Goal: Task Accomplishment & Management: Manage account settings

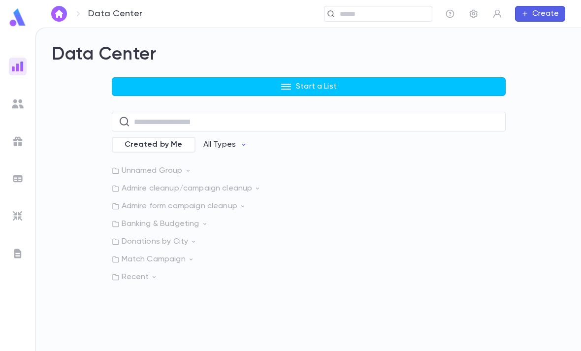
click at [21, 141] on img at bounding box center [18, 141] width 12 height 12
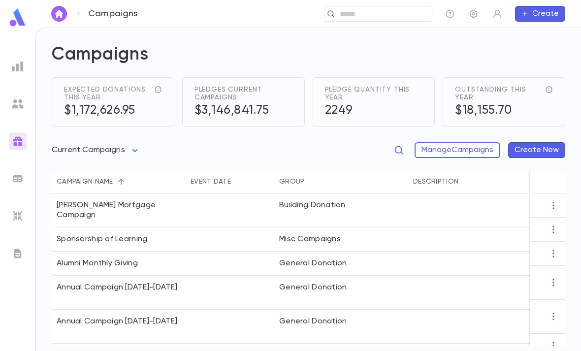
click at [397, 148] on icon "button" at bounding box center [399, 150] width 10 height 10
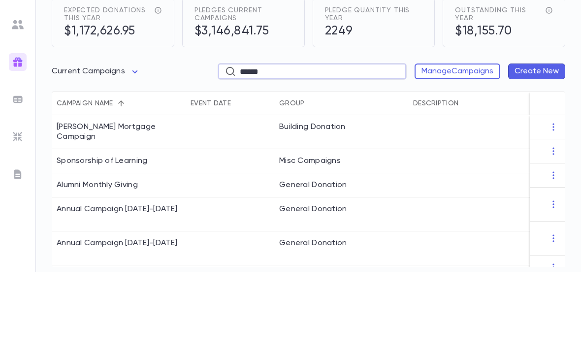
type input "******"
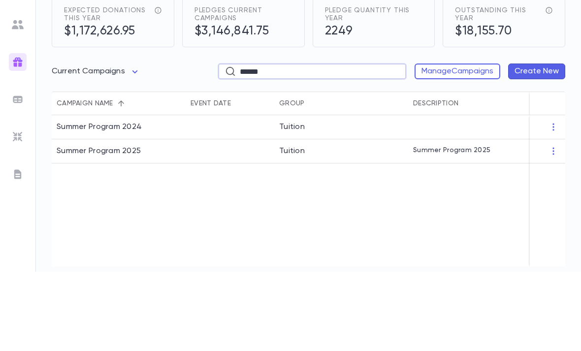
scroll to position [31, 0]
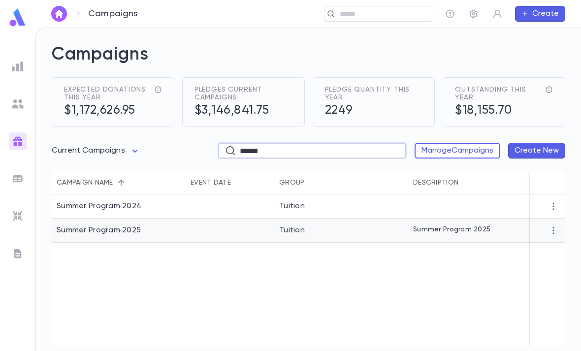
click at [229, 218] on div at bounding box center [230, 230] width 89 height 24
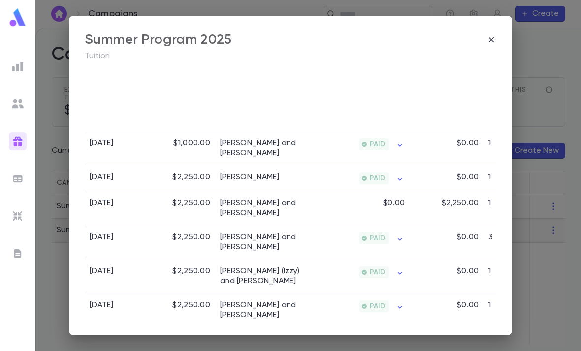
scroll to position [620, 0]
click at [492, 38] on icon "button" at bounding box center [491, 40] width 10 height 10
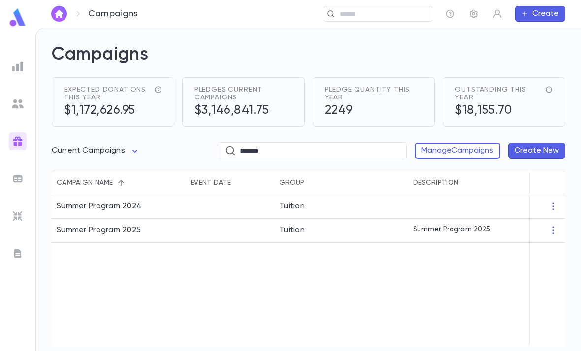
click at [375, 14] on input "text" at bounding box center [375, 13] width 76 height 9
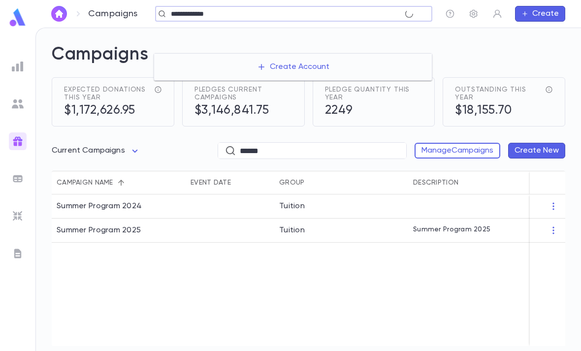
type input "**********"
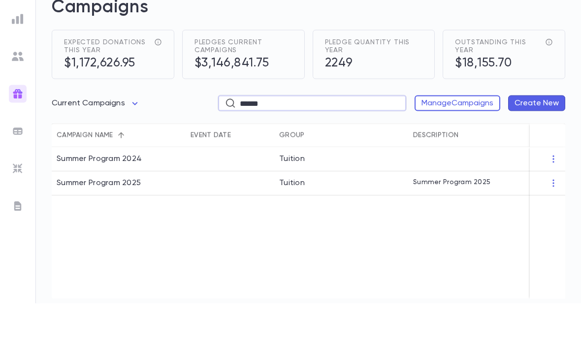
click at [11, 58] on div at bounding box center [18, 67] width 18 height 18
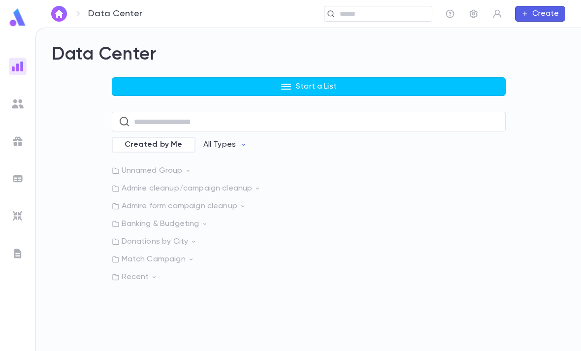
click at [227, 184] on p "Admire cleanup/campaign cleanup" at bounding box center [309, 189] width 394 height 10
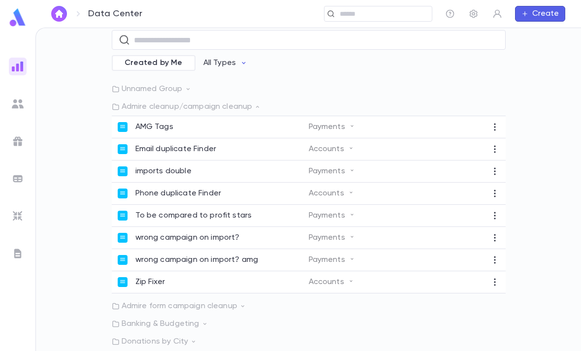
scroll to position [81, 0]
click at [195, 302] on p "Admire form campaign cleanup" at bounding box center [309, 307] width 394 height 10
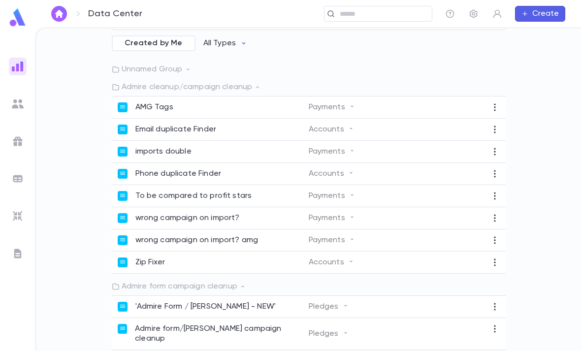
scroll to position [107, 0]
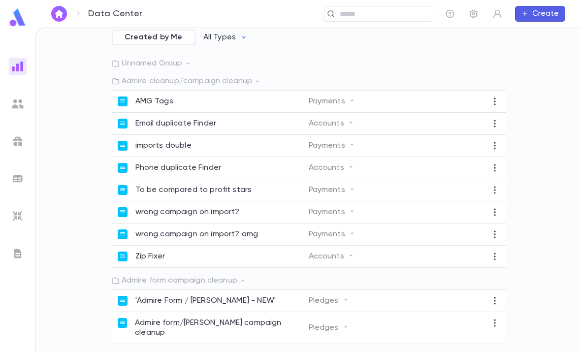
click at [212, 318] on p "Admire form/Zelle Zap campaign cleanup" at bounding box center [221, 328] width 173 height 20
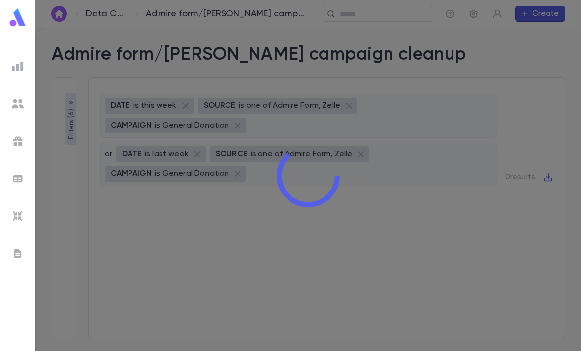
type input "**********"
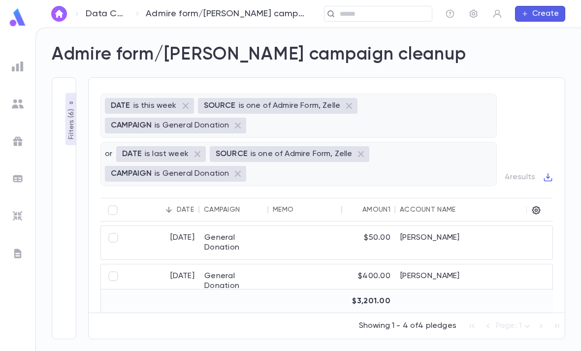
click at [66, 107] on p "Filters ( 6 )" at bounding box center [71, 123] width 10 height 32
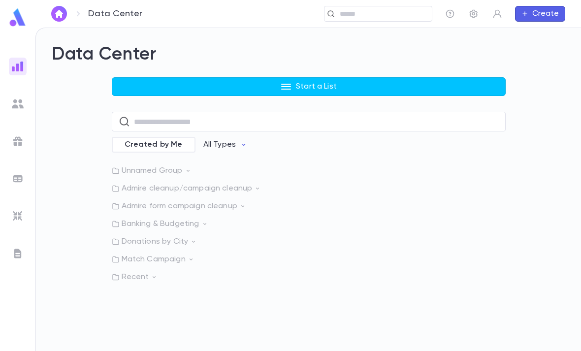
click at [221, 267] on div "Data Center Start a List ​ Created by Me All Types Unnamed Group Admire cleanup…" at bounding box center [308, 189] width 545 height 323
click at [231, 269] on div "Data Center Start a List ​ Created by Me All Types Unnamed Group Admire cleanup…" at bounding box center [308, 189] width 545 height 323
click at [216, 201] on p "Admire form campaign cleanup" at bounding box center [309, 206] width 394 height 10
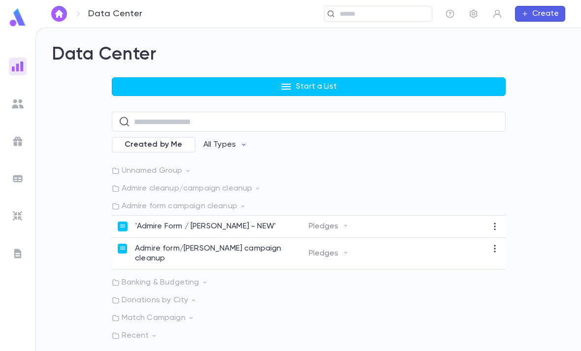
click at [231, 221] on p "'Admire Form / Zelle Zap - NEW'" at bounding box center [205, 226] width 141 height 10
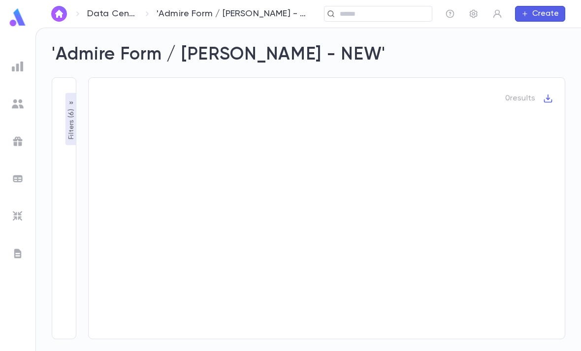
type input "**********"
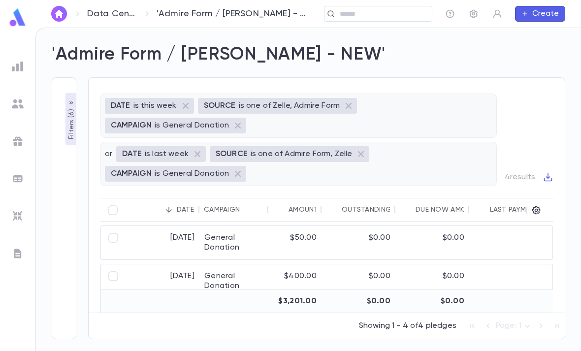
click at [67, 107] on p "Filters ( 6 )" at bounding box center [71, 123] width 10 height 32
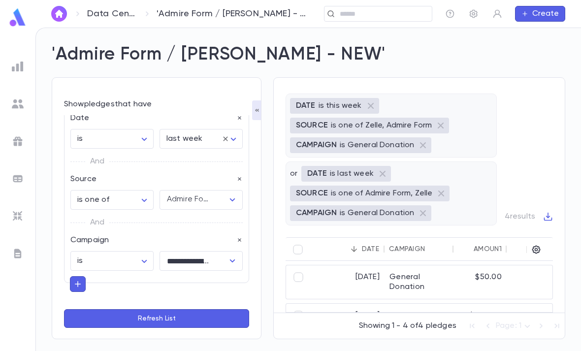
scroll to position [221, 0]
click at [108, 317] on button "Add Group" at bounding box center [96, 325] width 64 height 16
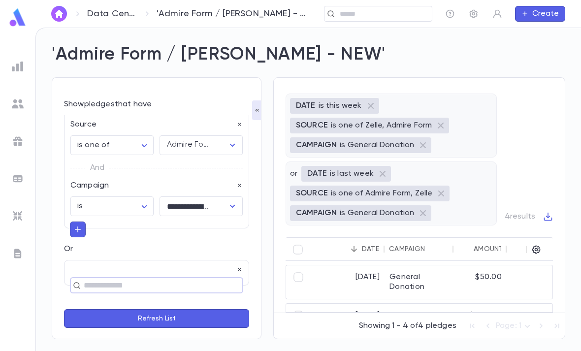
click at [142, 279] on input "text" at bounding box center [152, 286] width 143 height 14
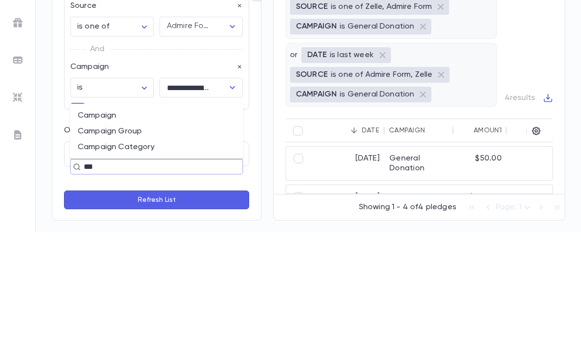
type input "****"
click at [170, 226] on li "Campaign" at bounding box center [156, 234] width 173 height 16
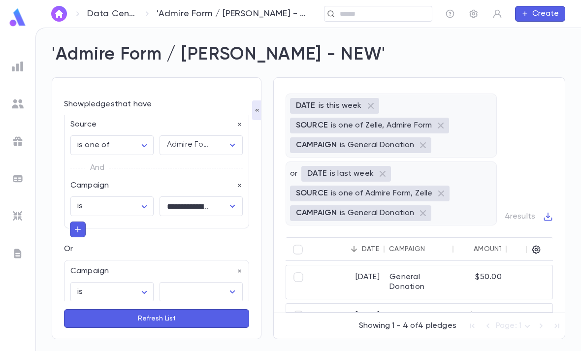
click at [228, 286] on icon "Open" at bounding box center [232, 292] width 12 height 12
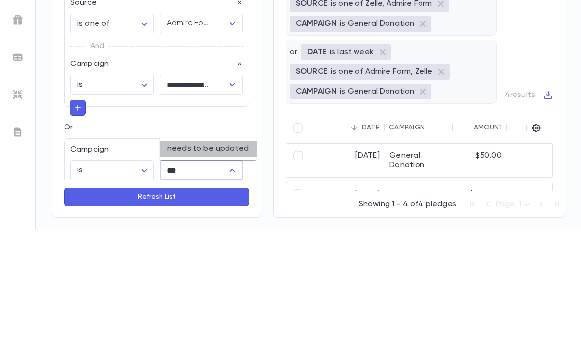
click at [234, 262] on li "needs to be updated" at bounding box center [207, 270] width 97 height 16
type input "**********"
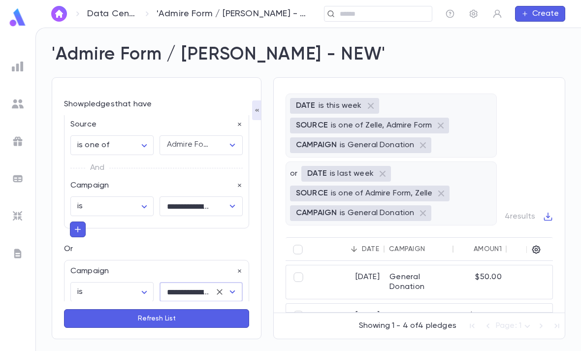
click at [198, 311] on button "Refresh List" at bounding box center [156, 318] width 185 height 19
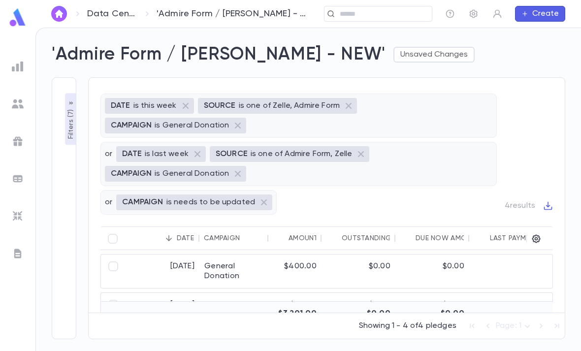
scroll to position [0, 0]
click at [393, 51] on button "Unsaved Changes" at bounding box center [433, 55] width 81 height 16
click at [418, 73] on li "Save Changes to Report" at bounding box center [386, 74] width 109 height 16
click at [72, 129] on p "Filters ( 7 )" at bounding box center [71, 123] width 10 height 32
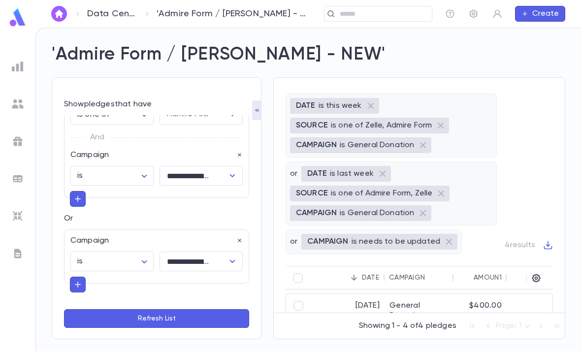
click at [236, 155] on icon "button" at bounding box center [239, 155] width 7 height 7
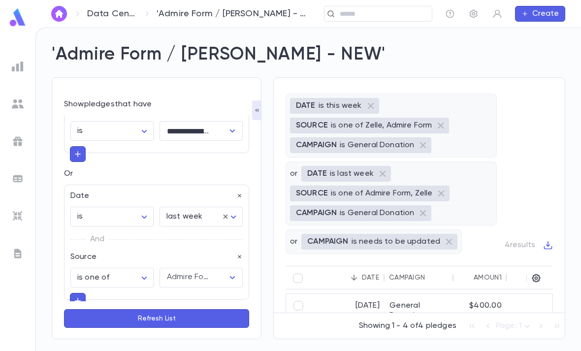
scroll to position [141, 0]
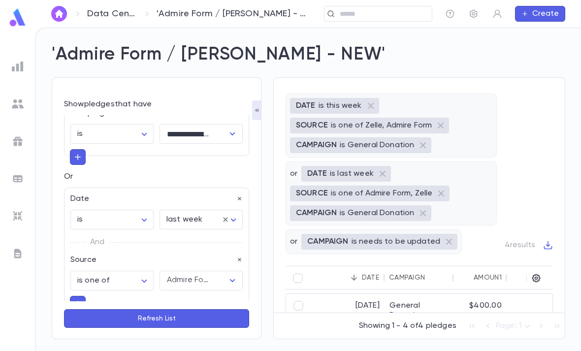
click at [242, 184] on div "Or Date is ****** ​ last week ******** ​ And Source is one of ** ​ Admire Form,…" at bounding box center [156, 242] width 185 height 141
click at [242, 195] on icon "button" at bounding box center [239, 198] width 7 height 7
click at [238, 195] on button "button" at bounding box center [239, 199] width 7 height 10
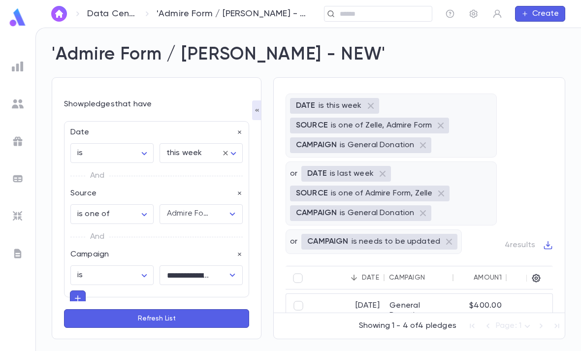
scroll to position [0, 0]
click at [240, 124] on div "Date" at bounding box center [153, 130] width 178 height 16
click at [236, 133] on icon "button" at bounding box center [239, 132] width 7 height 7
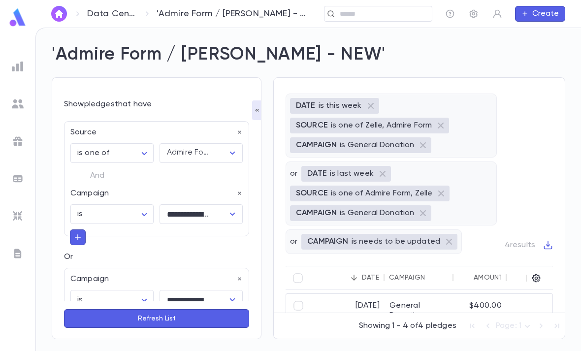
click at [236, 131] on icon "button" at bounding box center [239, 132] width 7 height 7
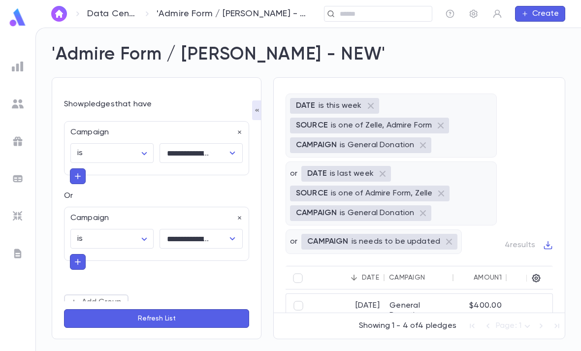
click at [236, 135] on icon "button" at bounding box center [239, 132] width 7 height 7
click at [185, 328] on button "Refresh List" at bounding box center [156, 318] width 185 height 19
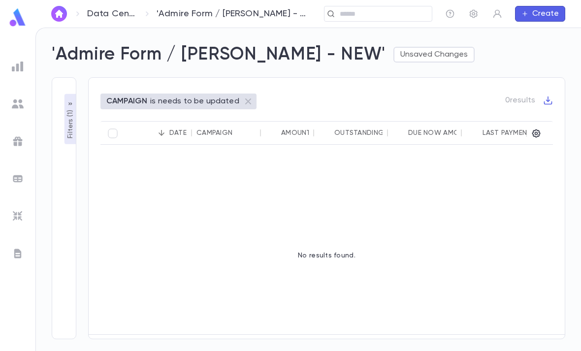
scroll to position [0, 0]
click at [393, 54] on button "Unsaved Changes" at bounding box center [433, 55] width 81 height 16
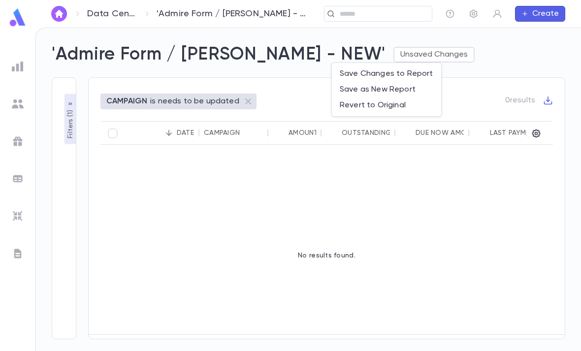
click at [384, 103] on li "Revert to Original" at bounding box center [386, 105] width 109 height 16
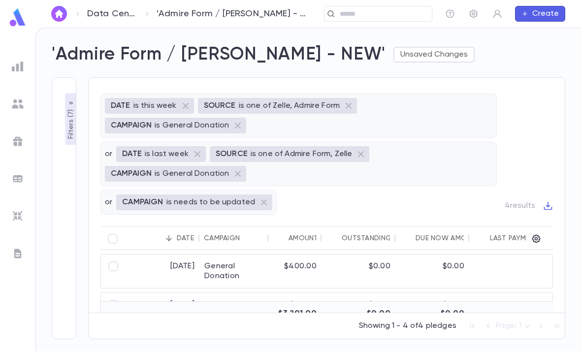
click at [18, 64] on img at bounding box center [18, 67] width 12 height 12
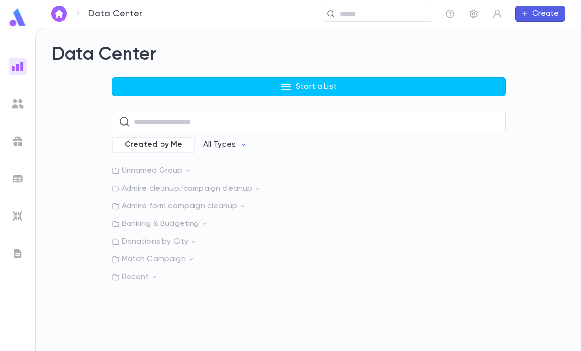
click at [232, 202] on p "Admire form campaign cleanup" at bounding box center [309, 206] width 394 height 10
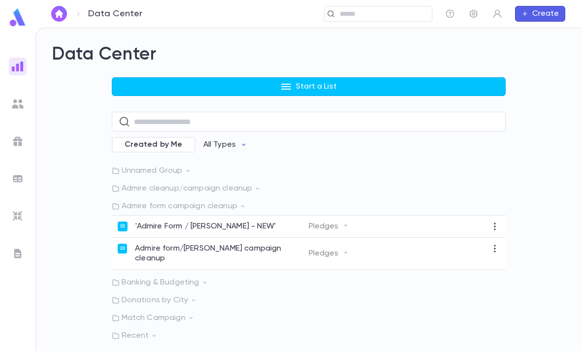
click at [206, 249] on p "Admire form/Zelle Zap campaign cleanup" at bounding box center [221, 254] width 173 height 20
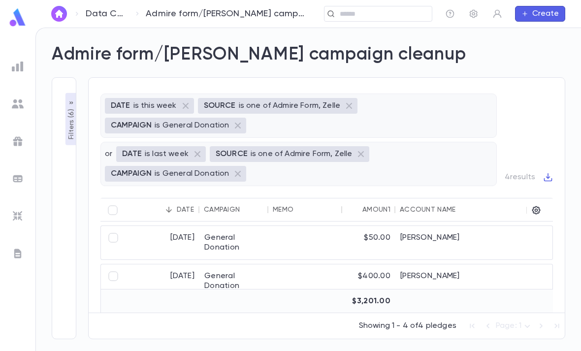
click at [66, 121] on p "Filters ( 6 )" at bounding box center [71, 123] width 10 height 32
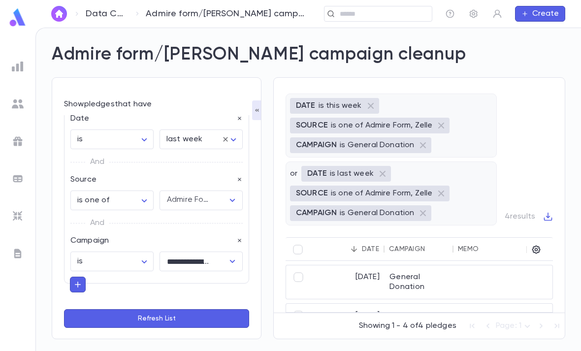
click at [101, 323] on button "Add Group" at bounding box center [96, 325] width 64 height 16
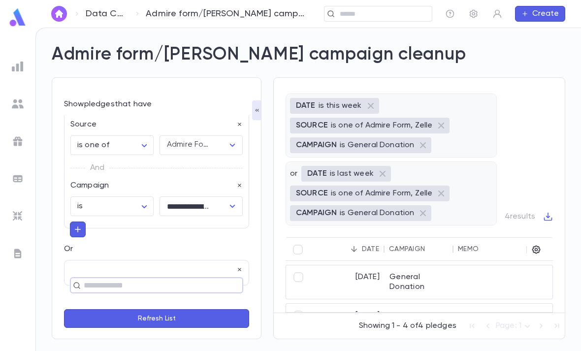
click at [130, 281] on input "text" at bounding box center [152, 286] width 143 height 14
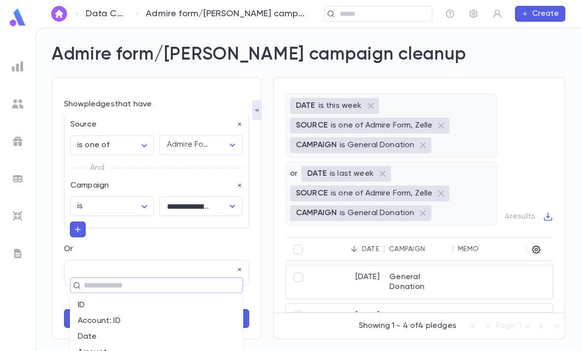
scroll to position [6, 0]
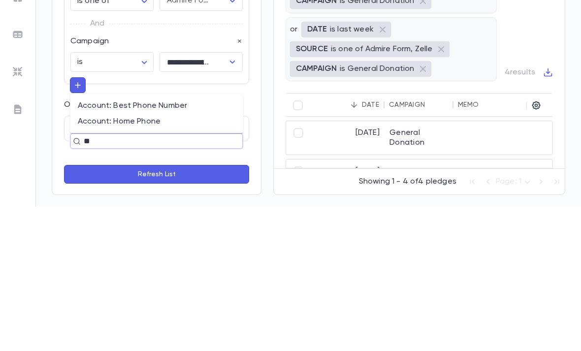
type input "*"
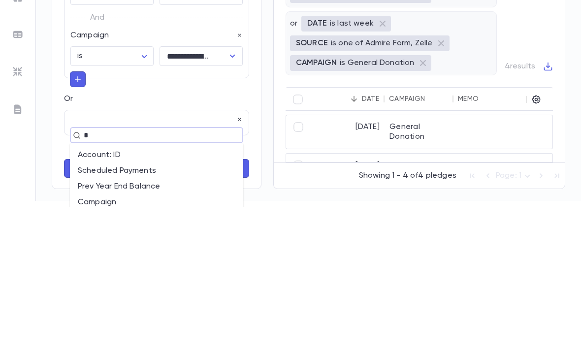
type input "**"
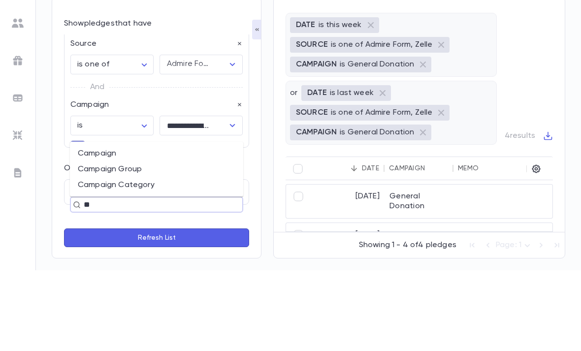
scroll to position [31, 0]
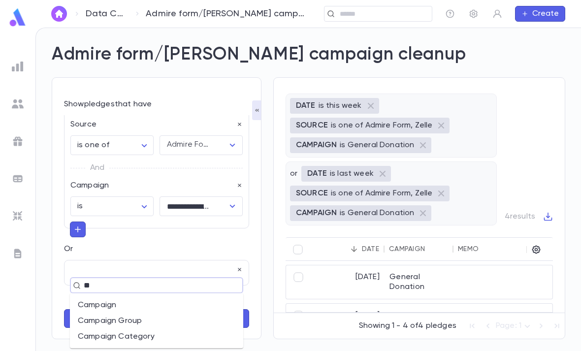
click at [169, 297] on li "Campaign" at bounding box center [156, 305] width 173 height 16
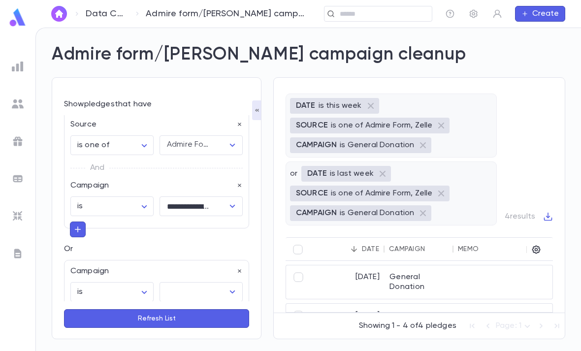
click at [209, 282] on input "text" at bounding box center [194, 291] width 60 height 19
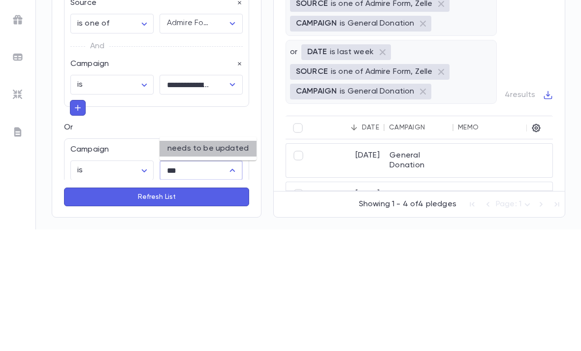
click at [238, 262] on li "needs to be updated" at bounding box center [207, 270] width 97 height 16
type input "**********"
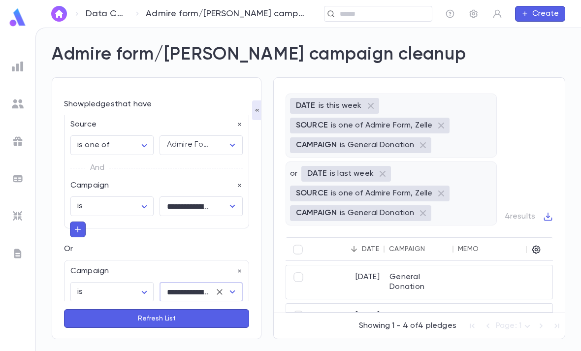
click at [201, 311] on button "Refresh List" at bounding box center [156, 318] width 185 height 19
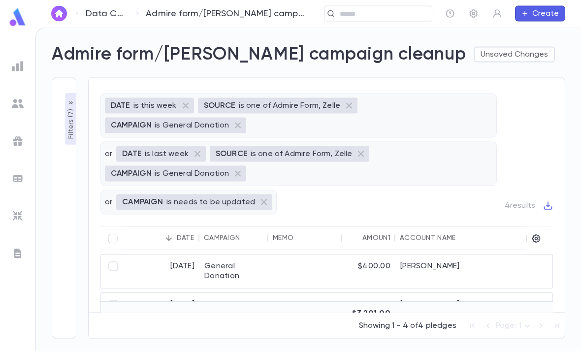
scroll to position [0, 0]
click at [473, 56] on button "Unsaved Changes" at bounding box center [513, 55] width 81 height 16
click at [473, 105] on li "Revert to Original" at bounding box center [470, 105] width 109 height 16
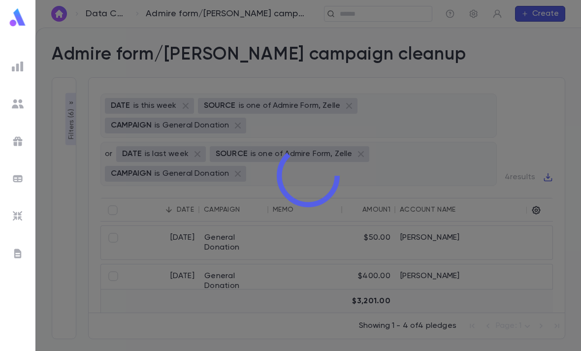
type input "**********"
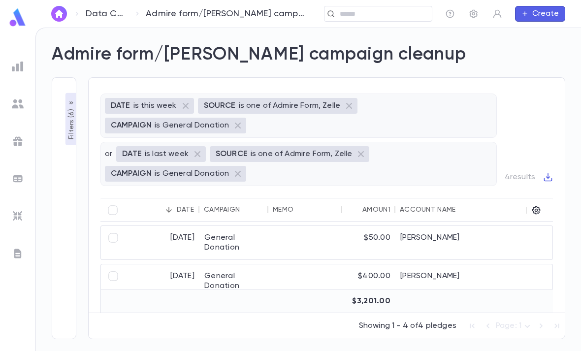
click at [68, 142] on button "Filters ( 6 )" at bounding box center [71, 119] width 12 height 52
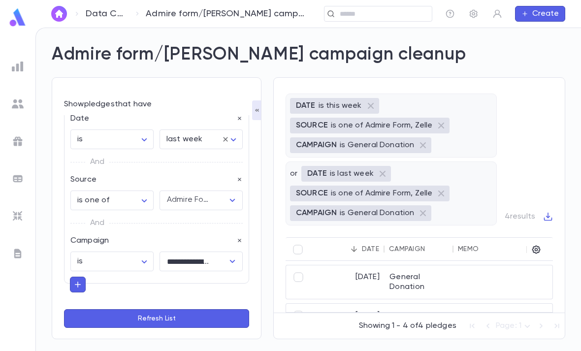
scroll to position [31, 0]
click at [105, 317] on button "Add Group" at bounding box center [96, 325] width 64 height 16
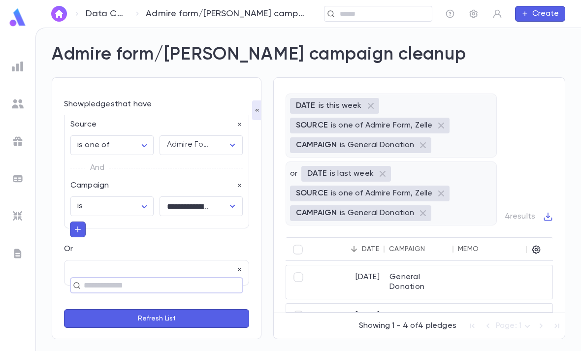
click at [154, 279] on input "text" at bounding box center [152, 286] width 143 height 14
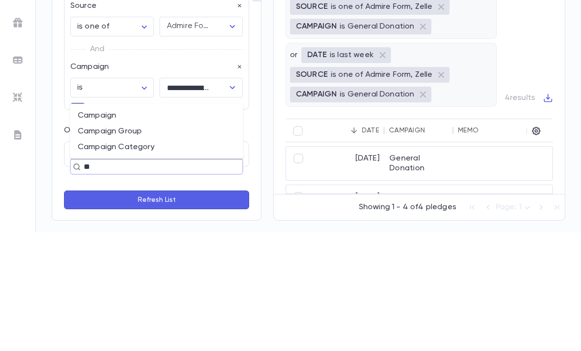
type input "***"
click at [150, 226] on li "Campaign" at bounding box center [156, 234] width 173 height 16
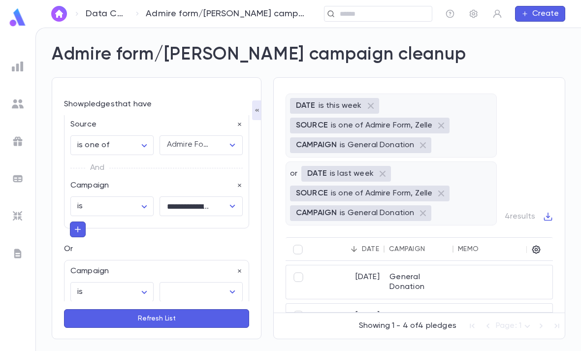
click at [207, 282] on input "text" at bounding box center [194, 291] width 60 height 19
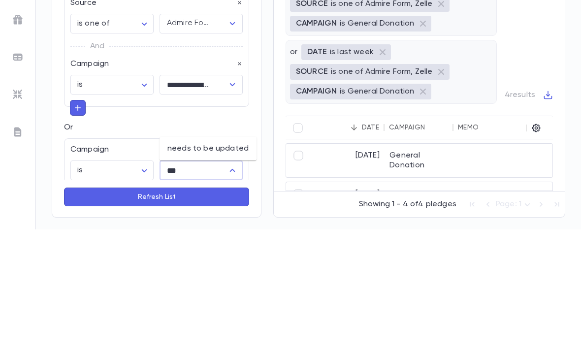
click at [221, 262] on li "needs to be updated" at bounding box center [207, 270] width 97 height 16
type input "**********"
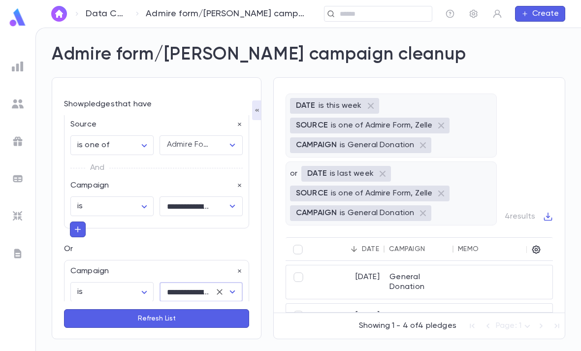
click at [202, 316] on button "Refresh List" at bounding box center [156, 318] width 185 height 19
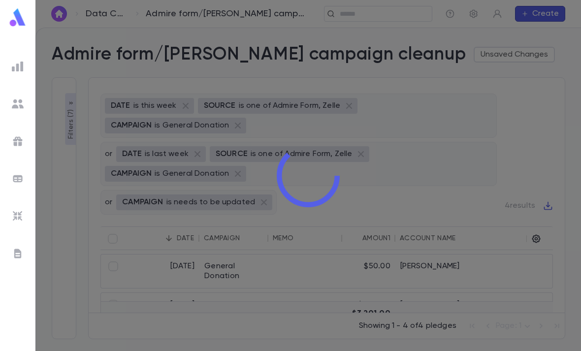
type input "**********"
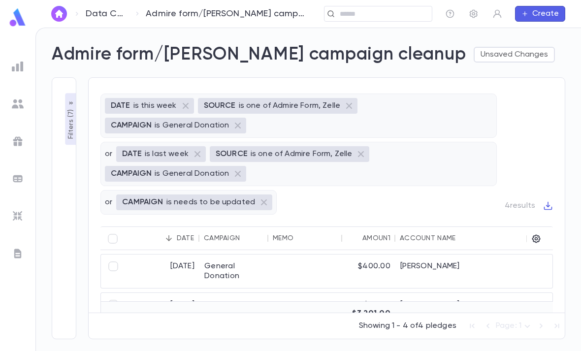
scroll to position [0, 0]
click at [473, 54] on button "Unsaved Changes" at bounding box center [513, 55] width 81 height 16
click at [506, 72] on li "Save Changes to Report" at bounding box center [470, 74] width 109 height 16
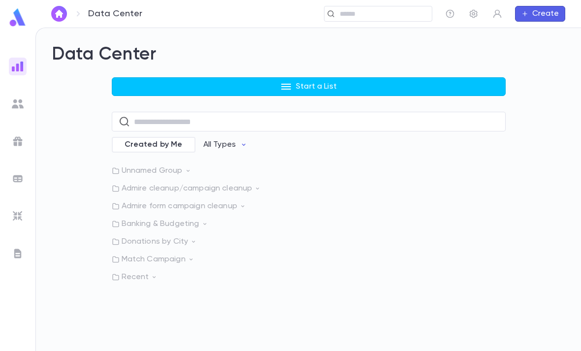
click at [227, 204] on p "Admire form campaign cleanup" at bounding box center [309, 206] width 394 height 10
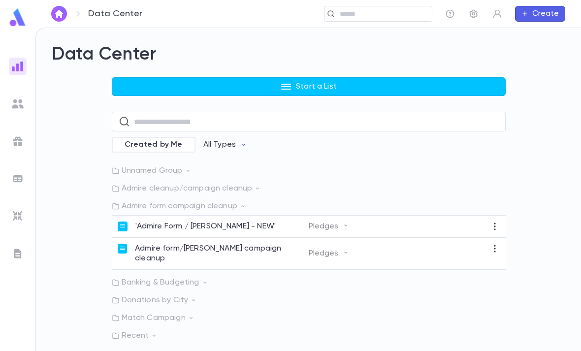
click at [228, 227] on p "'Admire Form / Zelle Zap - NEW'" at bounding box center [205, 226] width 141 height 10
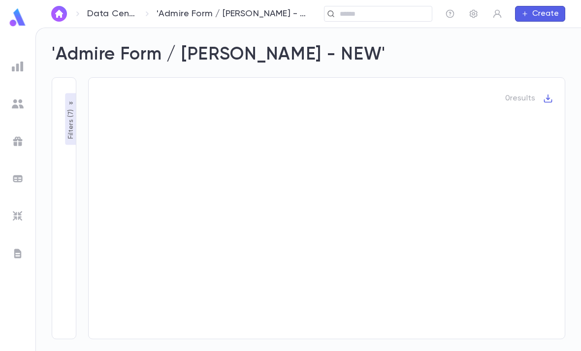
type input "**********"
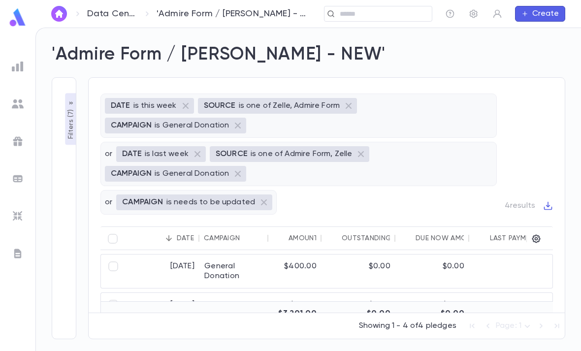
click at [20, 146] on img at bounding box center [18, 141] width 12 height 12
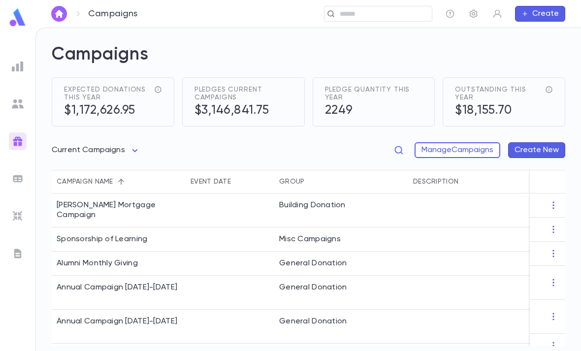
click at [401, 14] on input "text" at bounding box center [382, 13] width 91 height 9
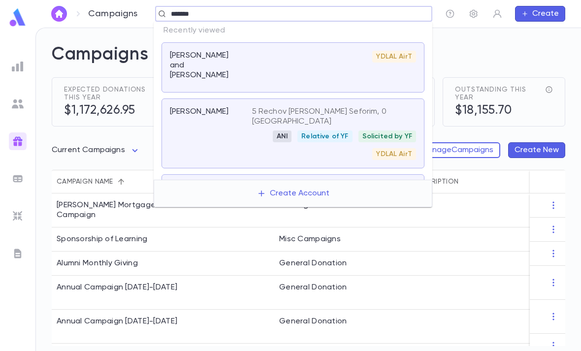
type input "*******"
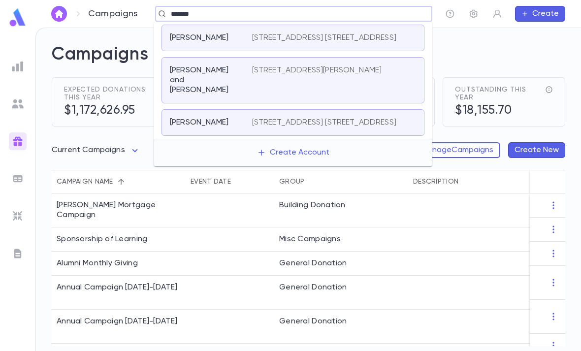
click at [360, 75] on p "[STREET_ADDRESS][PERSON_NAME]" at bounding box center [317, 70] width 130 height 10
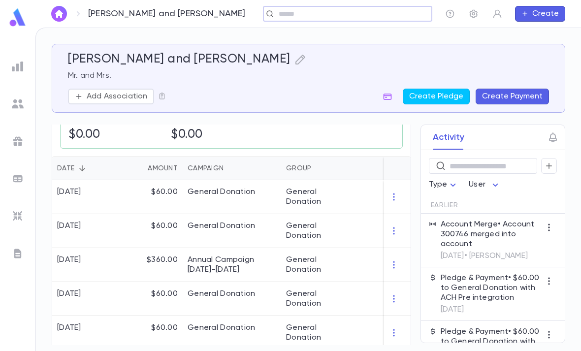
scroll to position [226, 0]
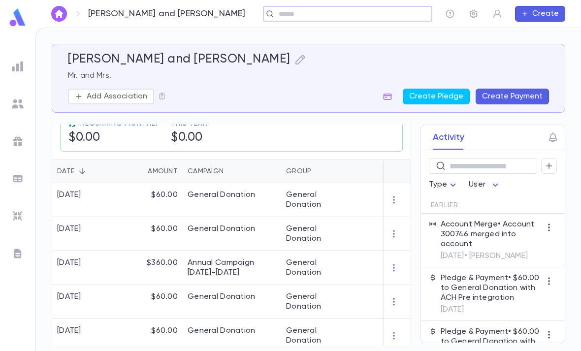
click at [297, 290] on div "General Donation" at bounding box center [318, 302] width 74 height 34
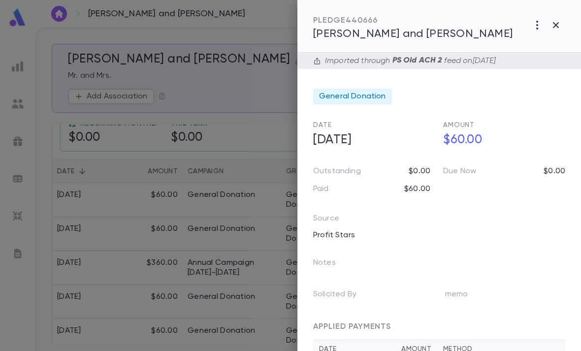
click at [253, 280] on div at bounding box center [290, 175] width 581 height 351
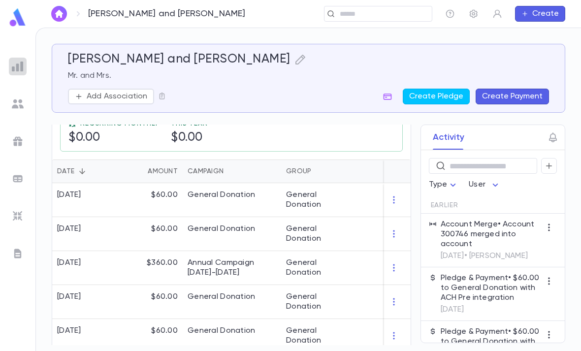
click at [17, 69] on img at bounding box center [18, 67] width 12 height 12
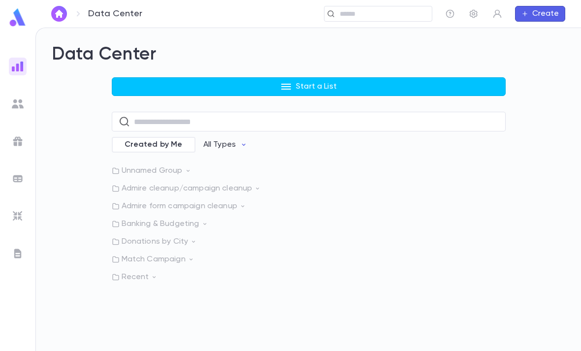
click at [15, 220] on img at bounding box center [18, 216] width 12 height 12
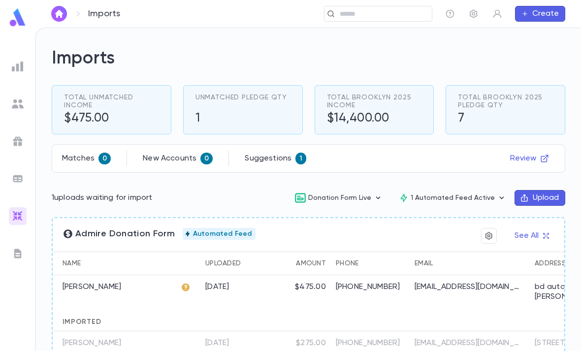
click at [538, 198] on button "Upload" at bounding box center [539, 198] width 51 height 16
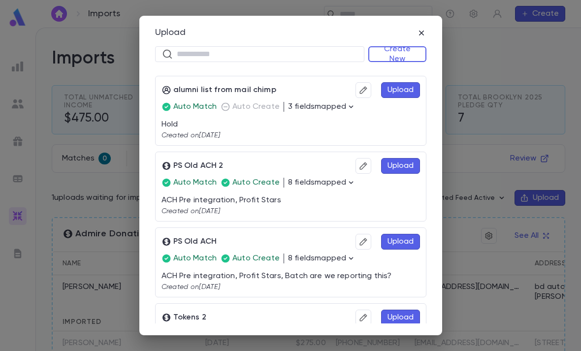
click at [419, 34] on icon "button" at bounding box center [420, 33] width 5 height 5
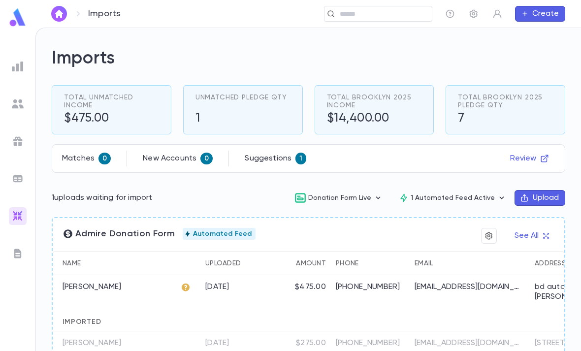
click at [140, 202] on p "1 uploads waiting for import" at bounding box center [102, 198] width 100 height 10
click at [521, 161] on button "Review" at bounding box center [529, 159] width 51 height 16
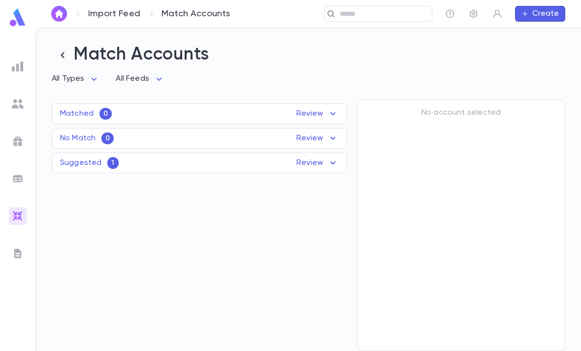
click at [282, 162] on div "Suggested 1 Review" at bounding box center [199, 163] width 294 height 12
click at [297, 214] on div "Admire Donation Form" at bounding box center [241, 213] width 133 height 34
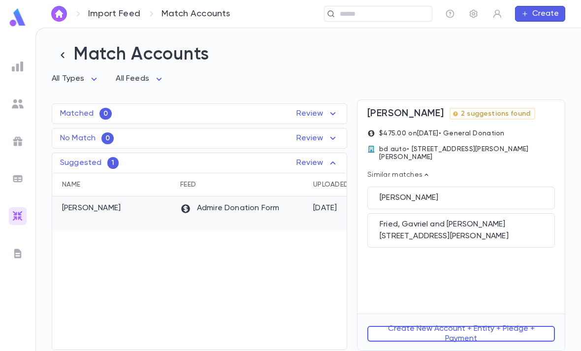
click at [470, 200] on div "Fried, Elchanan" at bounding box center [460, 198] width 163 height 10
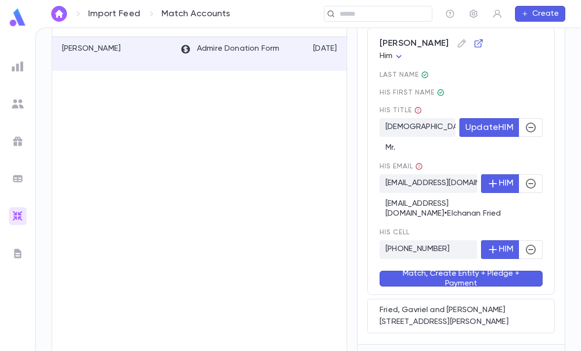
scroll to position [150, 0]
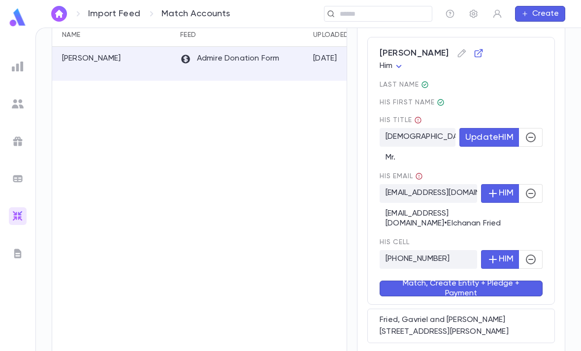
click at [524, 135] on button "button" at bounding box center [531, 137] width 24 height 19
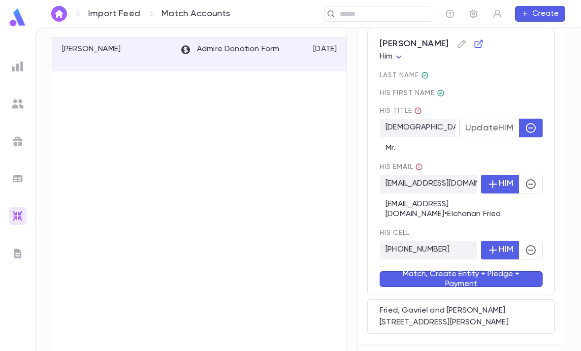
scroll to position [158, 0]
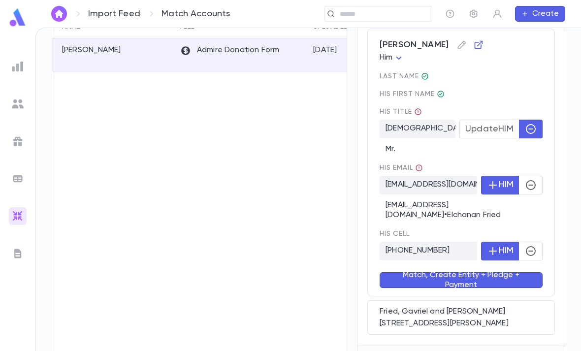
click at [475, 43] on icon "button" at bounding box center [478, 45] width 8 height 8
click at [499, 278] on button "Match, Create Entity + Pledge + Payment" at bounding box center [460, 280] width 163 height 16
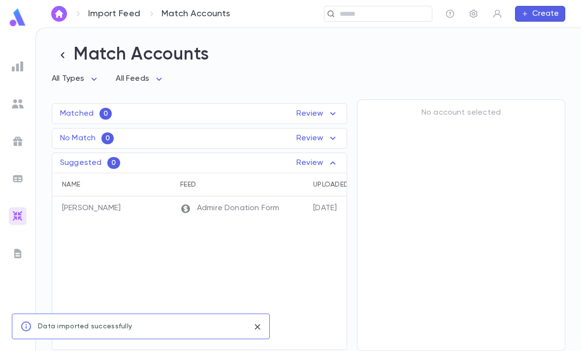
scroll to position [0, 0]
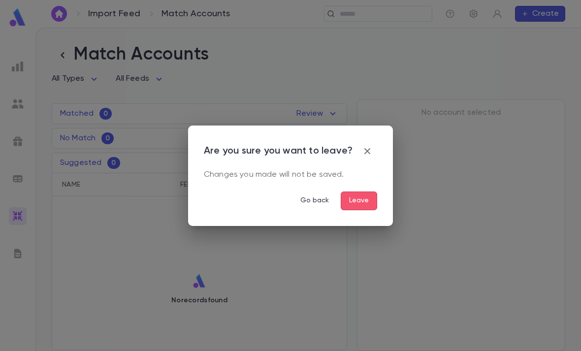
click at [382, 147] on div "Are you sure you want to leave? Changes you made will not be saved. Go back Lea…" at bounding box center [290, 175] width 205 height 100
click at [369, 153] on icon "button" at bounding box center [367, 151] width 12 height 12
click at [354, 203] on button "Leave" at bounding box center [359, 200] width 36 height 19
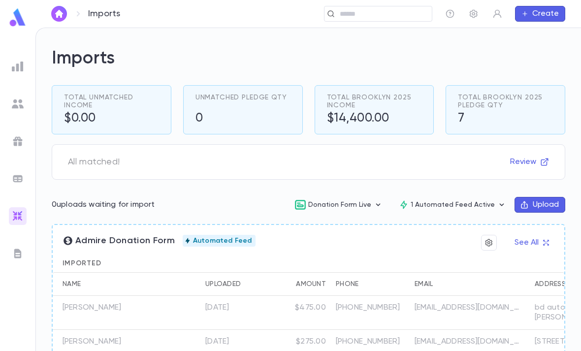
click at [546, 204] on button "Upload" at bounding box center [539, 205] width 51 height 16
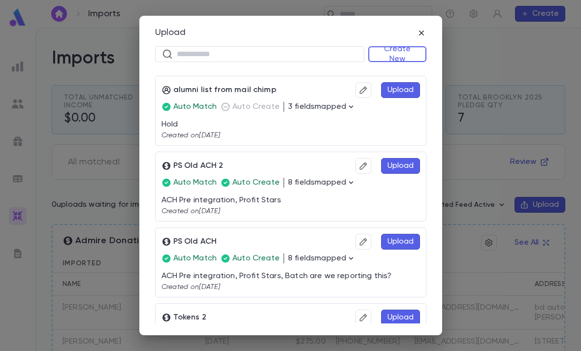
click at [405, 162] on button "Upload" at bounding box center [400, 166] width 39 height 16
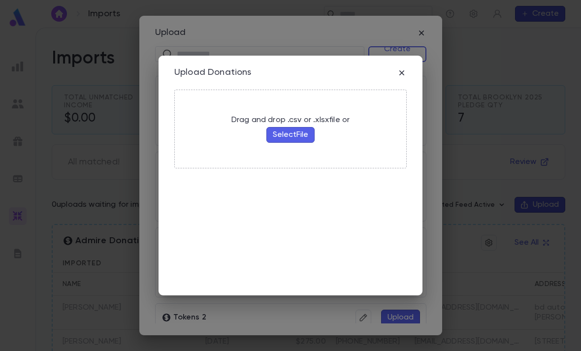
click at [399, 74] on icon "button" at bounding box center [402, 73] width 10 height 10
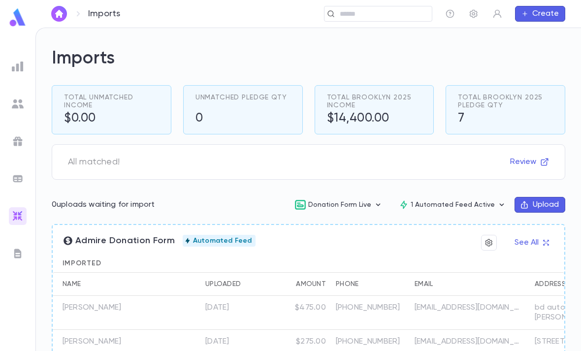
click at [538, 204] on button "Upload" at bounding box center [539, 205] width 51 height 16
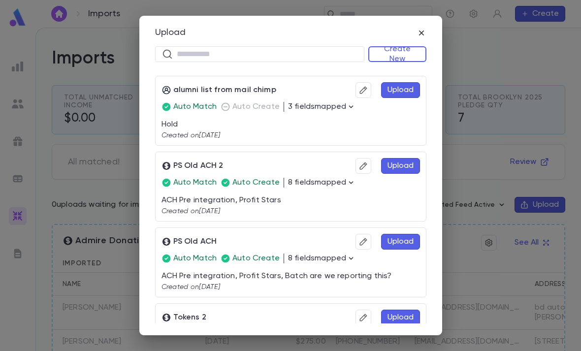
click at [359, 168] on icon "button" at bounding box center [363, 166] width 9 height 10
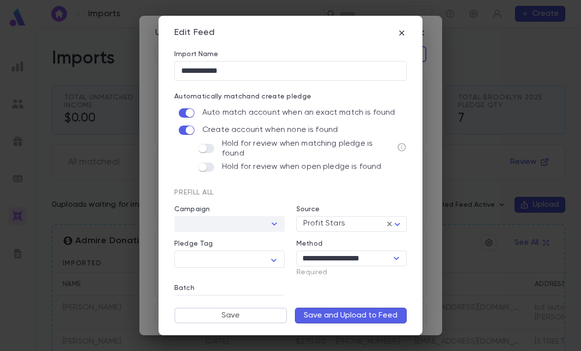
scroll to position [4, 0]
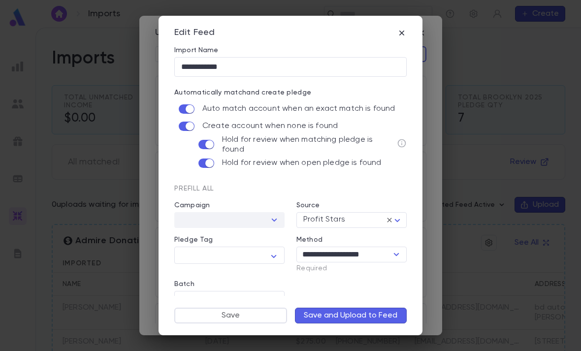
click at [402, 142] on icon "Matching pledges have the same campaign and amount as the imported donation" at bounding box center [402, 143] width 10 height 10
click at [402, 144] on icon "Matching pledges have the same campaign and amount as the imported donation" at bounding box center [402, 143] width 10 height 10
click at [402, 141] on icon "Matching pledges have the same campaign and amount as the imported donation" at bounding box center [402, 143] width 10 height 10
click at [400, 143] on icon "Matching pledges have the same campaign and amount as the imported donation" at bounding box center [402, 143] width 10 height 10
click at [393, 139] on p "Hold for review when matching pledge is found" at bounding box center [308, 145] width 173 height 20
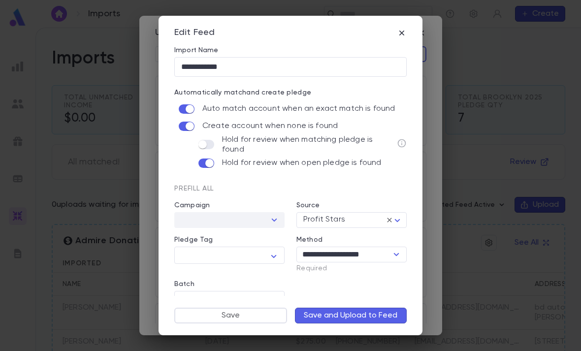
click at [403, 144] on icon "Matching pledges have the same campaign and amount as the imported donation" at bounding box center [402, 143] width 10 height 10
click at [400, 145] on icon "Matching pledges have the same campaign and amount as the imported donation" at bounding box center [402, 143] width 8 height 8
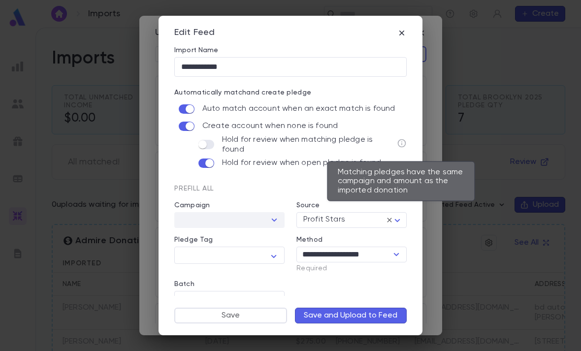
click at [404, 139] on icon "Matching pledges have the same campaign and amount as the imported donation" at bounding box center [402, 143] width 8 height 8
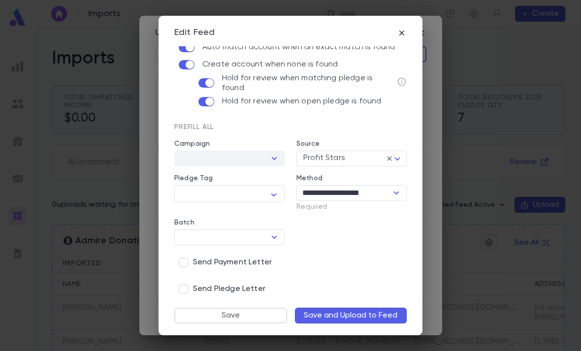
scroll to position [65, 0]
click at [275, 314] on button "Save" at bounding box center [230, 316] width 113 height 16
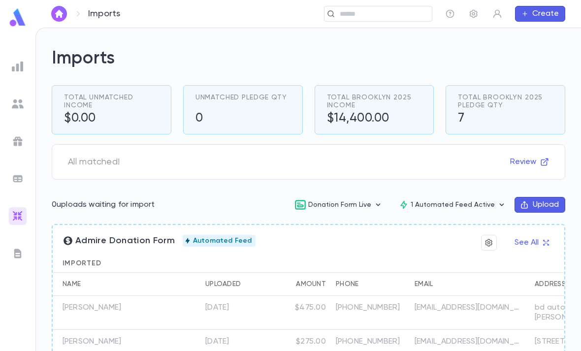
click at [537, 163] on button "Review" at bounding box center [529, 162] width 51 height 16
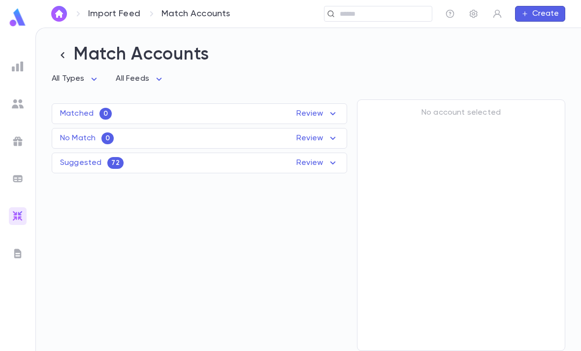
click at [292, 162] on div "Suggested 72 Review" at bounding box center [199, 163] width 294 height 12
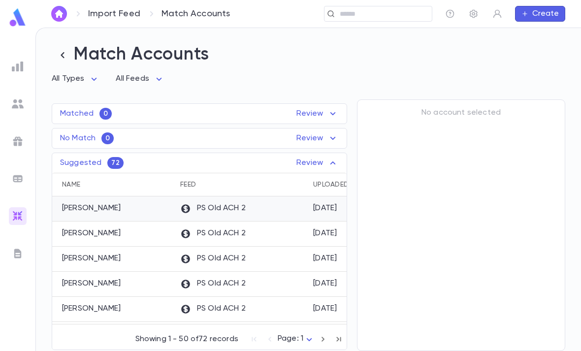
click at [290, 209] on div "PS Old ACH 2" at bounding box center [241, 208] width 133 height 25
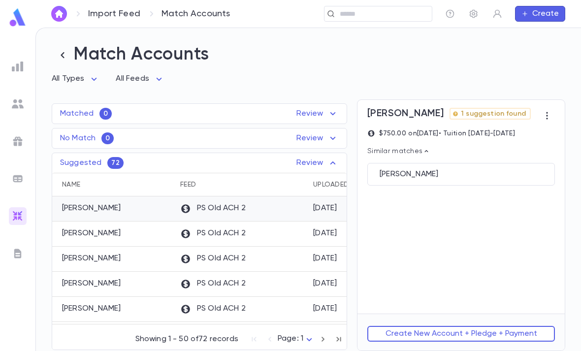
click at [456, 172] on div "Lerner, Jacob" at bounding box center [460, 174] width 163 height 10
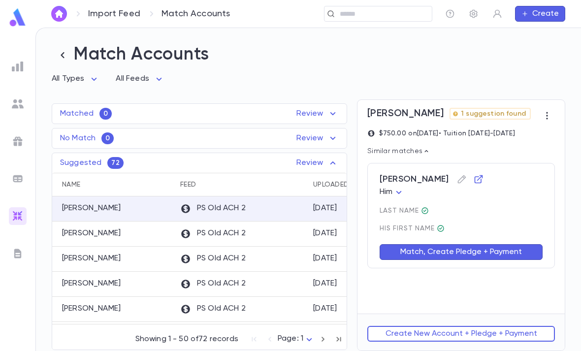
click at [441, 251] on button "Match, Create Pledge + Payment" at bounding box center [460, 252] width 163 height 16
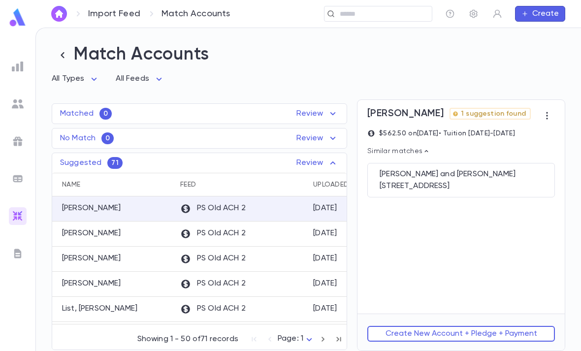
click at [461, 180] on div "Einhorn, Mark and Tami 7520 N 8th St, Phoenix AZ 85020" at bounding box center [460, 180] width 187 height 34
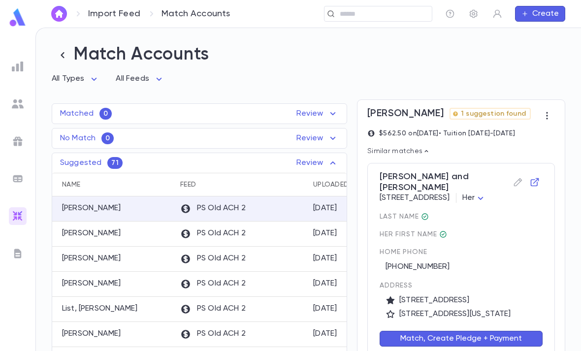
click at [454, 338] on button "Match, Create Pledge + Payment" at bounding box center [460, 339] width 163 height 16
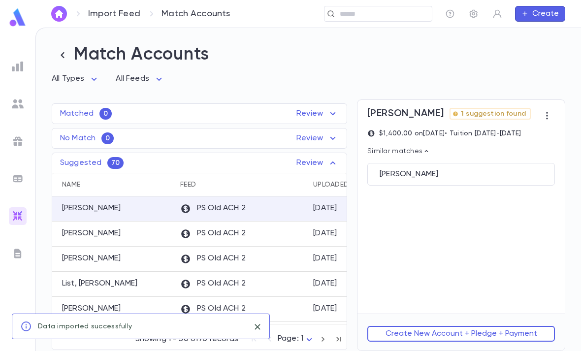
click at [473, 175] on div "Lerner, Jacob" at bounding box center [460, 174] width 163 height 10
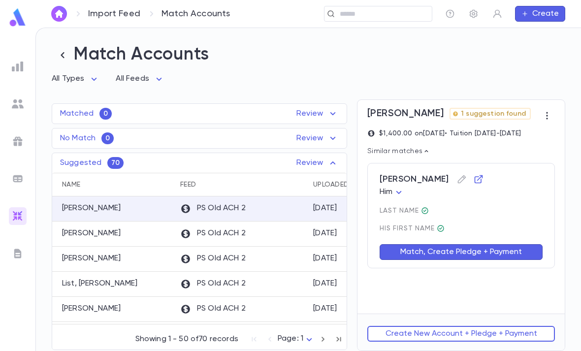
click at [450, 256] on button "Match, Create Pledge + Payment" at bounding box center [460, 252] width 163 height 16
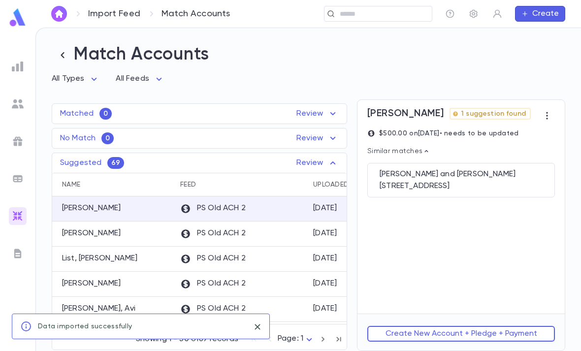
click at [470, 181] on div "20 Pearl St., Passaic NJ 07055-2517 United States" at bounding box center [460, 186] width 163 height 10
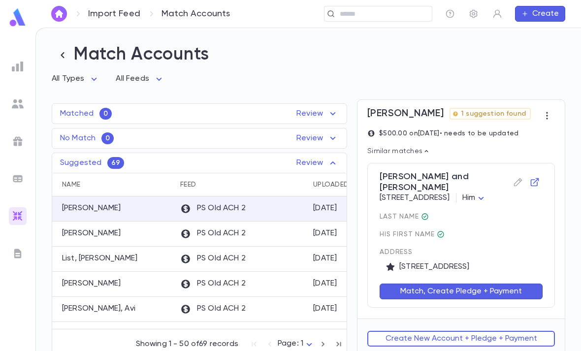
click at [454, 299] on button "Match, Create Pledge + Payment" at bounding box center [460, 291] width 163 height 16
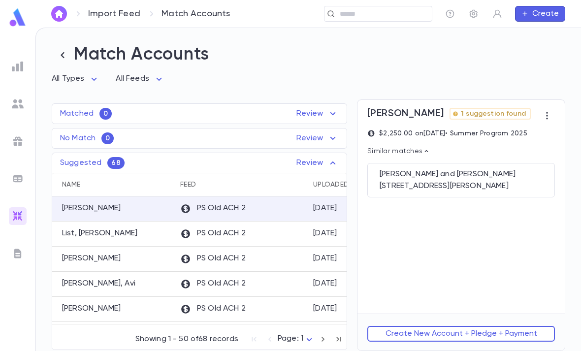
click at [474, 178] on div "Gerstein, Aaron and Chana" at bounding box center [460, 174] width 163 height 10
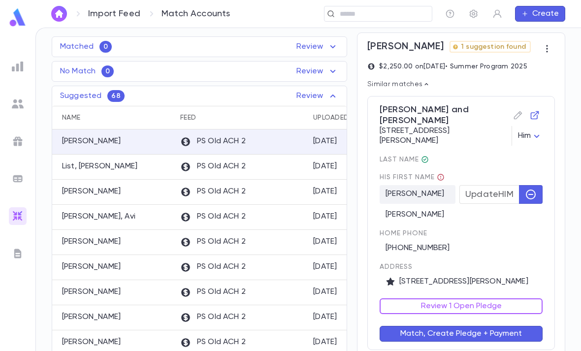
scroll to position [66, 0]
click at [478, 299] on button "Review 1 Open Pledge" at bounding box center [460, 307] width 163 height 16
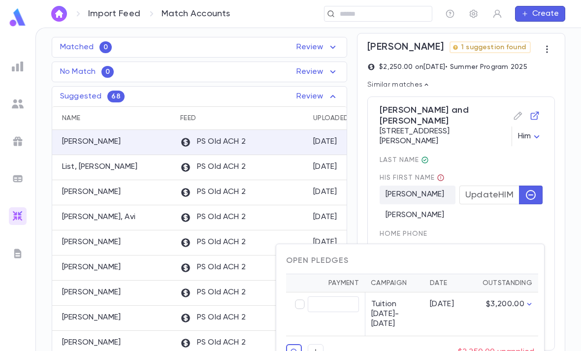
click at [507, 222] on div at bounding box center [290, 175] width 581 height 351
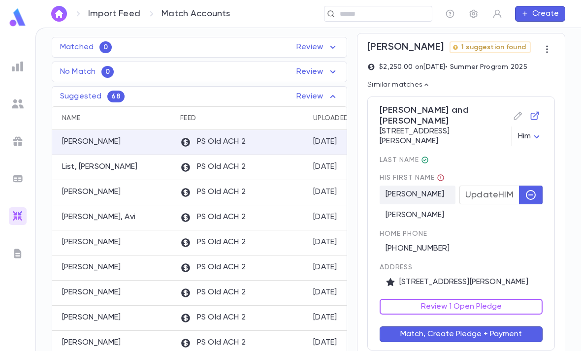
click at [516, 326] on button "Match, Create Pledge + Payment" at bounding box center [460, 334] width 163 height 16
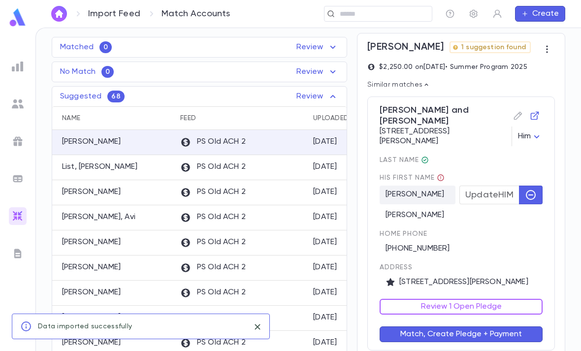
scroll to position [0, 0]
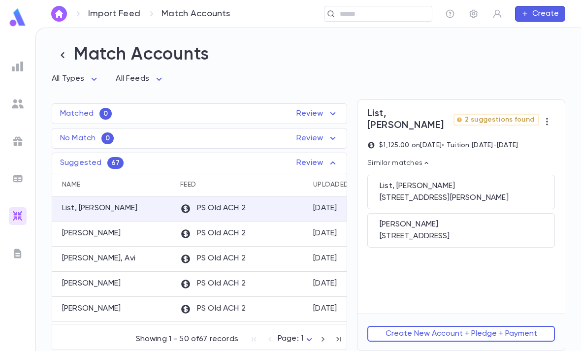
click at [493, 181] on div "List, Yisroel" at bounding box center [460, 186] width 163 height 10
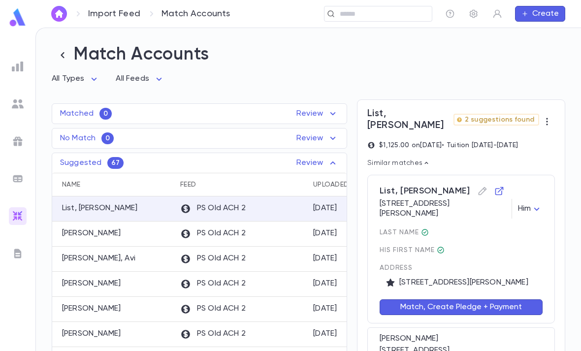
click at [473, 299] on button "Match, Create Pledge + Payment" at bounding box center [460, 307] width 163 height 16
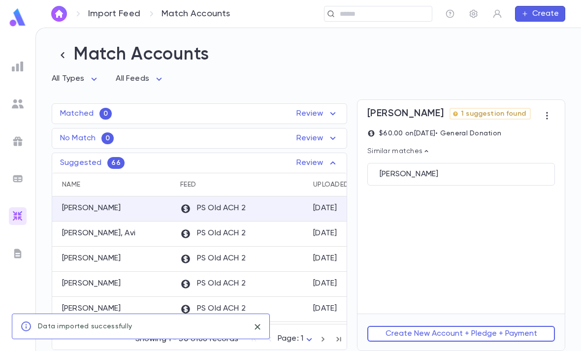
click at [507, 172] on div "Mishory, Eliezer" at bounding box center [460, 174] width 163 height 10
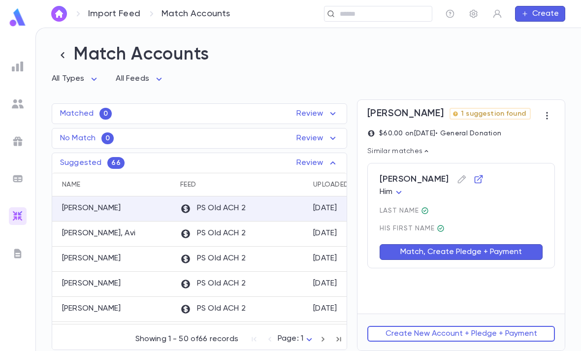
click at [482, 248] on button "Match, Create Pledge + Payment" at bounding box center [460, 252] width 163 height 16
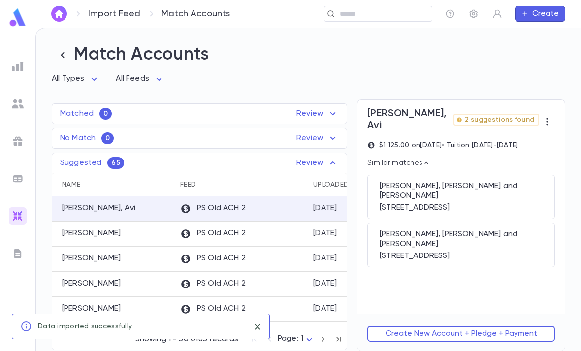
click at [487, 251] on div "1040 NE 179th Street, North Miami Beach FL 33162" at bounding box center [460, 256] width 163 height 10
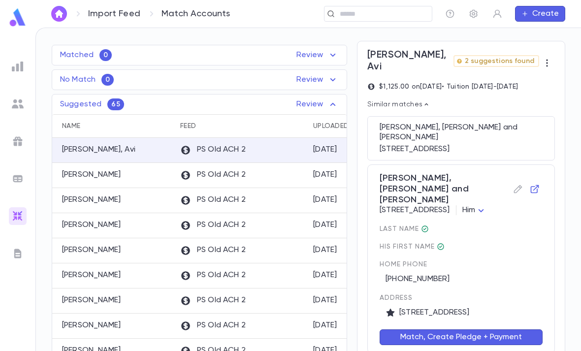
scroll to position [59, 0]
click at [480, 329] on button "Match, Create Pledge + Payment" at bounding box center [460, 337] width 163 height 16
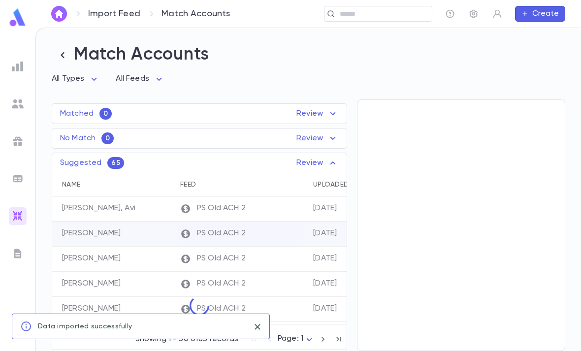
scroll to position [0, 0]
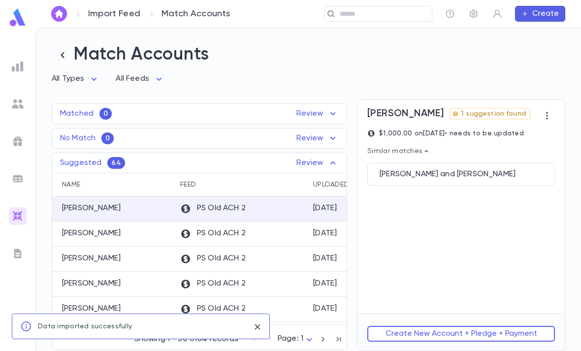
click at [507, 172] on div "Leonoff, Alex and Zoya" at bounding box center [460, 174] width 163 height 10
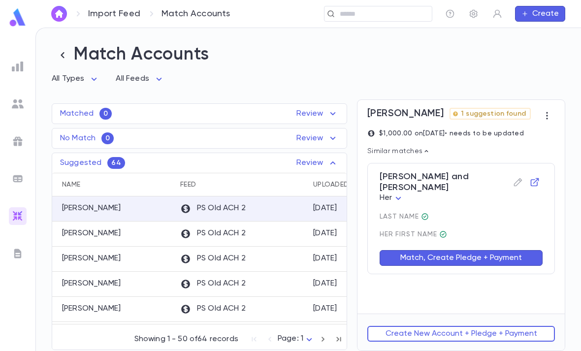
click at [486, 250] on button "Match, Create Pledge + Payment" at bounding box center [460, 258] width 163 height 16
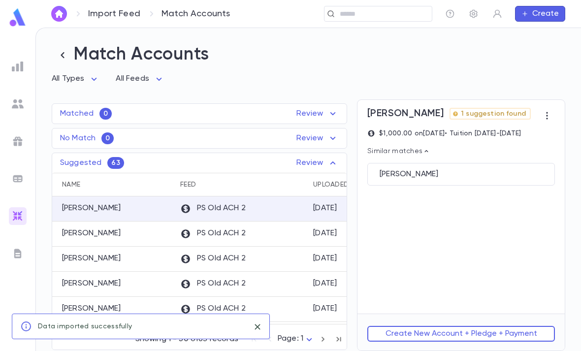
click at [513, 169] on div "Slatkin, Matthew" at bounding box center [460, 174] width 163 height 10
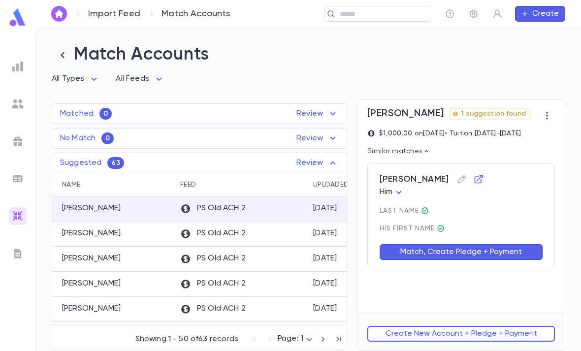
click at [484, 245] on button "Match, Create Pledge + Payment" at bounding box center [460, 252] width 163 height 16
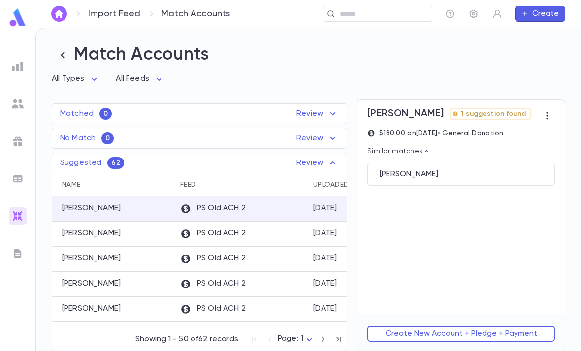
click at [497, 176] on div "Friedland, Allen" at bounding box center [460, 174] width 163 height 10
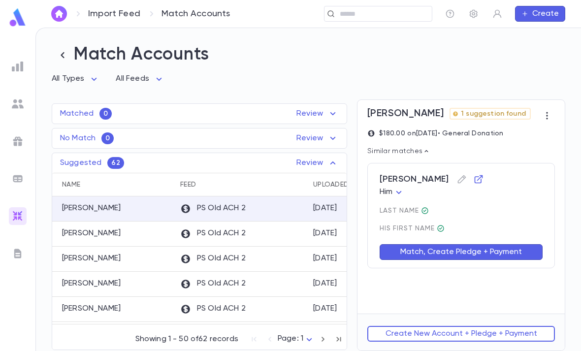
click at [486, 247] on button "Match, Create Pledge + Payment" at bounding box center [460, 252] width 163 height 16
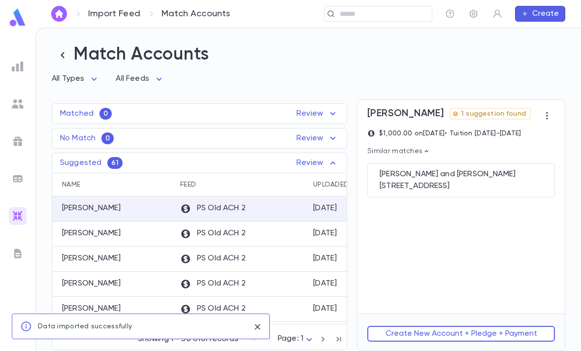
click at [502, 188] on div "27 The Circle, Passaic NJ 07055 United States" at bounding box center [460, 186] width 163 height 10
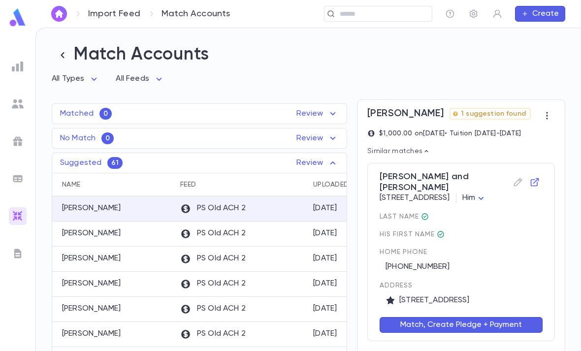
click at [474, 333] on button "Match, Create Pledge + Payment" at bounding box center [460, 325] width 163 height 16
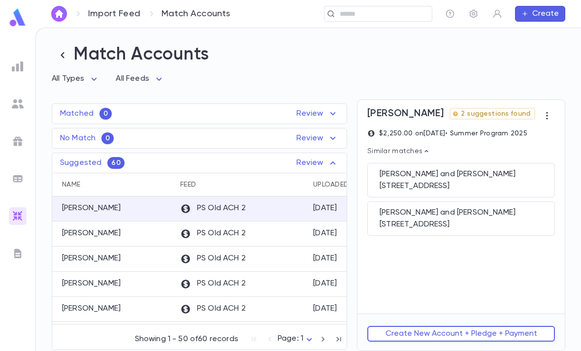
click at [516, 179] on div "Greebel, Ari and Elisheva" at bounding box center [460, 174] width 163 height 10
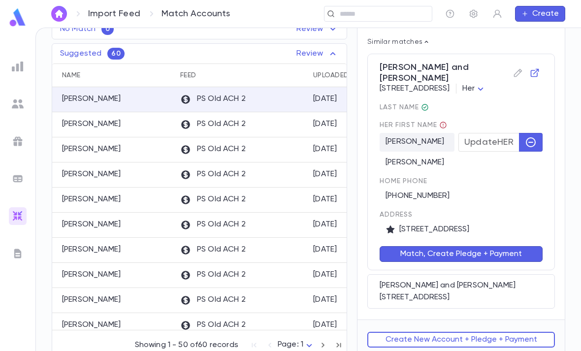
scroll to position [109, 0]
click at [497, 262] on button "Match, Create Pledge + Payment" at bounding box center [460, 255] width 163 height 16
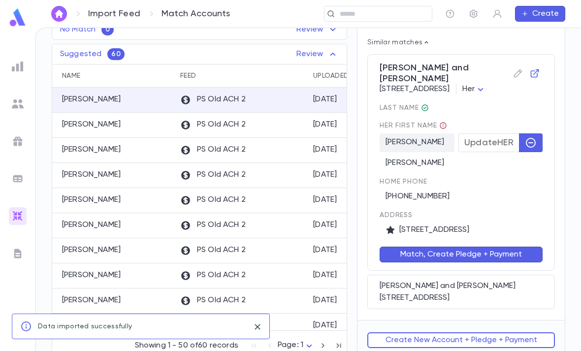
scroll to position [0, 0]
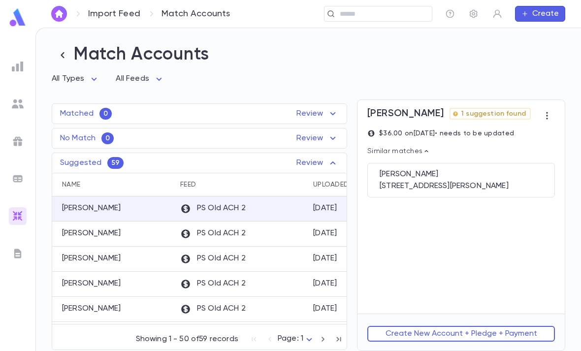
click at [505, 184] on div "2301 Gerard Court, Baltimore MD 21209" at bounding box center [460, 186] width 163 height 10
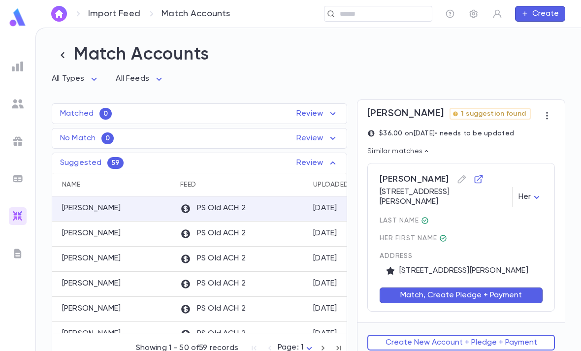
click at [479, 300] on button "Match, Create Pledge + Payment" at bounding box center [460, 295] width 163 height 16
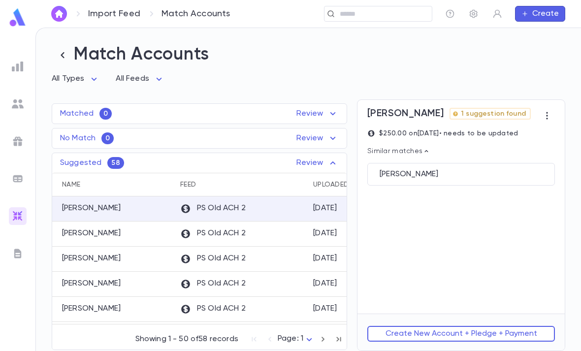
click at [509, 179] on div "Sichel, Lisa" at bounding box center [460, 174] width 187 height 23
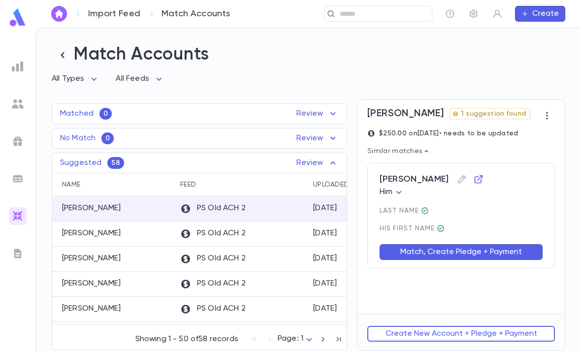
click at [483, 248] on button "Match, Create Pledge + Payment" at bounding box center [460, 252] width 163 height 16
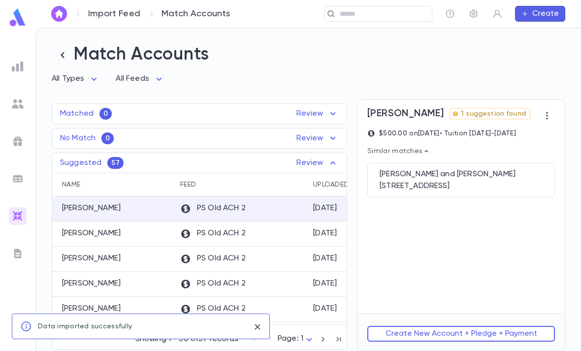
click at [493, 187] on div "3361 N 54th St, Milwaukee WI 53216" at bounding box center [460, 186] width 163 height 10
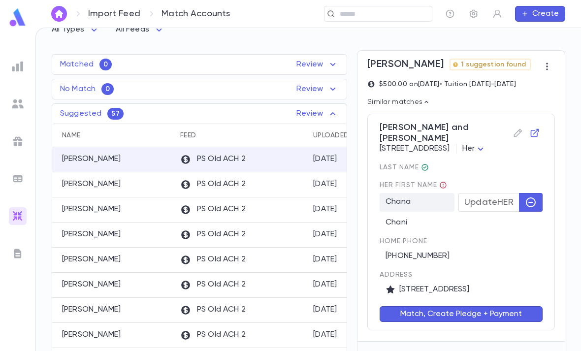
scroll to position [49, 0]
click at [465, 320] on button "Match, Create Pledge + Payment" at bounding box center [460, 315] width 163 height 16
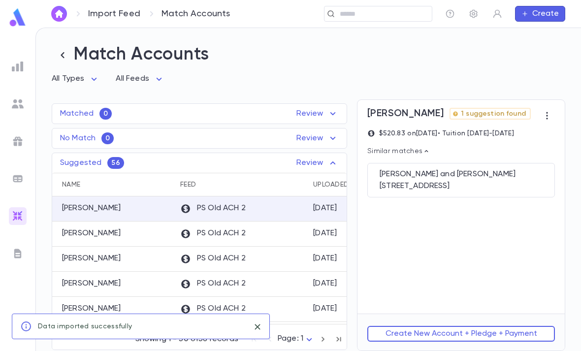
scroll to position [0, 0]
click at [481, 183] on div "7520 N 8th St, Phoenix AZ 85020" at bounding box center [460, 186] width 163 height 10
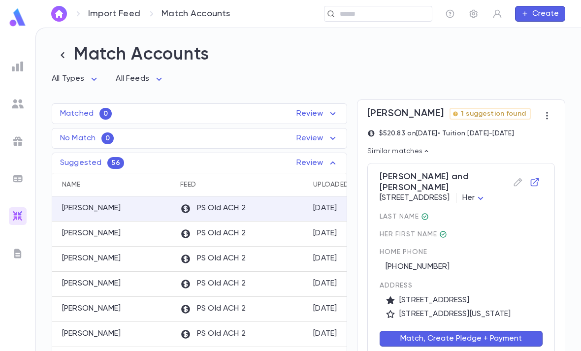
click at [465, 343] on button "Match, Create Pledge + Payment" at bounding box center [460, 339] width 163 height 16
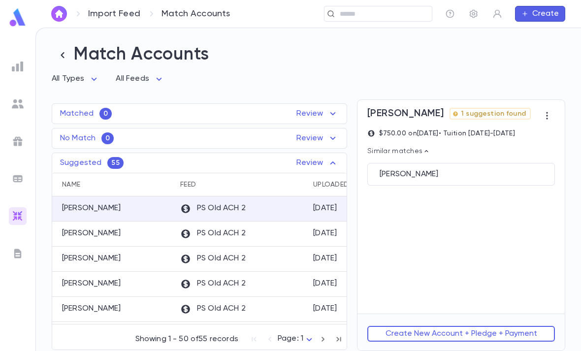
click at [492, 175] on div "Lerner, Jacob" at bounding box center [460, 174] width 163 height 10
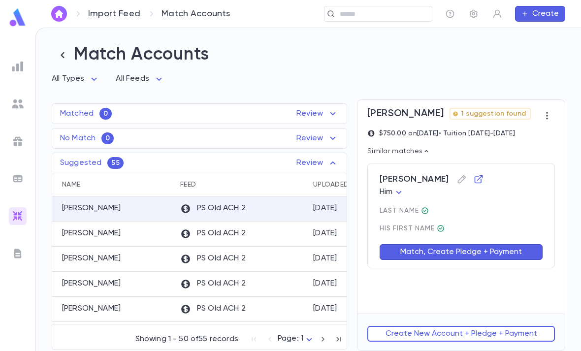
click at [471, 249] on button "Match, Create Pledge + Payment" at bounding box center [460, 252] width 163 height 16
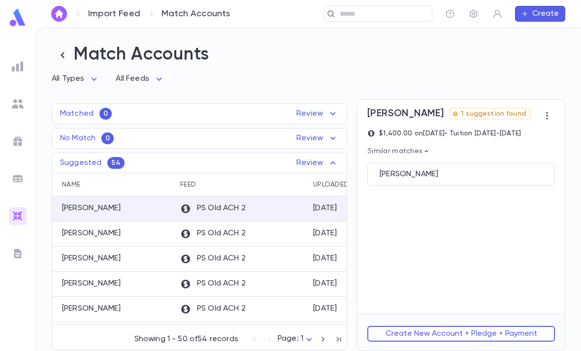
click at [478, 168] on div "Lerner, Jacob" at bounding box center [460, 174] width 187 height 23
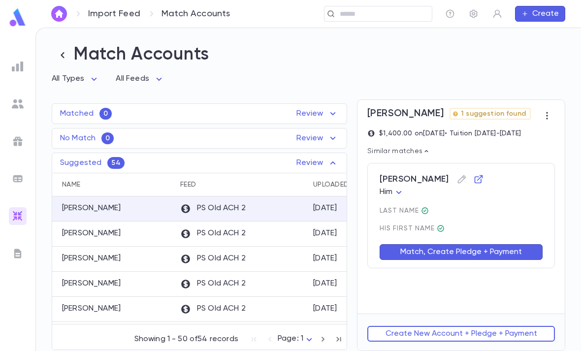
click at [468, 248] on button "Match, Create Pledge + Payment" at bounding box center [460, 252] width 163 height 16
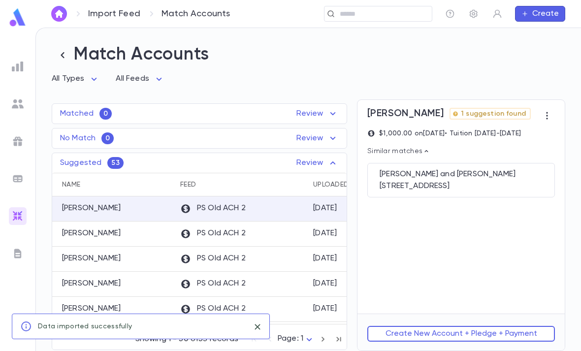
click at [483, 172] on div "Eisenbach, Abie and Chani" at bounding box center [460, 174] width 163 height 10
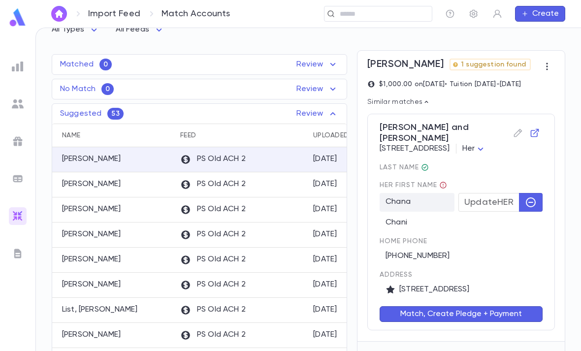
scroll to position [49, 0]
click at [475, 318] on button "Match, Create Pledge + Payment" at bounding box center [460, 315] width 163 height 16
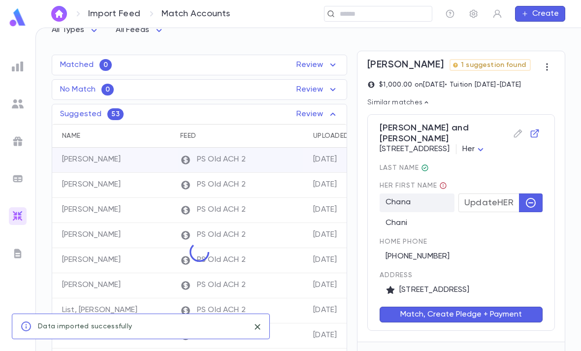
scroll to position [0, 0]
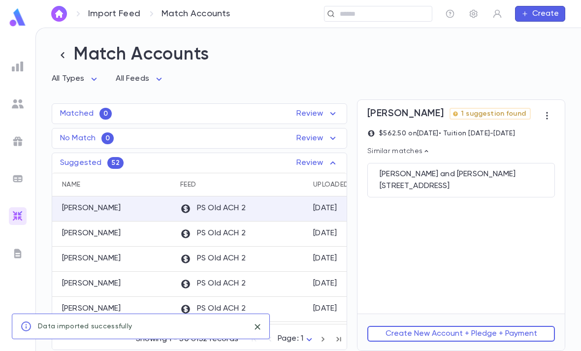
click at [491, 176] on div "Einhorn, Mark and Tami" at bounding box center [460, 174] width 163 height 10
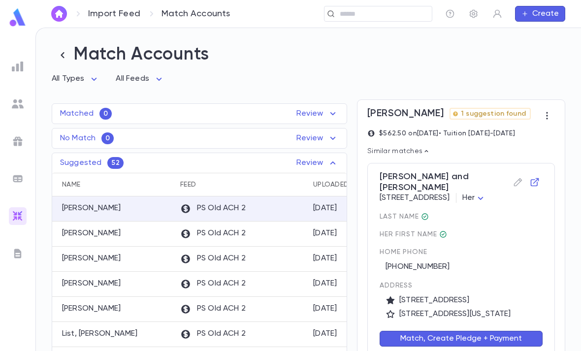
click at [477, 343] on button "Match, Create Pledge + Payment" at bounding box center [460, 339] width 163 height 16
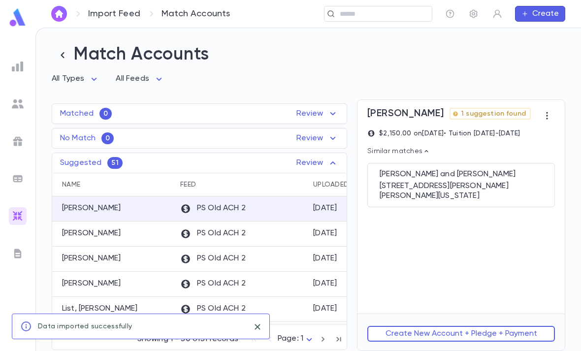
click at [506, 180] on div "Teicher, Avrohom and Shifra 150 Stevens road, Tom’s River NEW JERSEY 08755" at bounding box center [460, 185] width 187 height 44
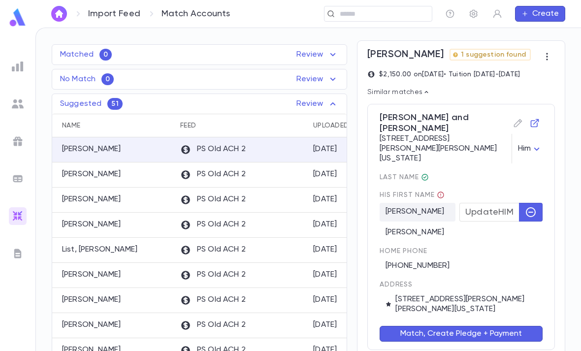
scroll to position [59, 0]
click at [469, 326] on button "Match, Create Pledge + Payment" at bounding box center [460, 334] width 163 height 16
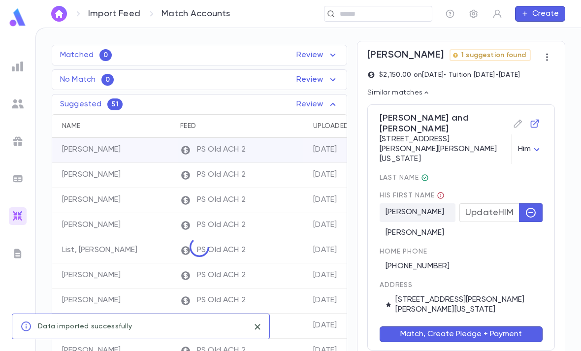
scroll to position [0, 0]
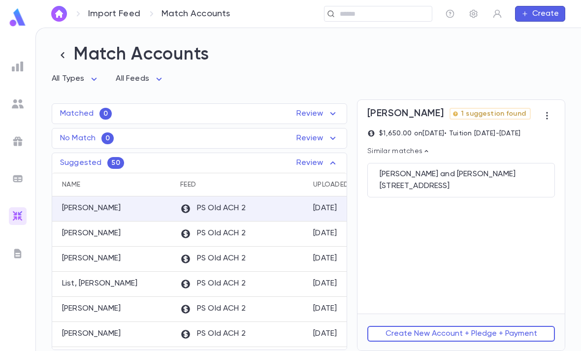
click at [499, 179] on div "Blashka, David and Inga 7513 Labrynth Road, Baltimore MD" at bounding box center [460, 180] width 187 height 34
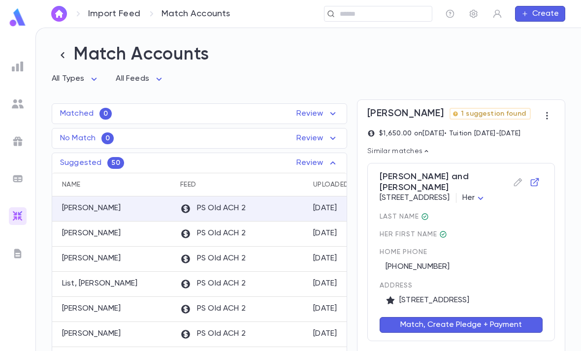
click at [471, 317] on button "Match, Create Pledge + Payment" at bounding box center [460, 325] width 163 height 16
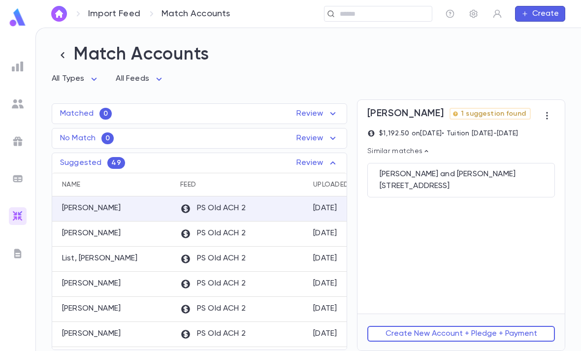
click at [497, 185] on div "20 Pearl St., Passaic NJ 07055-2517 United States" at bounding box center [460, 186] width 163 height 10
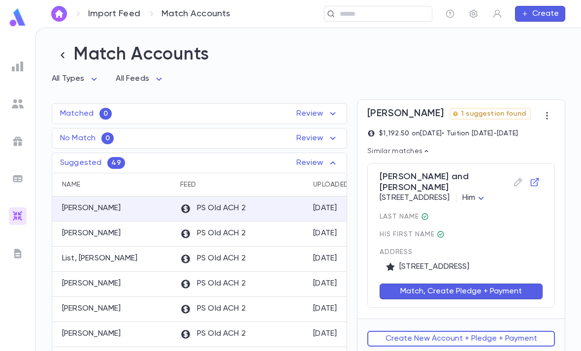
click at [468, 299] on button "Match, Create Pledge + Payment" at bounding box center [460, 291] width 163 height 16
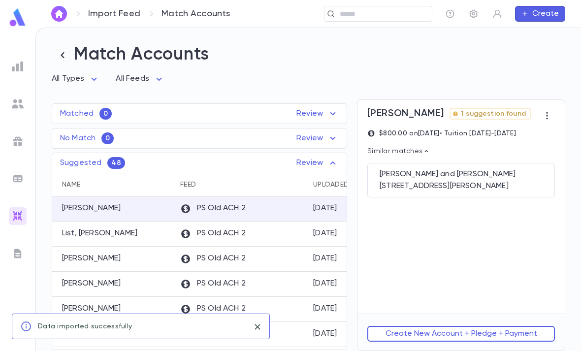
click at [498, 185] on div "3107 Smith Ave, Baltimore MD 212" at bounding box center [460, 186] width 163 height 10
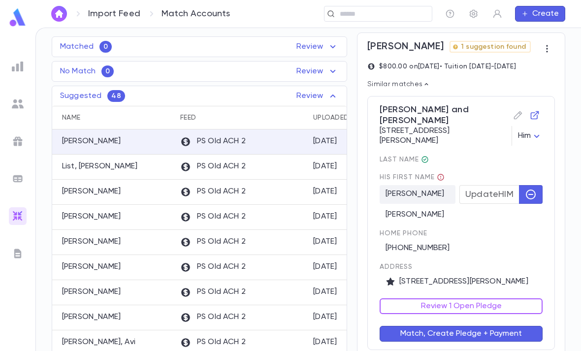
scroll to position [66, 0]
click at [477, 299] on button "Review 1 Open Pledge" at bounding box center [460, 307] width 163 height 16
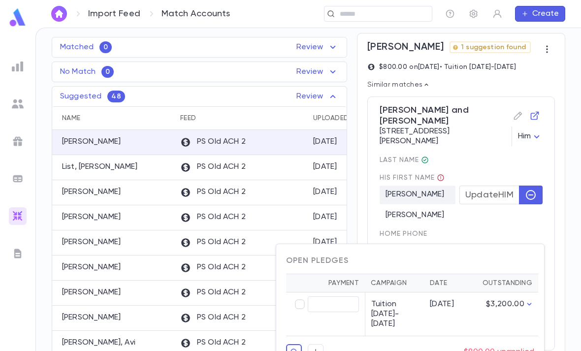
type input "******"
click at [490, 222] on div at bounding box center [290, 175] width 581 height 351
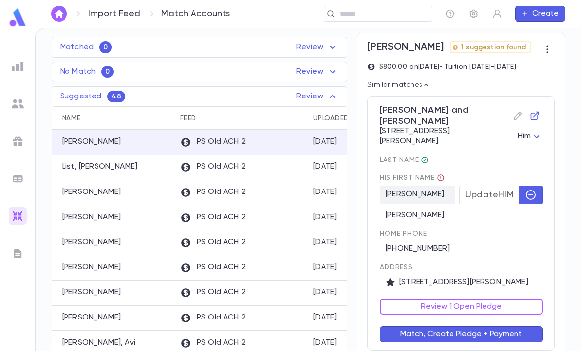
click at [497, 230] on span "home Phone" at bounding box center [460, 234] width 163 height 8
click at [486, 299] on button "Review 1 Open Pledge" at bounding box center [460, 307] width 163 height 16
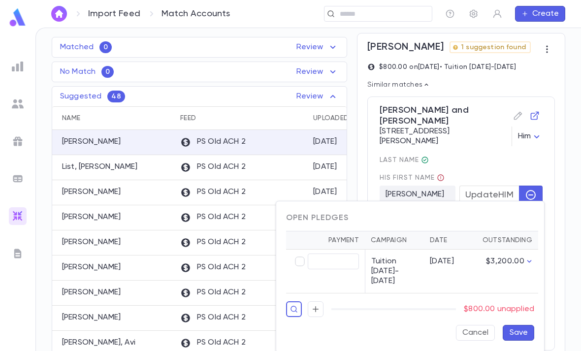
type input "******"
click at [523, 325] on button "Save" at bounding box center [517, 333] width 31 height 16
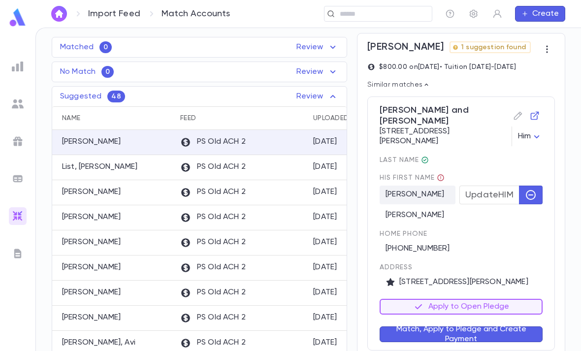
click at [492, 326] on button "Match, Apply to Pledge and Create Payment" at bounding box center [460, 334] width 163 height 16
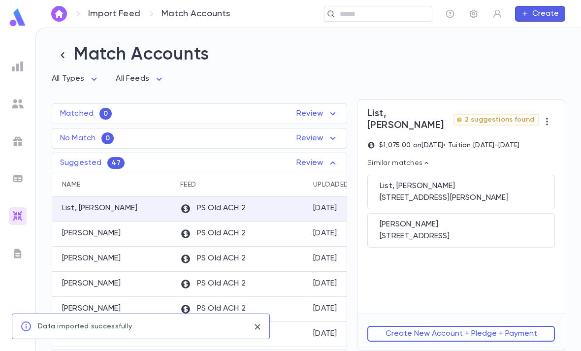
scroll to position [0, 0]
click at [500, 181] on div "List, Yisroel" at bounding box center [460, 186] width 163 height 10
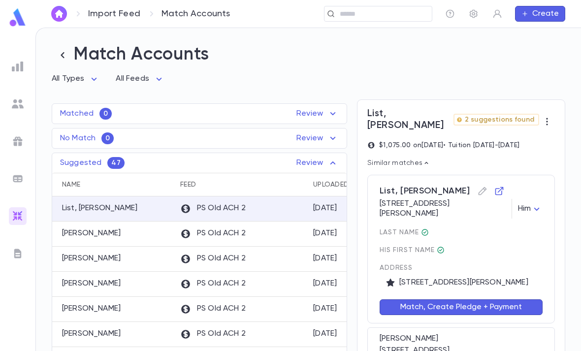
click at [479, 299] on button "Match, Create Pledge + Payment" at bounding box center [460, 307] width 163 height 16
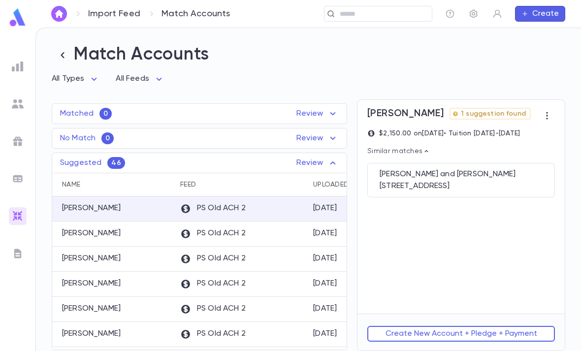
click at [509, 179] on div "Rockove, Menachem and Rivkie" at bounding box center [460, 174] width 163 height 10
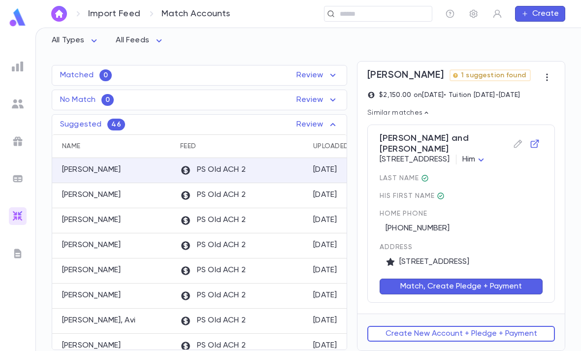
scroll to position [38, 0]
click at [485, 295] on button "Match, Create Pledge + Payment" at bounding box center [460, 287] width 163 height 16
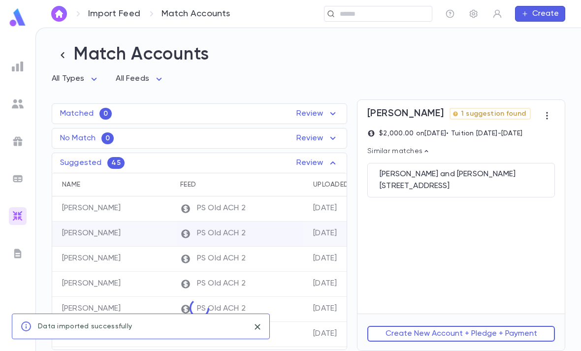
scroll to position [0, 0]
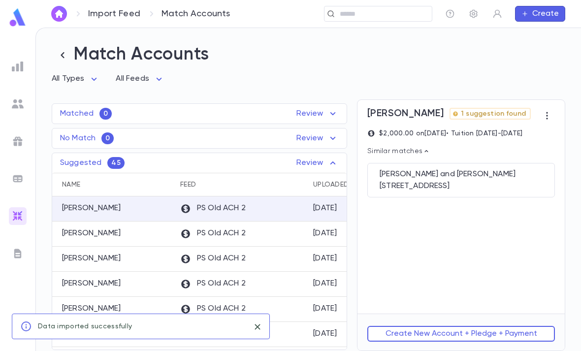
click at [514, 178] on div "Lasar, Daniel and Rachel" at bounding box center [460, 174] width 163 height 10
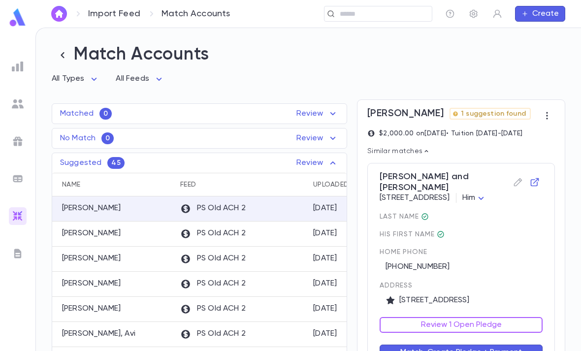
click at [483, 317] on button "Review 1 Open Pledge" at bounding box center [460, 325] width 163 height 16
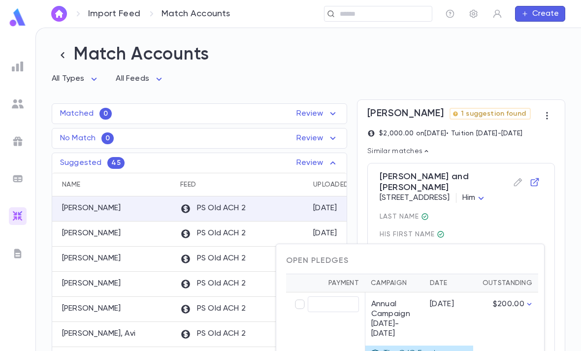
click at [509, 226] on div at bounding box center [290, 175] width 581 height 351
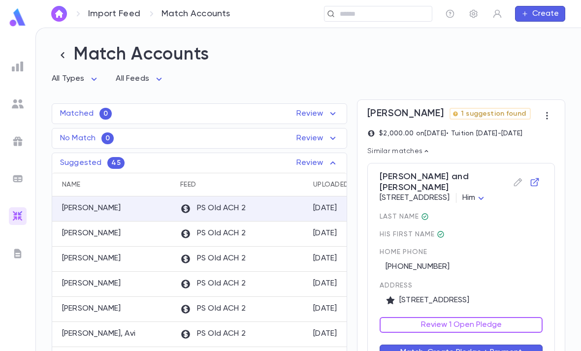
click at [508, 226] on div "Open Pledges Payment Campaign Date Outstanding ​ Annual Campaign 2024-2025 1/1/…" at bounding box center [290, 175] width 581 height 351
click at [482, 344] on button "Match, Create Pledge + Payment" at bounding box center [460, 352] width 163 height 16
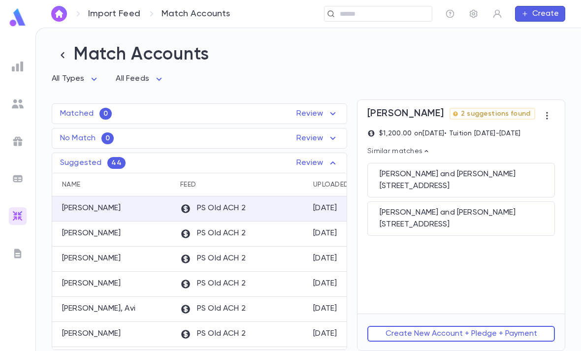
click at [497, 229] on div "6237 N Sacramento Ave, Chicago IL 60659" at bounding box center [460, 224] width 163 height 10
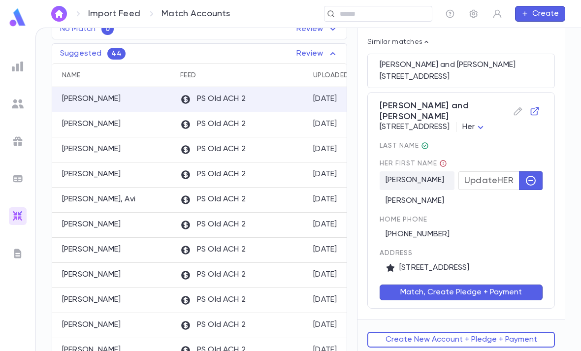
scroll to position [109, 0]
click at [482, 301] on div "Match, Create Pledge + Payment" at bounding box center [455, 287] width 175 height 28
click at [482, 301] on button "Match, Create Pledge + Payment" at bounding box center [460, 293] width 163 height 16
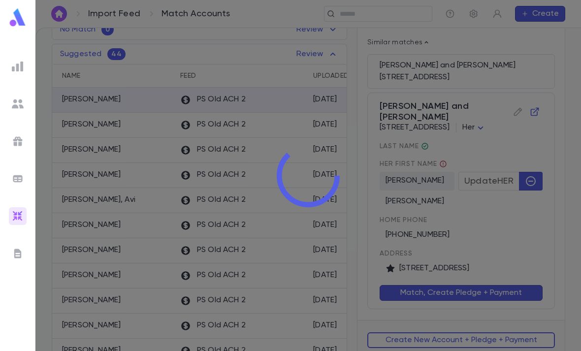
scroll to position [0, 0]
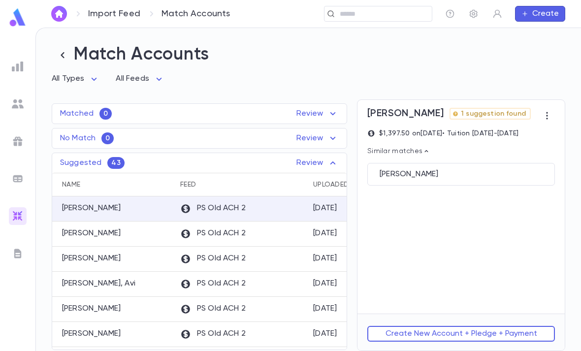
click at [493, 174] on div "Werner, Paul" at bounding box center [460, 174] width 163 height 10
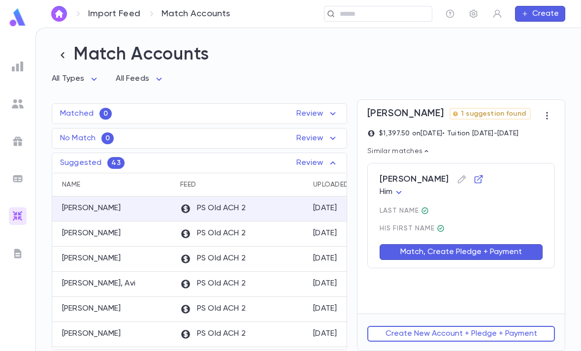
click at [484, 254] on button "Match, Create Pledge + Payment" at bounding box center [460, 252] width 163 height 16
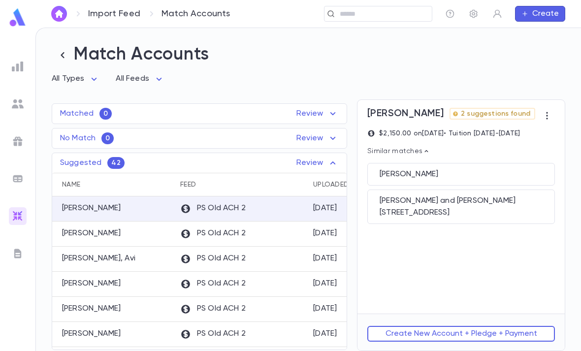
click at [495, 209] on div "6303 Fairlane Drive, Baltimore MD 21209" at bounding box center [460, 213] width 163 height 10
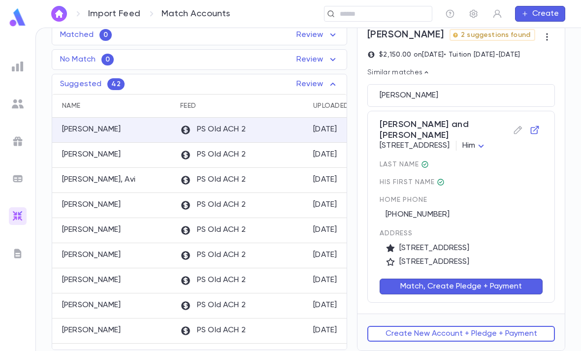
scroll to position [80, 0]
click at [482, 294] on button "Match, Create Pledge + Payment" at bounding box center [460, 287] width 163 height 16
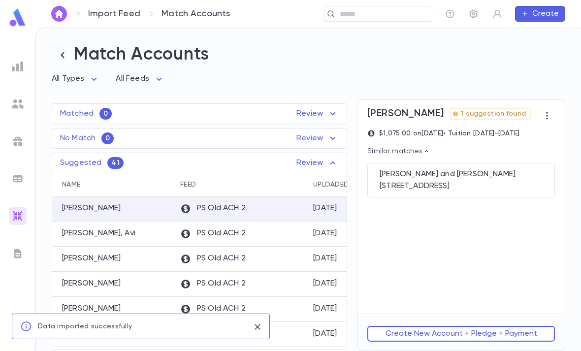
click at [501, 178] on div "Saltzman, Joel and Gilah" at bounding box center [460, 174] width 163 height 10
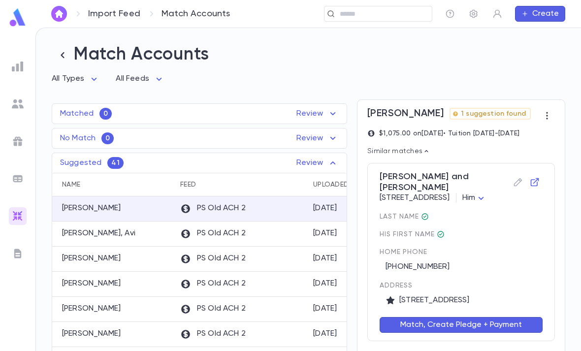
click at [480, 333] on button "Match, Create Pledge + Payment" at bounding box center [460, 325] width 163 height 16
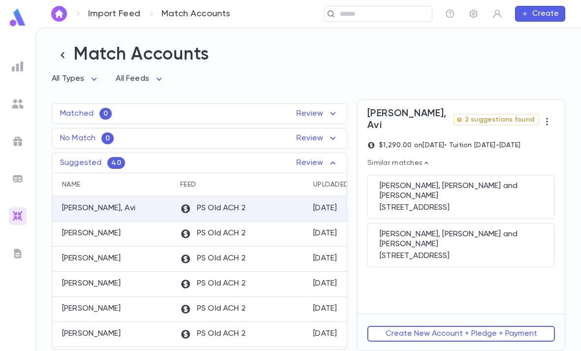
click at [497, 251] on div "1040 NE 179th Street, North Miami Beach FL 33162" at bounding box center [460, 256] width 163 height 10
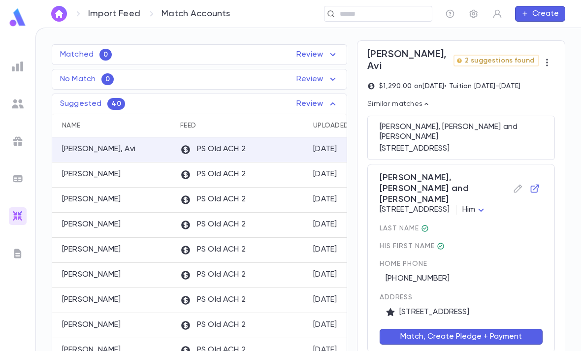
scroll to position [59, 0]
click at [468, 329] on button "Match, Create Pledge + Payment" at bounding box center [460, 337] width 163 height 16
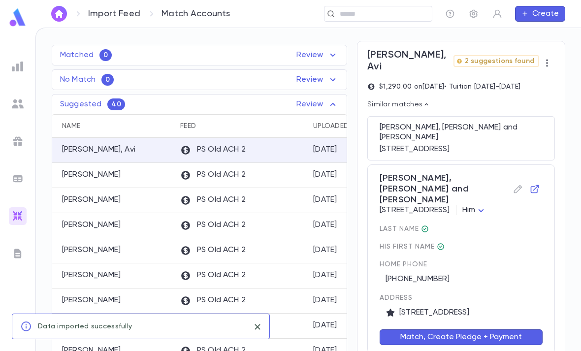
scroll to position [0, 0]
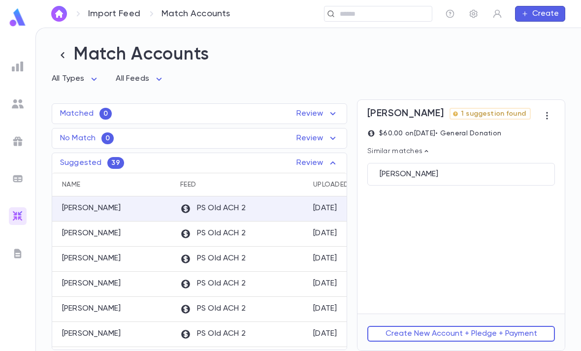
click at [495, 174] on div "Mishory, Eliezer" at bounding box center [460, 174] width 163 height 10
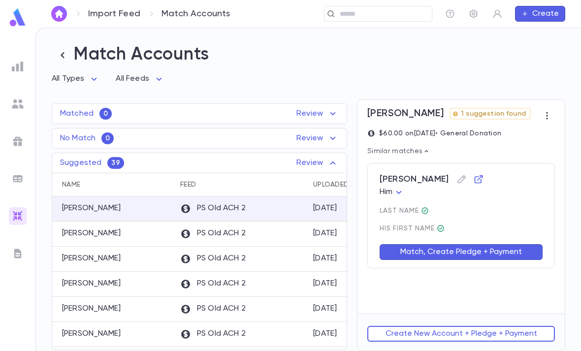
click at [485, 250] on button "Match, Create Pledge + Payment" at bounding box center [460, 252] width 163 height 16
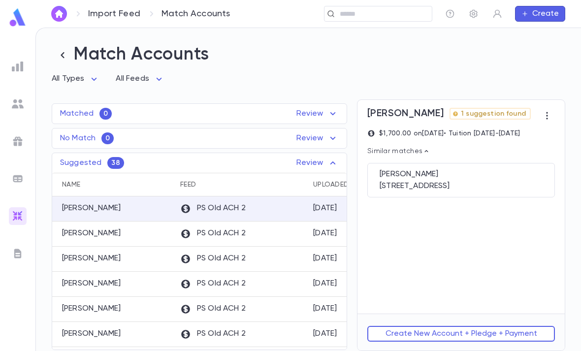
click at [481, 181] on div "10 Woodwind Ln, Spring Valley NY 10977" at bounding box center [460, 186] width 163 height 10
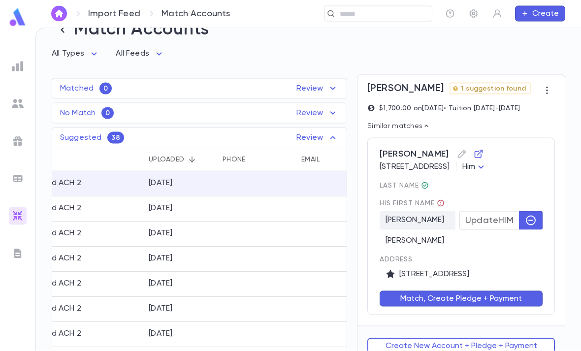
scroll to position [31, 0]
click at [470, 338] on button "Create New Account + Pledge + Payment" at bounding box center [460, 346] width 187 height 16
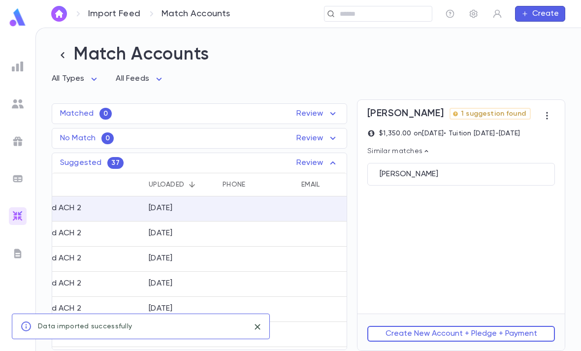
scroll to position [0, 0]
click at [511, 169] on div "Engalrd, Jennifer" at bounding box center [460, 174] width 163 height 10
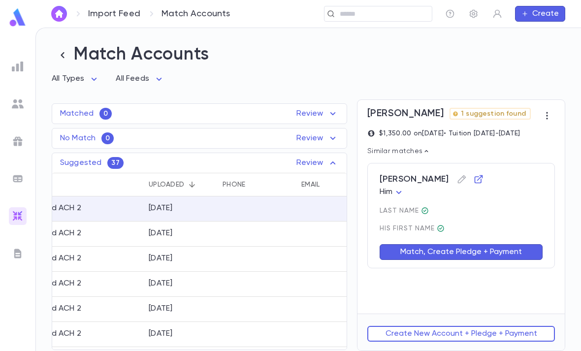
click at [488, 244] on button "Match, Create Pledge + Payment" at bounding box center [460, 252] width 163 height 16
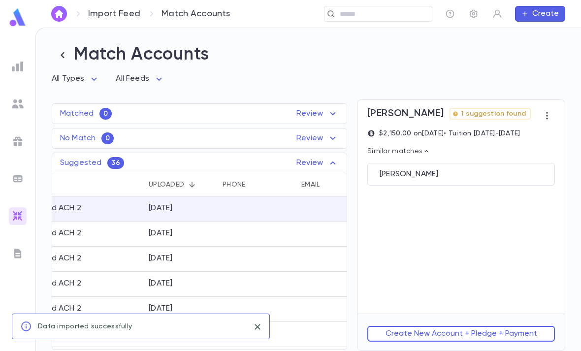
click at [470, 334] on button "Create New Account + Pledge + Payment" at bounding box center [460, 334] width 187 height 16
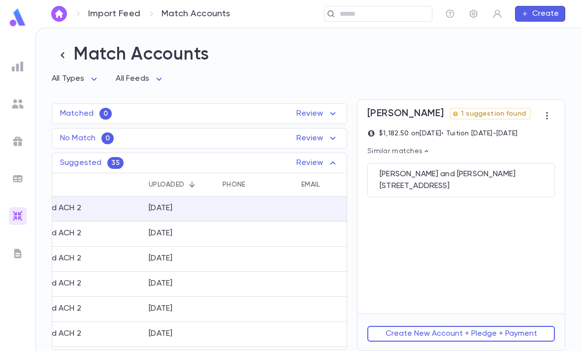
click at [490, 181] on div "6903 CHIPPEWA DRIVE, Baltimore MD 21209-1436 United States" at bounding box center [460, 186] width 163 height 10
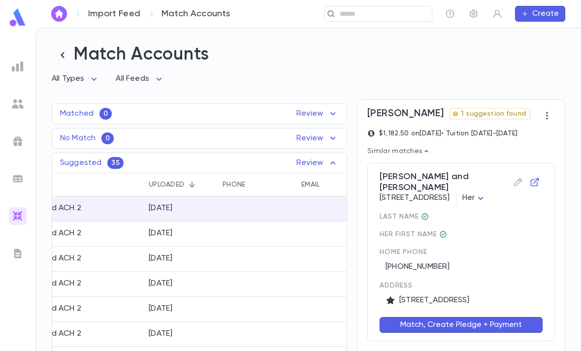
click at [479, 317] on button "Match, Create Pledge + Payment" at bounding box center [460, 325] width 163 height 16
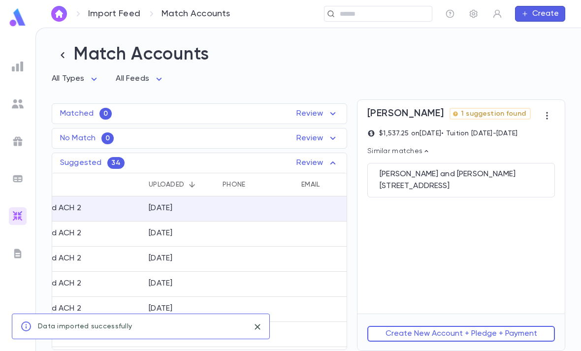
click at [501, 181] on div "26190 Raine Street, Oak Park MI 48237" at bounding box center [460, 186] width 163 height 10
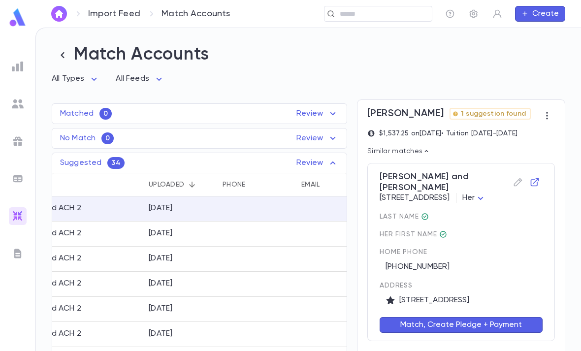
click at [498, 317] on button "Match, Create Pledge + Payment" at bounding box center [460, 325] width 163 height 16
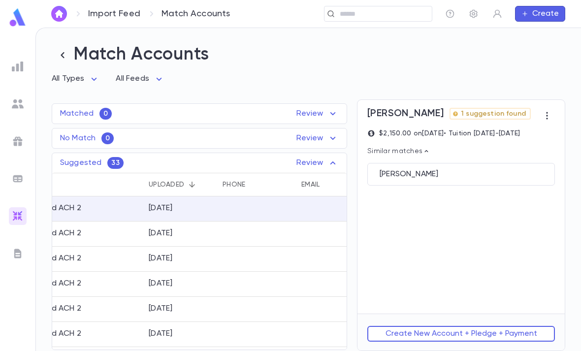
click at [483, 163] on div "Amster, Todd" at bounding box center [460, 174] width 187 height 23
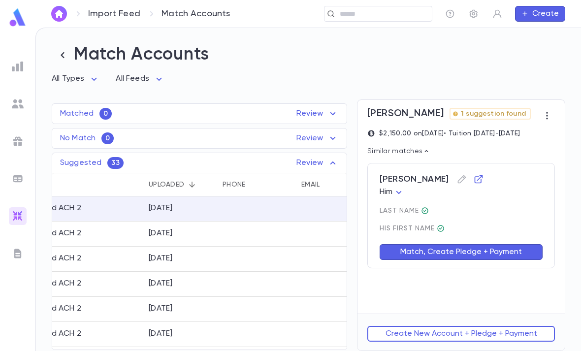
click at [501, 244] on button "Match, Create Pledge + Payment" at bounding box center [460, 252] width 163 height 16
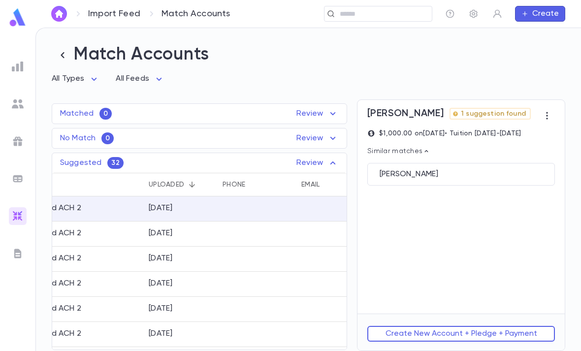
click at [527, 163] on div "Slatkin, Matthew" at bounding box center [460, 174] width 187 height 23
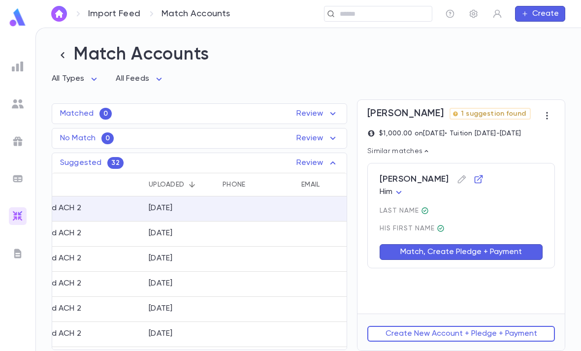
click at [503, 244] on button "Match, Create Pledge + Payment" at bounding box center [460, 252] width 163 height 16
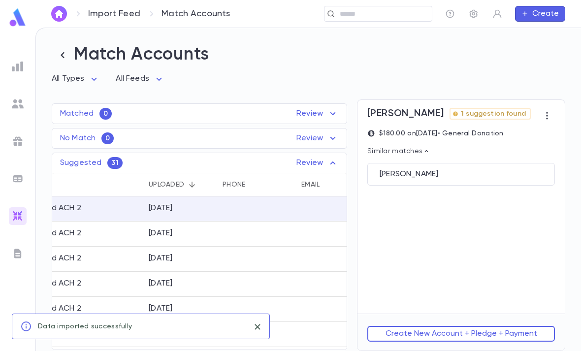
click at [502, 163] on div "Friedland, Allen" at bounding box center [460, 174] width 187 height 23
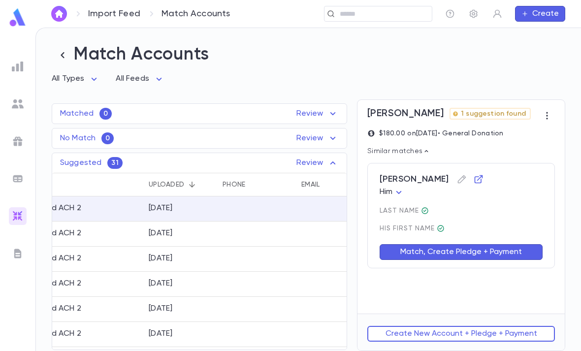
click at [489, 244] on button "Match, Create Pledge + Payment" at bounding box center [460, 252] width 163 height 16
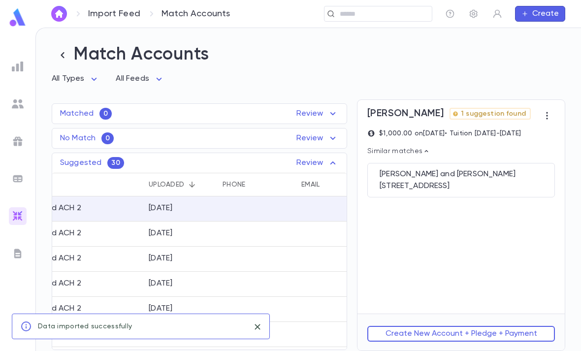
click at [489, 181] on div "27 The Circle, Passaic NJ 07055 United States" at bounding box center [460, 186] width 163 height 10
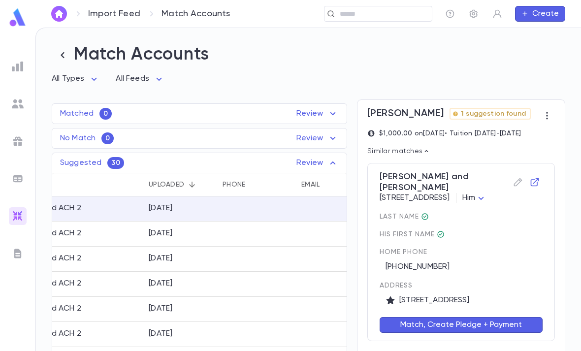
click at [469, 317] on button "Match, Create Pledge + Payment" at bounding box center [460, 325] width 163 height 16
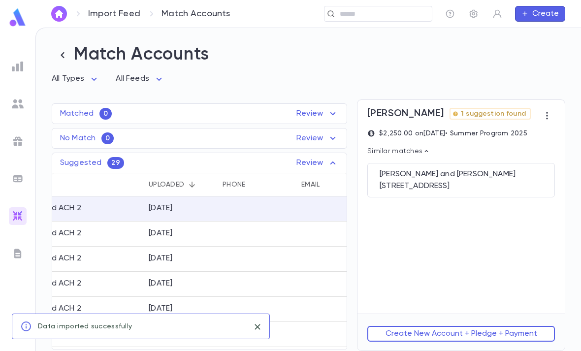
click at [507, 181] on div "5517 Bluebell Avenue, Valley Village CA 91607" at bounding box center [460, 186] width 163 height 10
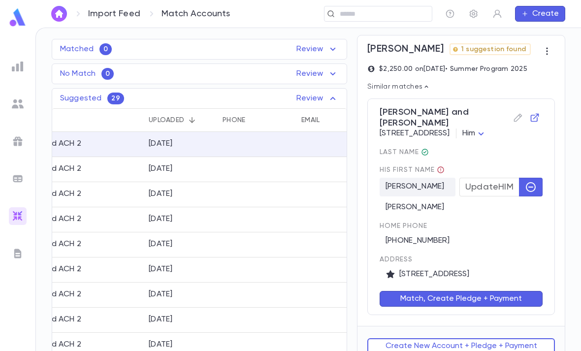
scroll to position [64, 0]
click at [477, 291] on button "Match, Create Pledge + Payment" at bounding box center [460, 299] width 163 height 16
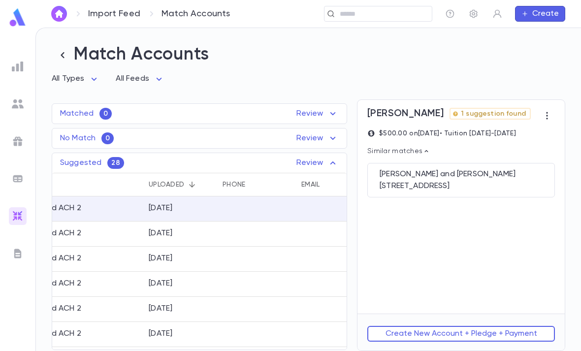
click at [483, 181] on div "3361 N 54th St, Milwaukee WI 53216" at bounding box center [460, 186] width 163 height 10
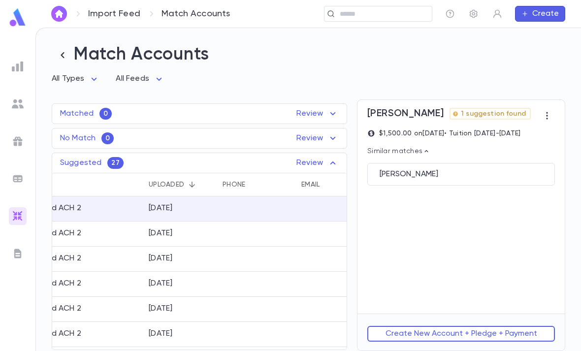
click at [498, 169] on div "Werner, Paul" at bounding box center [460, 174] width 163 height 10
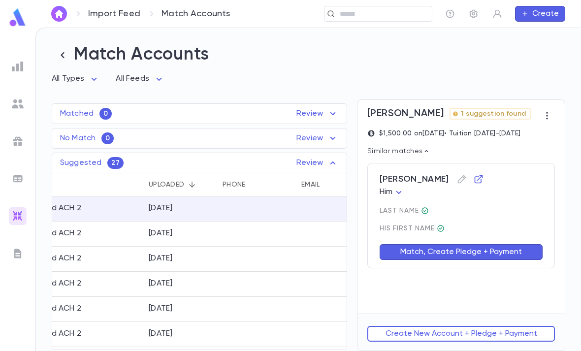
click at [484, 244] on button "Match, Create Pledge + Payment" at bounding box center [460, 252] width 163 height 16
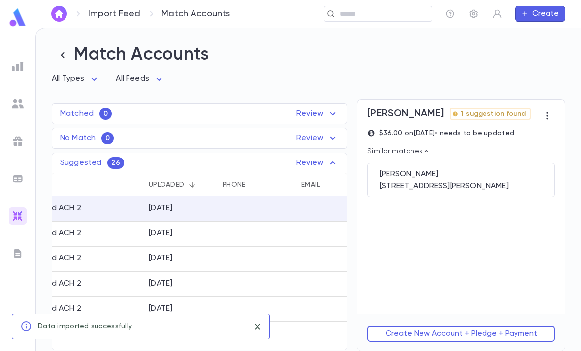
click at [488, 163] on div "Storch, Mirel 2301 Gerard Court, Baltimore MD 21209" at bounding box center [460, 180] width 187 height 34
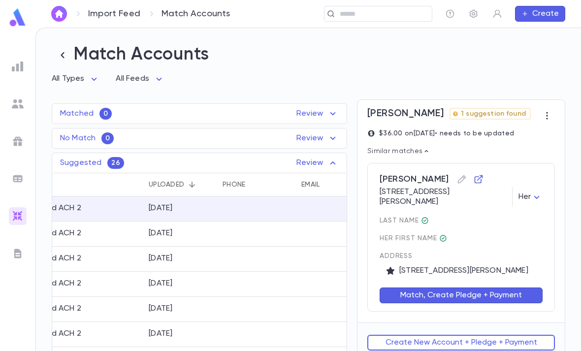
click at [466, 287] on button "Match, Create Pledge + Payment" at bounding box center [460, 295] width 163 height 16
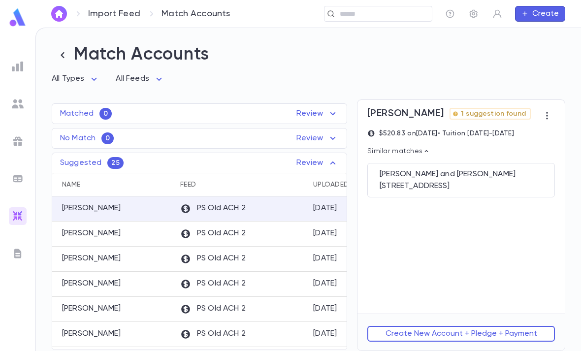
click at [471, 169] on div "Einhorn, Mark and Tami" at bounding box center [460, 174] width 163 height 10
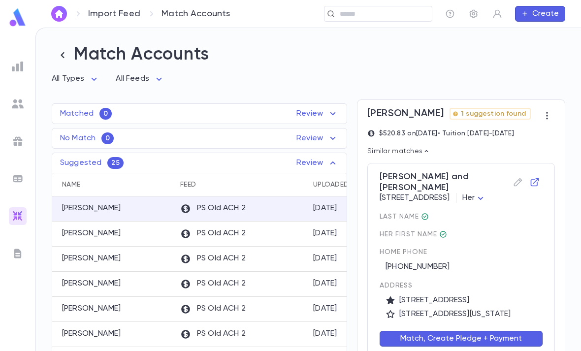
click at [452, 331] on button "Match, Create Pledge + Payment" at bounding box center [460, 339] width 163 height 16
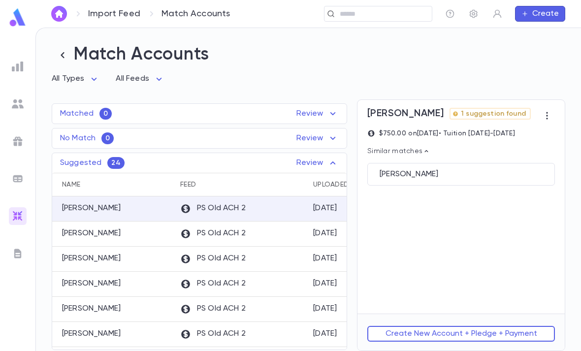
click at [457, 169] on div "Lerner, Jacob" at bounding box center [460, 174] width 163 height 10
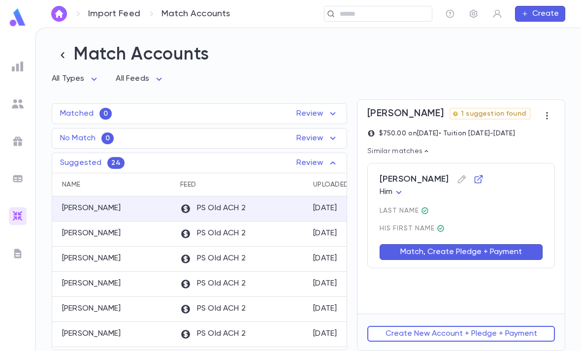
click at [467, 244] on button "Match, Create Pledge + Payment" at bounding box center [460, 252] width 163 height 16
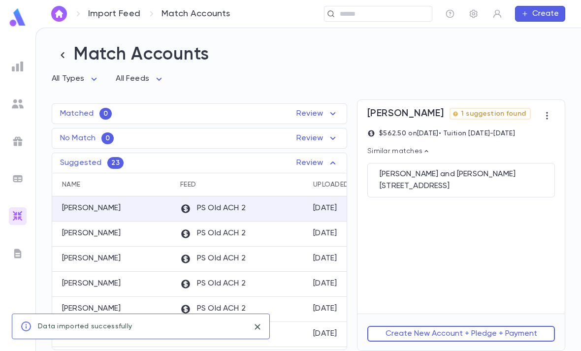
click at [480, 181] on div "7520 N 8th St, Phoenix AZ 85020" at bounding box center [460, 186] width 163 height 10
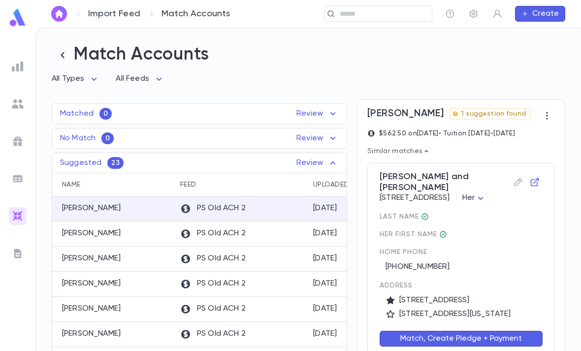
click at [457, 331] on button "Match, Create Pledge + Payment" at bounding box center [460, 339] width 163 height 16
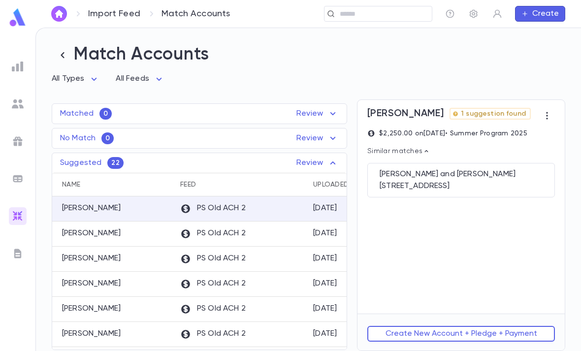
click at [478, 169] on div "Cohen, Meyer and Naomi" at bounding box center [460, 174] width 163 height 10
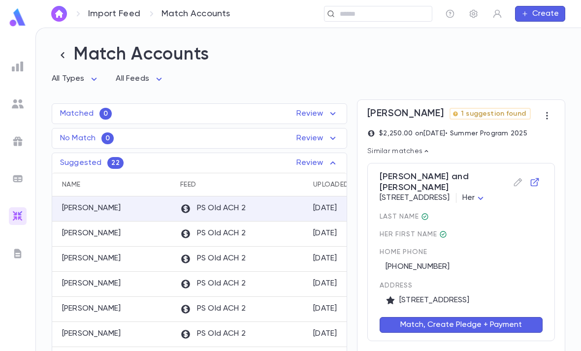
click at [472, 317] on button "Match, Create Pledge + Payment" at bounding box center [460, 325] width 163 height 16
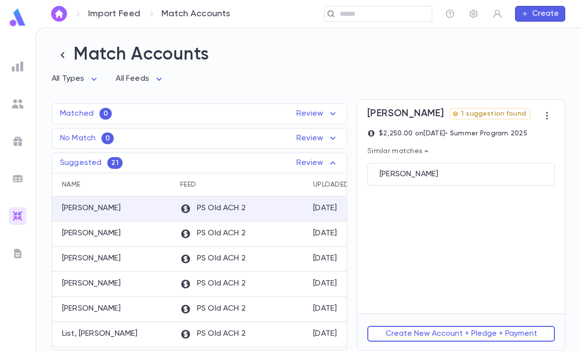
click at [486, 169] on div "Amster, Todd" at bounding box center [460, 174] width 163 height 10
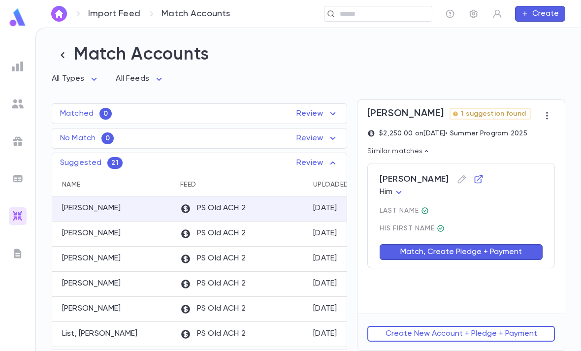
click at [481, 244] on button "Match, Create Pledge + Payment" at bounding box center [460, 252] width 163 height 16
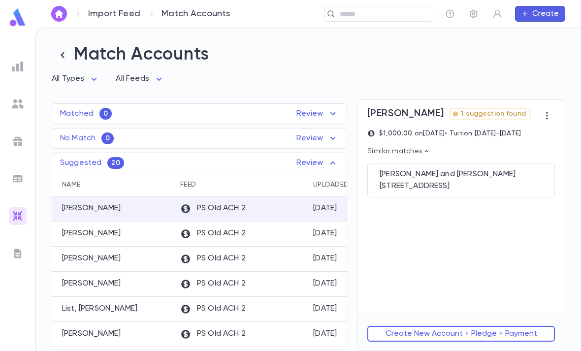
click at [488, 169] on div "Eisenbach, Abie and Chani" at bounding box center [460, 174] width 163 height 10
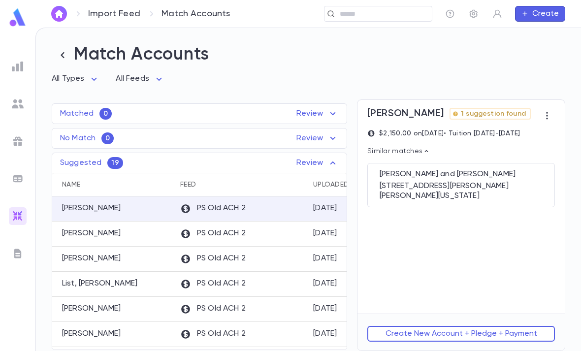
click at [497, 181] on div "150 Stevens road, Tom’s River NEW JERSEY 08755" at bounding box center [460, 191] width 163 height 20
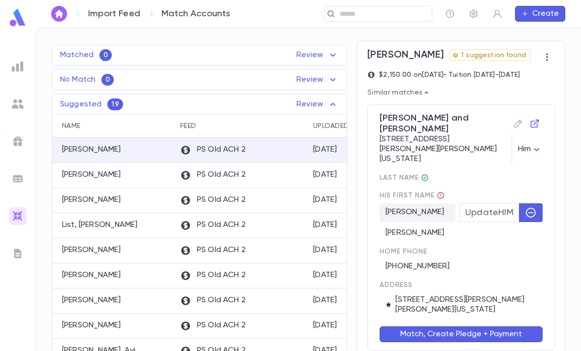
scroll to position [59, 0]
click at [470, 326] on button "Match, Create Pledge + Payment" at bounding box center [460, 334] width 163 height 16
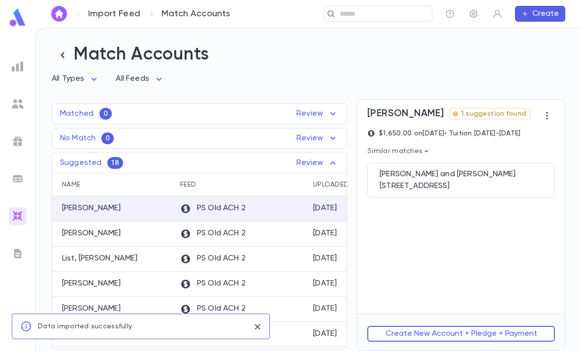
scroll to position [0, 0]
click at [501, 169] on div "Blashka, David and Inga" at bounding box center [460, 174] width 163 height 10
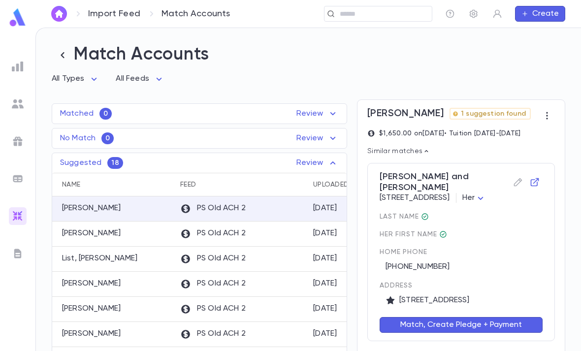
click at [468, 317] on button "Match, Create Pledge + Payment" at bounding box center [460, 325] width 163 height 16
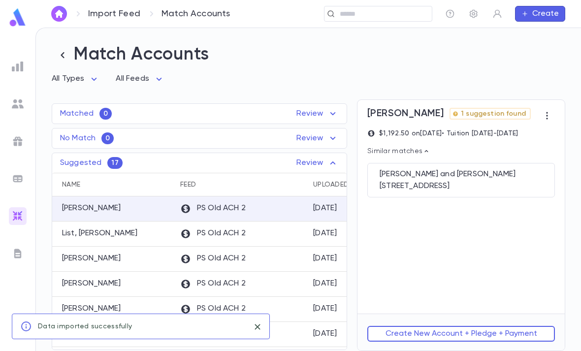
click at [461, 181] on div "20 Pearl St., Passaic NJ 07055-2517 United States" at bounding box center [460, 186] width 163 height 10
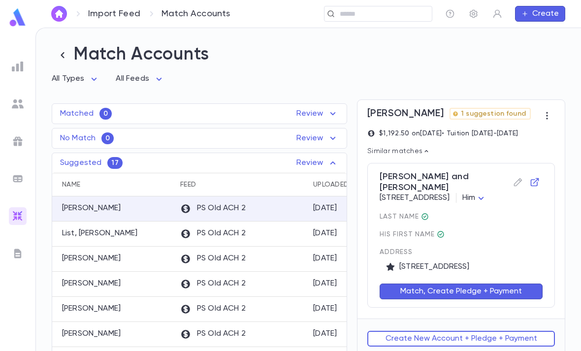
click at [474, 283] on button "Match, Create Pledge + Payment" at bounding box center [460, 291] width 163 height 16
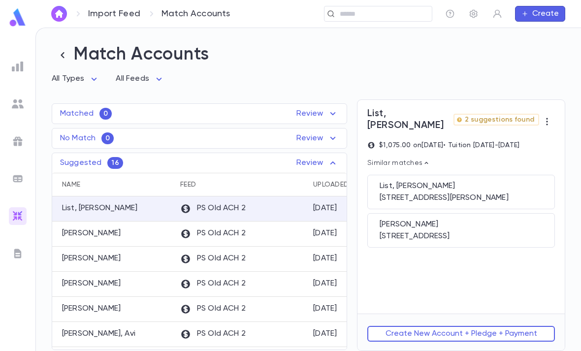
click at [466, 175] on div "List, Yisroel 3402 Hatton Rd, Pikesville MD" at bounding box center [460, 192] width 187 height 34
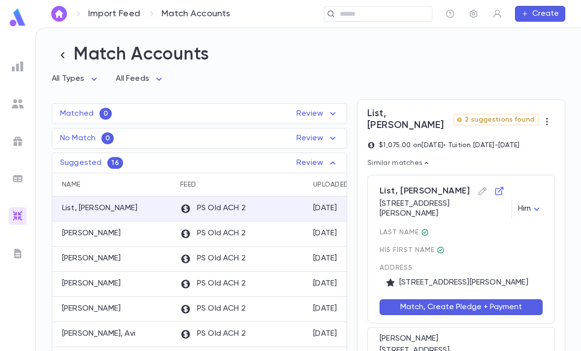
click at [445, 299] on button "Match, Create Pledge + Payment" at bounding box center [460, 307] width 163 height 16
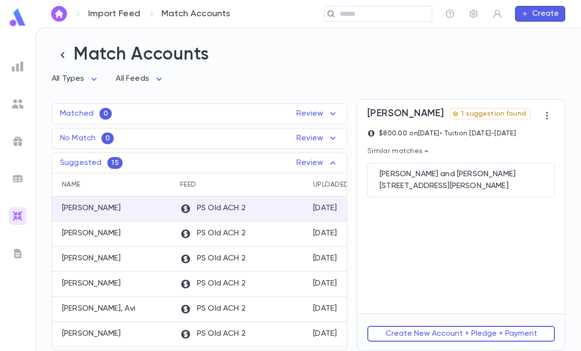
click at [481, 169] on div "Gerstein, Aaron and Chana" at bounding box center [460, 174] width 163 height 10
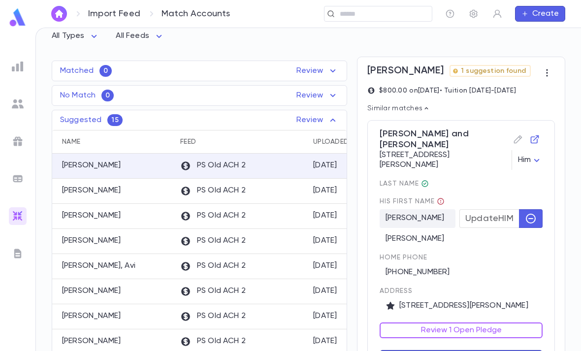
scroll to position [43, 0]
click at [475, 322] on button "Review 1 Open Pledge" at bounding box center [460, 330] width 163 height 16
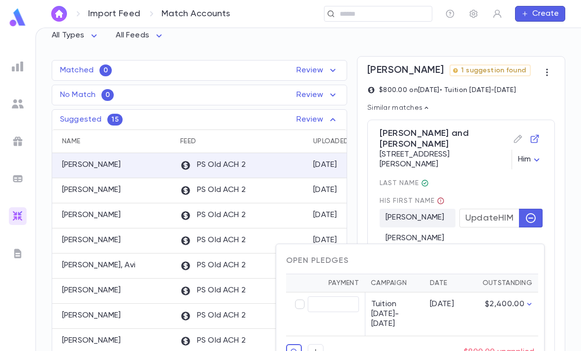
type input "******"
click at [508, 221] on div at bounding box center [290, 175] width 581 height 351
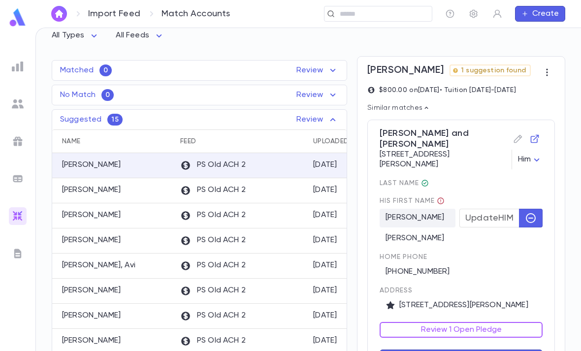
click at [491, 322] on button "Review 1 Open Pledge" at bounding box center [460, 330] width 163 height 16
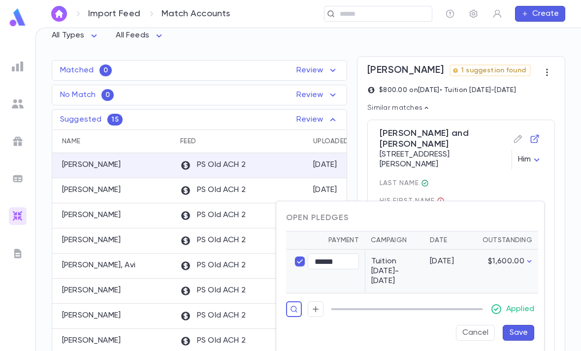
type input "******"
click at [528, 325] on button "Save" at bounding box center [517, 333] width 31 height 16
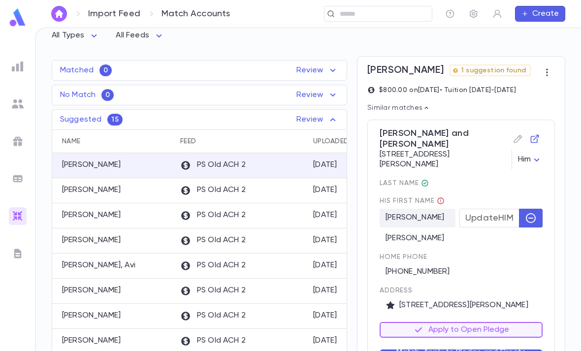
click at [502, 349] on button "Match, Apply to Pledge and Create Payment" at bounding box center [460, 357] width 163 height 16
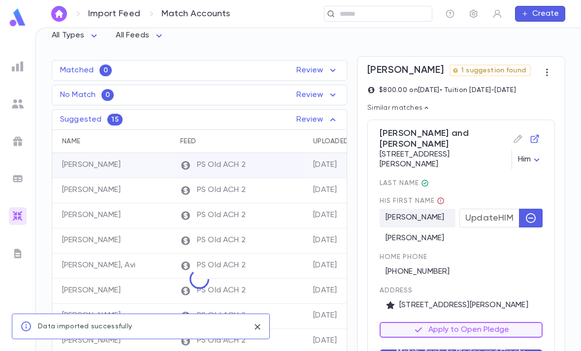
scroll to position [0, 0]
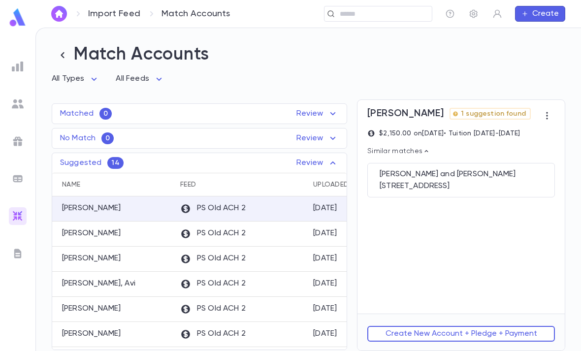
click at [497, 163] on div "Rockove, Menachem and Rivkie 1535 Redondo Ln, Lakewood NJ 08701" at bounding box center [460, 180] width 187 height 34
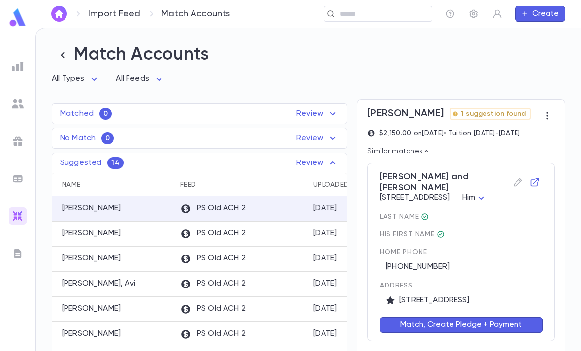
click at [472, 323] on button "Match, Create Pledge + Payment" at bounding box center [460, 325] width 163 height 16
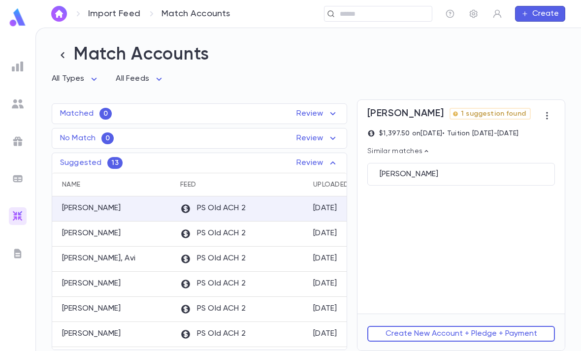
click at [523, 169] on div "Werner, Paul" at bounding box center [460, 174] width 163 height 10
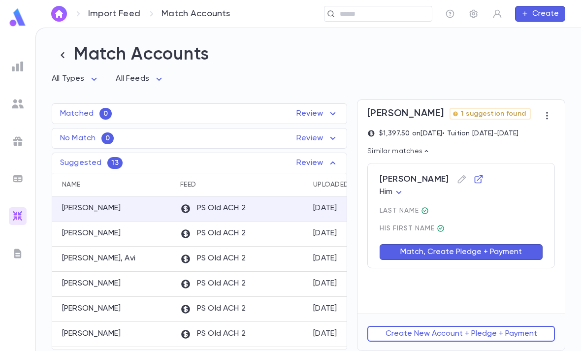
click at [488, 244] on button "Match, Create Pledge + Payment" at bounding box center [460, 252] width 163 height 16
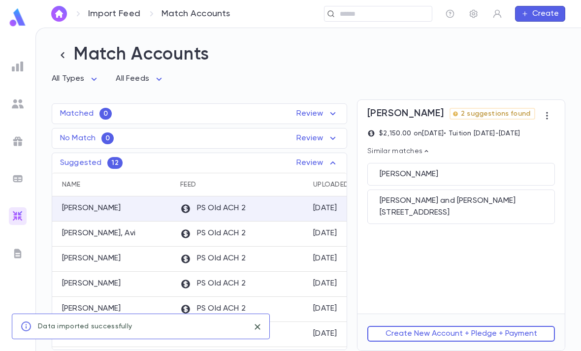
click at [468, 203] on div "Schwartz, Daniel 2 suggestions found $2,150.00 on 4/30/2025 • Tuition 2024-2025…" at bounding box center [460, 207] width 207 height 214
click at [483, 208] on div "6303 Fairlane Drive, Baltimore MD 21209" at bounding box center [460, 213] width 163 height 10
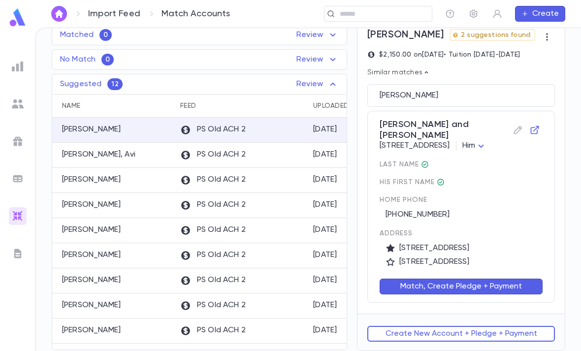
scroll to position [80, 0]
click at [466, 282] on button "Match, Create Pledge + Payment" at bounding box center [460, 287] width 163 height 16
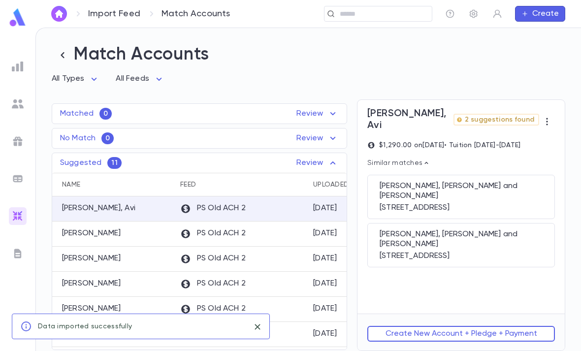
scroll to position [0, 0]
click at [491, 251] on div "1040 NE 179th Street, North Miami Beach FL 33162" at bounding box center [460, 256] width 163 height 10
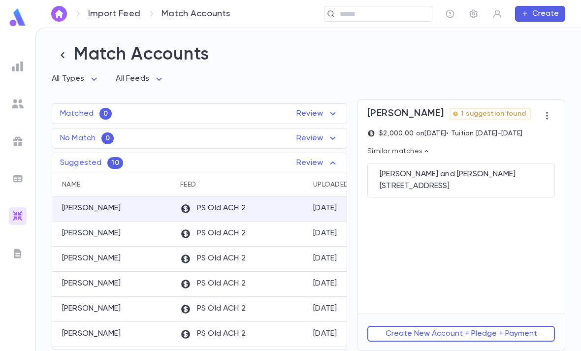
click at [484, 163] on div "Lasar, Daniel and Rachel 56 Lexington Ave, Edison NJ 08817" at bounding box center [460, 180] width 187 height 34
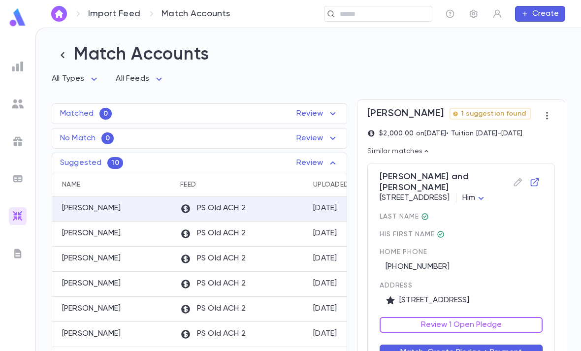
click at [488, 305] on div "Review 1 Open Pledge" at bounding box center [455, 319] width 175 height 28
click at [469, 344] on button "Match, Create Pledge + Payment" at bounding box center [460, 352] width 163 height 16
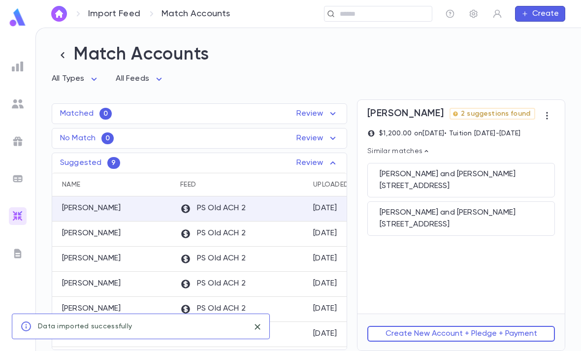
click at [480, 208] on div "Greebel, Ari and Elisheva" at bounding box center [460, 213] width 163 height 10
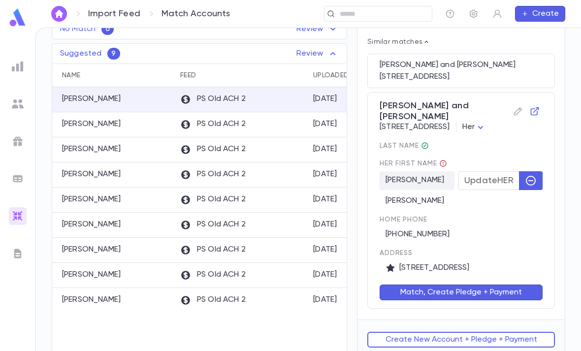
scroll to position [109, 0]
click at [477, 287] on button "Match, Create Pledge + Payment" at bounding box center [460, 293] width 163 height 16
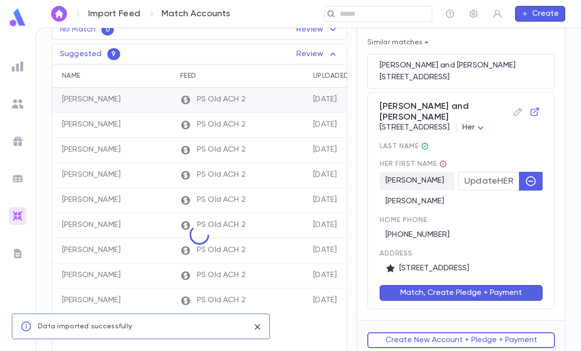
scroll to position [0, 0]
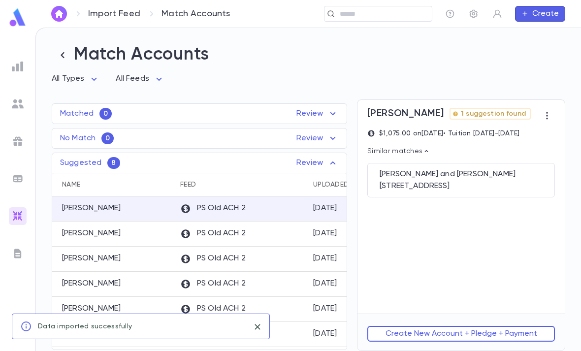
click at [468, 181] on div "3309 N 49th Street, Milwaukee WI 53216" at bounding box center [460, 186] width 163 height 10
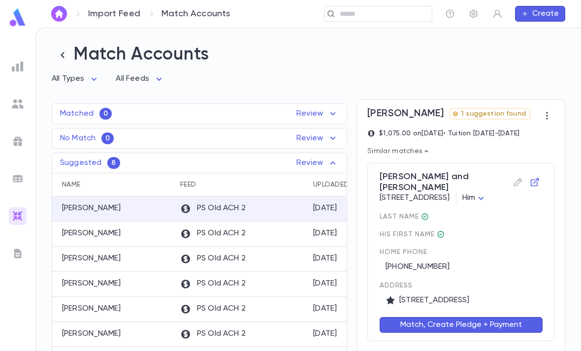
click at [466, 317] on button "Match, Create Pledge + Payment" at bounding box center [460, 325] width 163 height 16
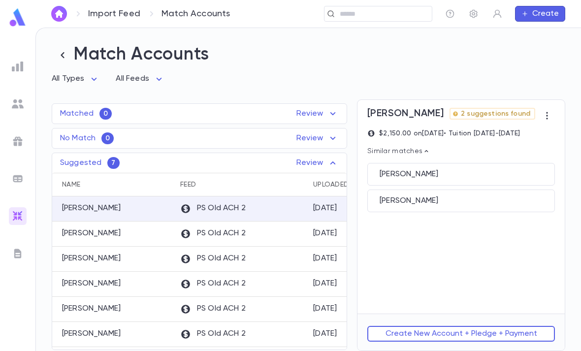
click at [489, 169] on div "Posy, Kenneth" at bounding box center [460, 174] width 163 height 10
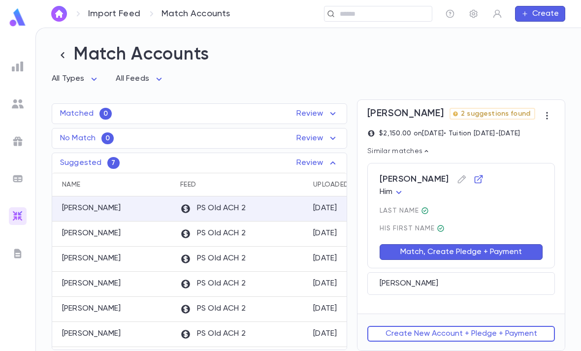
click at [470, 272] on div "Posy, Kenneth" at bounding box center [460, 283] width 187 height 23
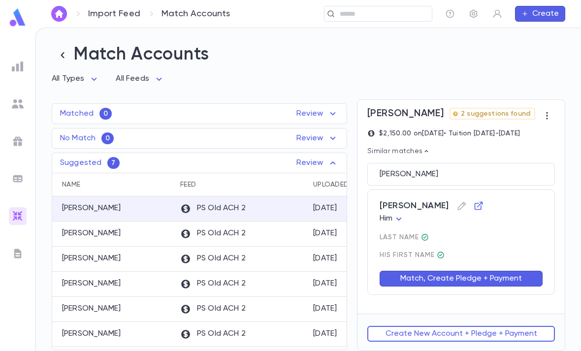
click at [487, 271] on button "Match, Create Pledge + Payment" at bounding box center [460, 279] width 163 height 16
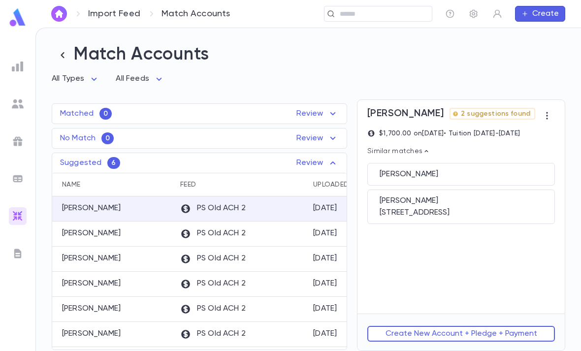
click at [496, 169] on div "Kiffel, Joseph" at bounding box center [460, 174] width 163 height 10
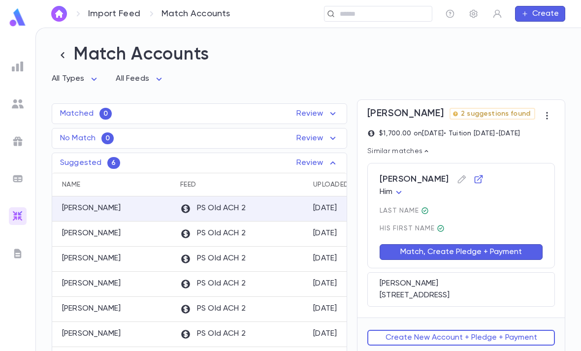
click at [490, 244] on button "Match, Create Pledge + Payment" at bounding box center [460, 252] width 163 height 16
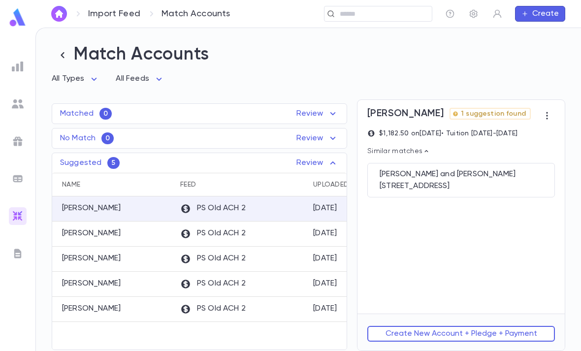
click at [477, 181] on div "6903 CHIPPEWA DRIVE, Baltimore MD 21209-1436 United States" at bounding box center [460, 186] width 163 height 10
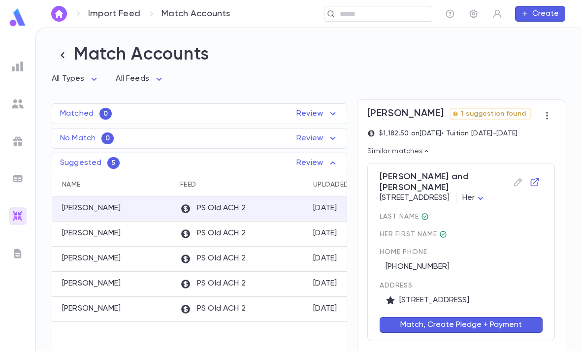
click at [466, 317] on button "Match, Create Pledge + Payment" at bounding box center [460, 325] width 163 height 16
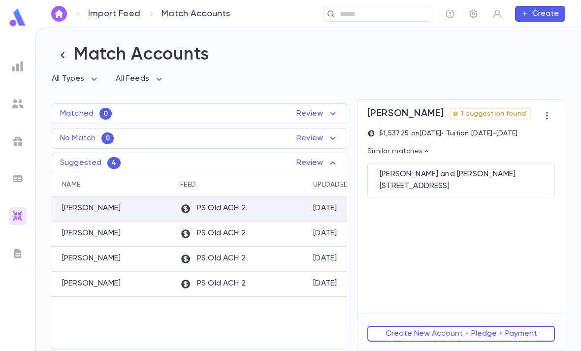
click at [489, 169] on div "Cohen, Meyer and Naomi" at bounding box center [460, 174] width 163 height 10
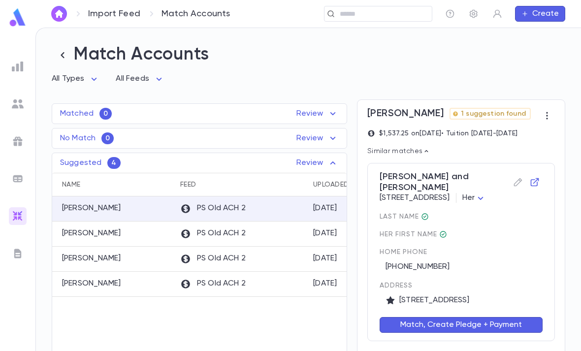
click at [472, 317] on button "Match, Create Pledge + Payment" at bounding box center [460, 325] width 163 height 16
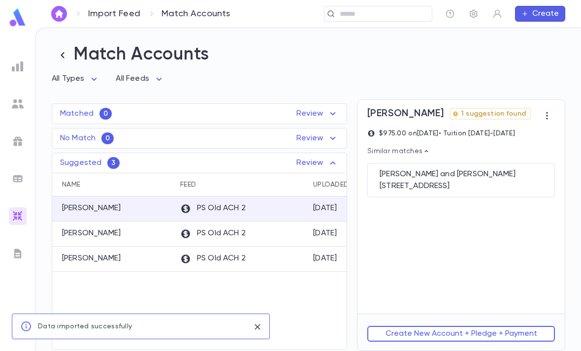
click at [494, 181] on div "6903 CHIPPEWA DRIVE, Baltimore MD 21209-1436 United States" at bounding box center [460, 186] width 163 height 10
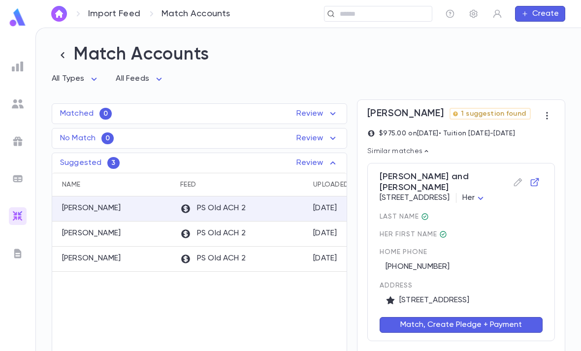
click at [474, 317] on button "Match, Create Pledge + Payment" at bounding box center [460, 325] width 163 height 16
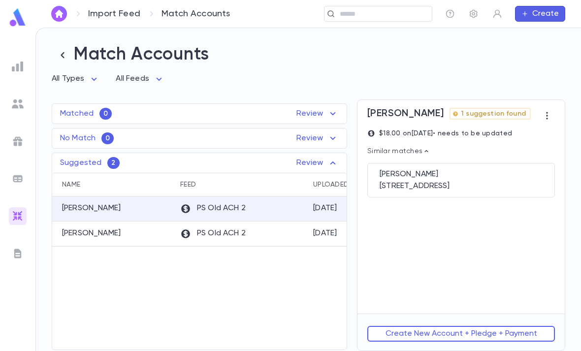
click at [489, 181] on div "6214 Cross Country Blvd, Baltimore MD 21215" at bounding box center [460, 186] width 163 height 10
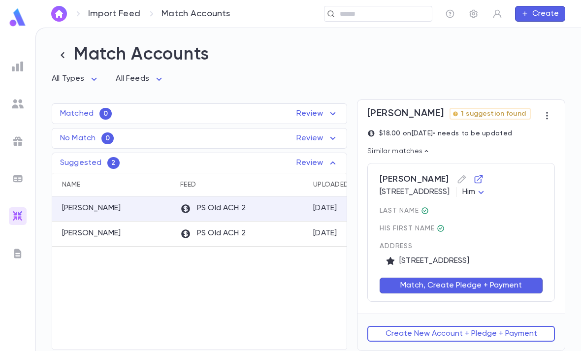
click at [480, 278] on button "Match, Create Pledge + Payment" at bounding box center [460, 286] width 163 height 16
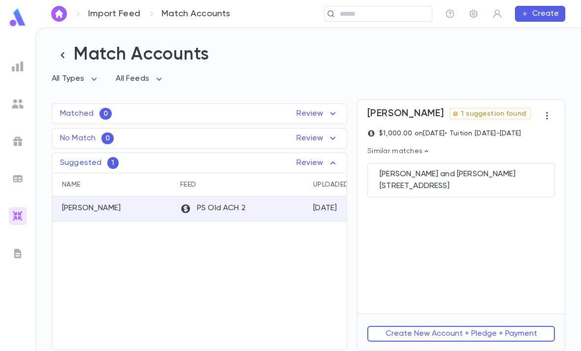
click at [492, 181] on div "27 The Circle, Passaic NJ 07055 United States" at bounding box center [460, 186] width 163 height 10
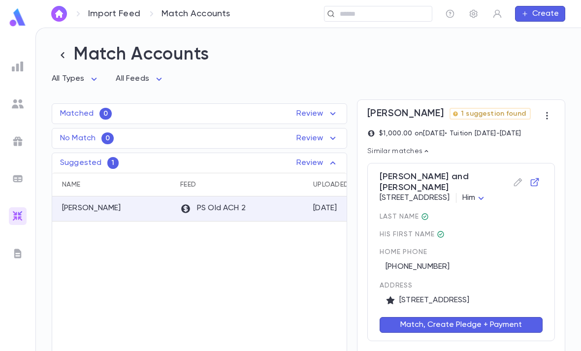
click at [467, 317] on button "Match, Create Pledge + Payment" at bounding box center [460, 325] width 163 height 16
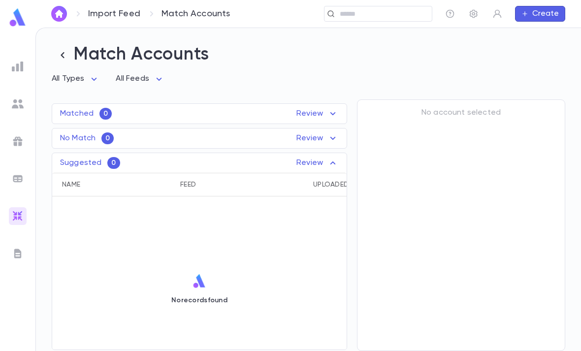
click at [18, 71] on img at bounding box center [18, 67] width 12 height 12
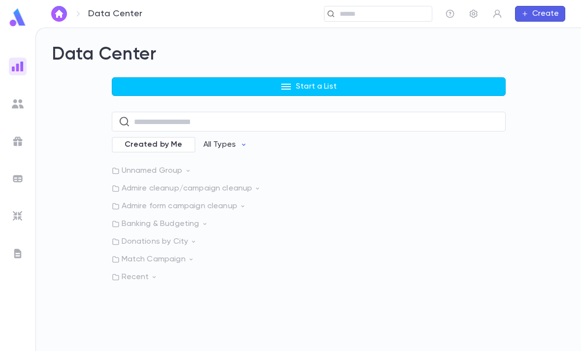
click at [301, 77] on button "Start a List" at bounding box center [309, 86] width 394 height 19
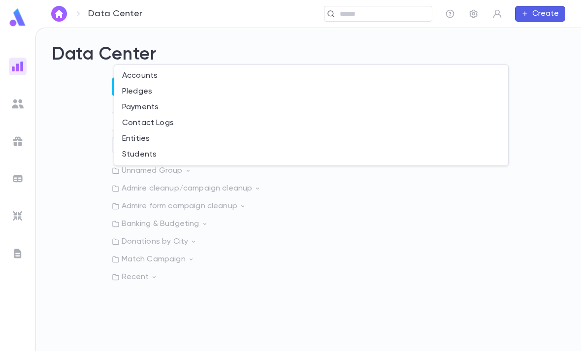
click at [188, 71] on li "Accounts" at bounding box center [311, 76] width 394 height 16
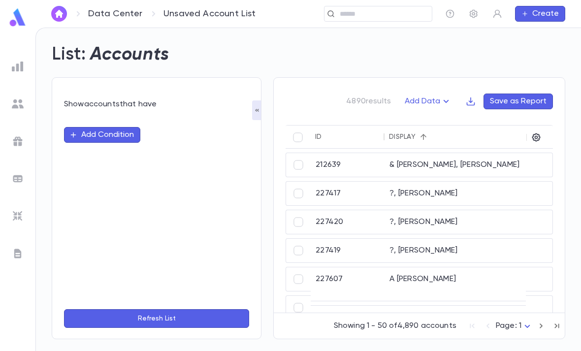
click at [113, 127] on button "Add Condition" at bounding box center [102, 135] width 76 height 16
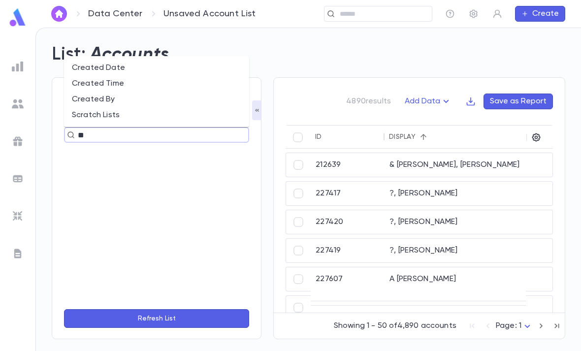
type input "***"
click at [159, 76] on li "Created Date" at bounding box center [156, 84] width 185 height 16
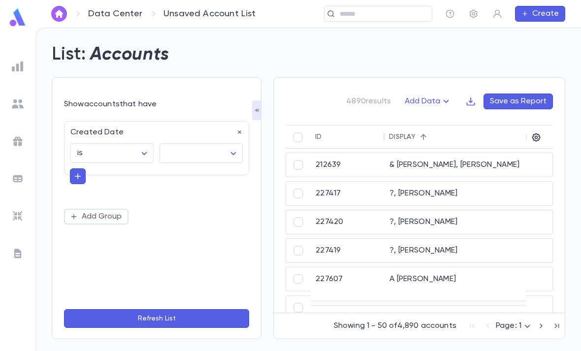
click at [208, 119] on body "Data Center Unsaved Account List ​ Create List: Accounts Show accounts that hav…" at bounding box center [290, 189] width 581 height 323
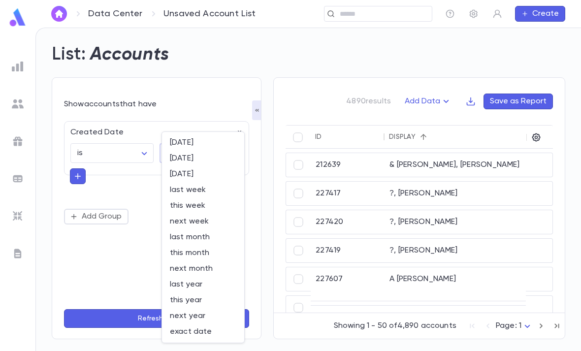
click at [220, 137] on li "today" at bounding box center [203, 143] width 82 height 16
type input "*****"
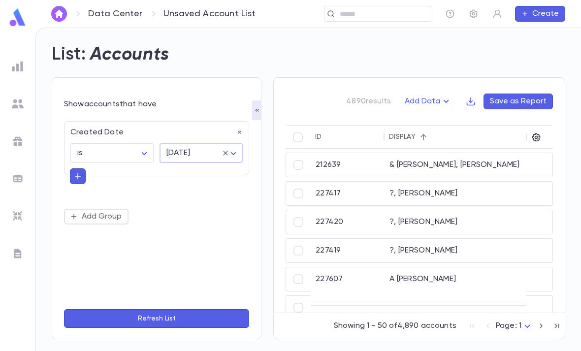
click at [191, 319] on button "Refresh List" at bounding box center [156, 318] width 185 height 19
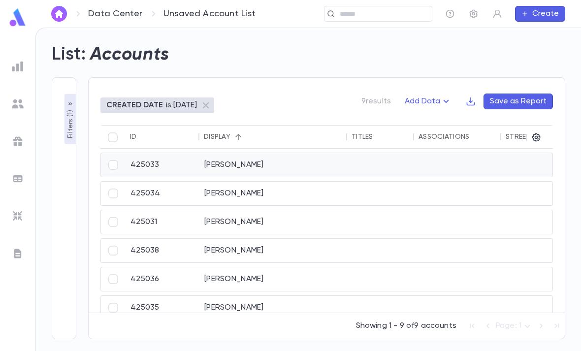
click at [275, 153] on div "Amster, Todd" at bounding box center [273, 165] width 148 height 24
click at [66, 108] on p "Filters ( 1 )" at bounding box center [70, 123] width 10 height 31
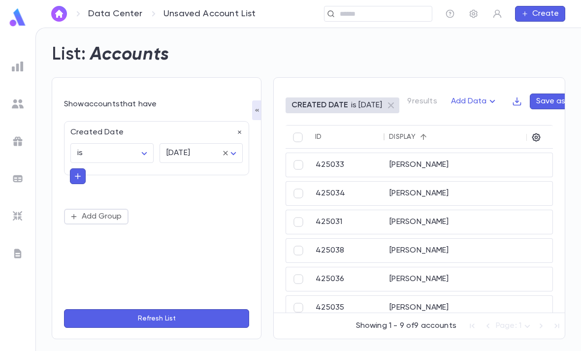
click at [175, 319] on button "Refresh List" at bounding box center [156, 318] width 185 height 19
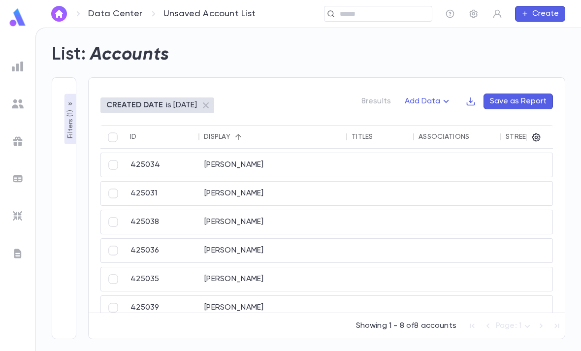
click at [325, 153] on div "Engalrd, Jennifer" at bounding box center [273, 165] width 148 height 24
click at [271, 182] on div "Friedland, Allen" at bounding box center [273, 194] width 148 height 24
click at [268, 210] on div "Kiffel, Joseph" at bounding box center [273, 222] width 148 height 24
click at [239, 239] on div "Lerner, Jacob" at bounding box center [273, 251] width 148 height 24
click at [68, 108] on p "Filters ( 1 )" at bounding box center [70, 123] width 10 height 31
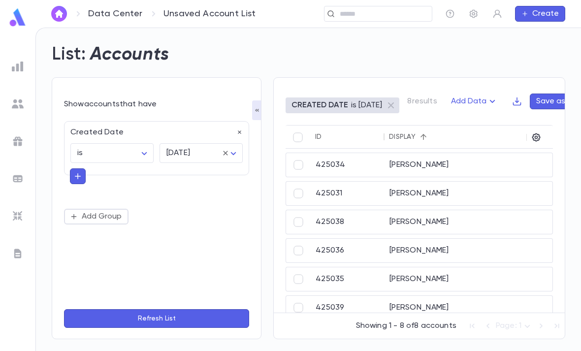
click at [157, 321] on button "Refresh List" at bounding box center [156, 318] width 185 height 19
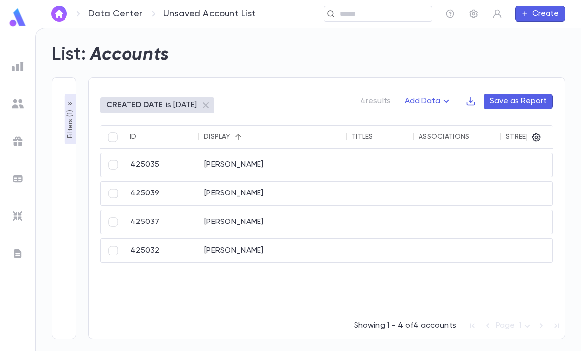
click at [294, 153] on div "Mishory, Eliezer" at bounding box center [273, 165] width 148 height 24
click at [268, 182] on div "Posy, Kenneth" at bounding box center [273, 194] width 148 height 24
click at [60, 93] on div "Filters ( 1 ) Show accounts that have Created Date is ****** ​ today ***** ​ Ad…" at bounding box center [64, 208] width 25 height 262
click at [61, 102] on div "Filters ( 1 ) Show accounts that have Created Date is ****** ​ today ***** ​ Ad…" at bounding box center [64, 208] width 25 height 262
click at [69, 108] on p "Filters ( 1 )" at bounding box center [70, 123] width 10 height 31
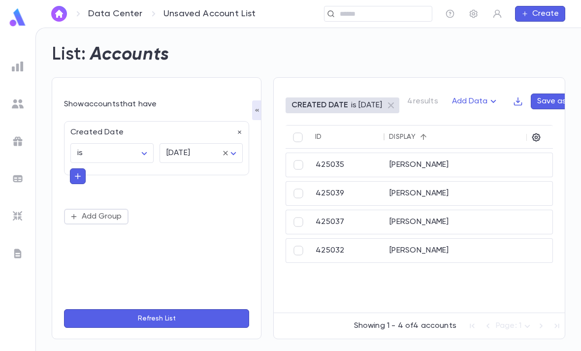
click at [161, 319] on button "Refresh List" at bounding box center [156, 318] width 185 height 19
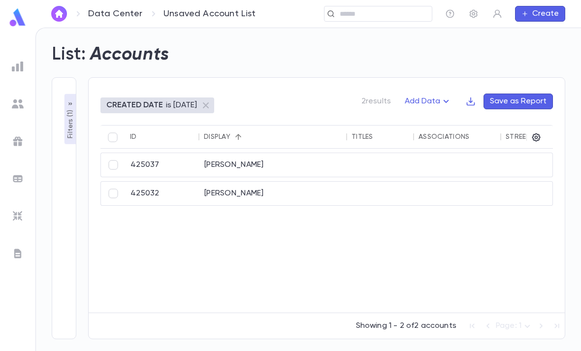
click at [303, 153] on div "Sichel, Lisa" at bounding box center [273, 165] width 148 height 24
click at [224, 182] on div "Slatkin, Matthew" at bounding box center [273, 194] width 148 height 24
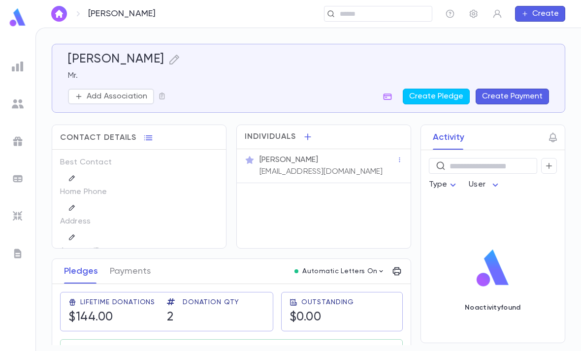
click at [168, 61] on icon "button" at bounding box center [174, 60] width 12 height 12
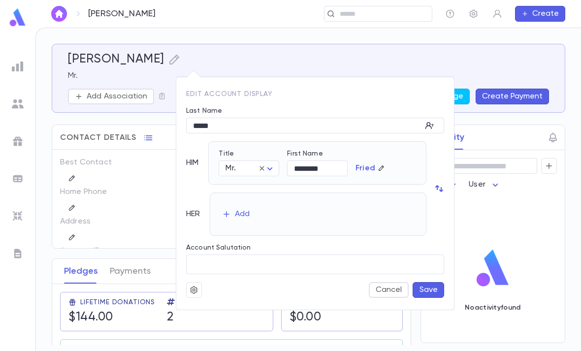
click at [248, 58] on div at bounding box center [290, 175] width 581 height 351
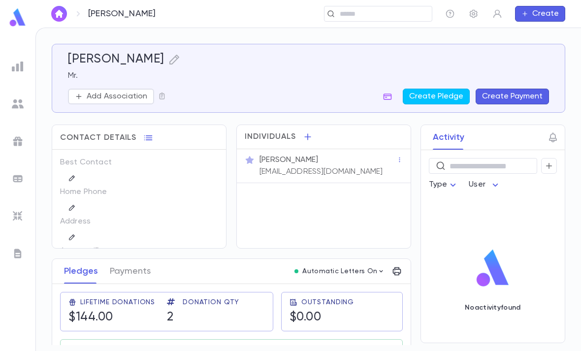
click at [119, 101] on p "Add Association" at bounding box center [117, 97] width 61 height 10
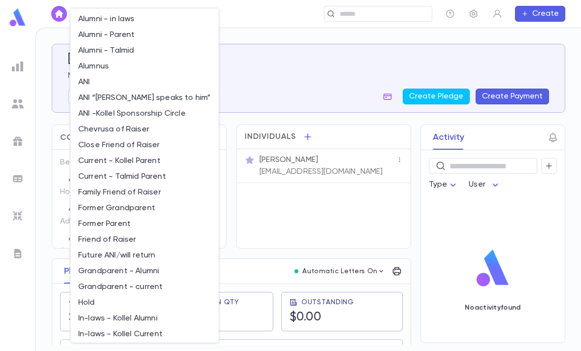
click at [135, 52] on li "Alumni - Talmid" at bounding box center [144, 51] width 148 height 16
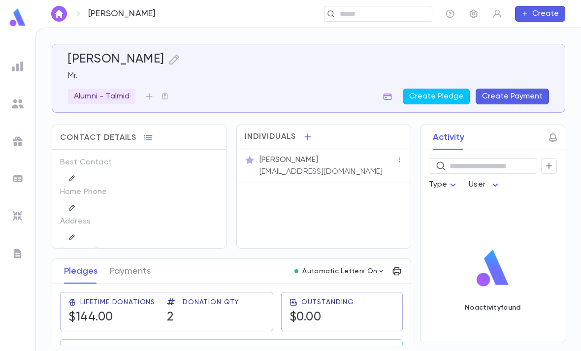
click at [152, 100] on icon "button" at bounding box center [149, 97] width 10 height 10
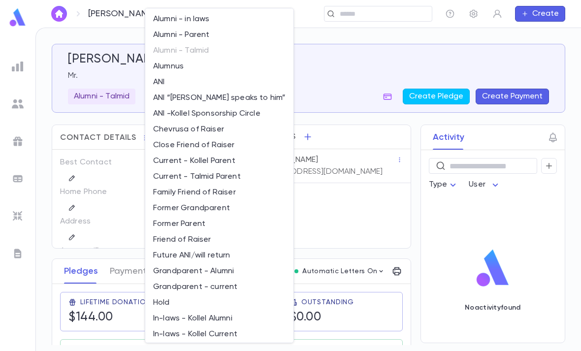
click at [190, 65] on li "Alumnus" at bounding box center [219, 67] width 148 height 16
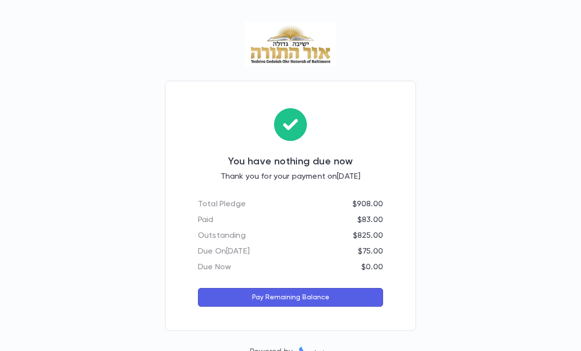
click at [302, 50] on img at bounding box center [291, 44] width 92 height 44
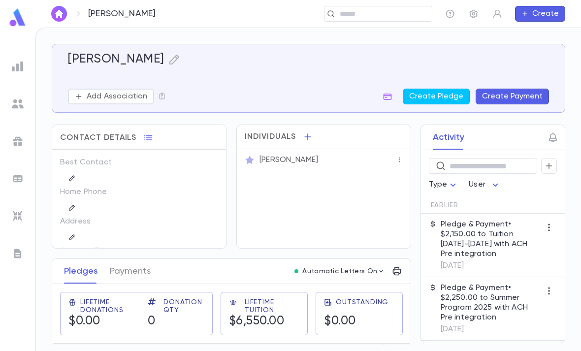
click at [168, 62] on icon "button" at bounding box center [174, 60] width 12 height 12
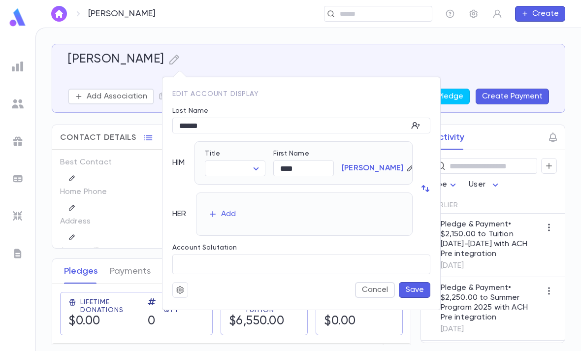
click at [186, 291] on button "button" at bounding box center [180, 290] width 16 height 16
click at [203, 304] on li "Merge" at bounding box center [204, 309] width 59 height 16
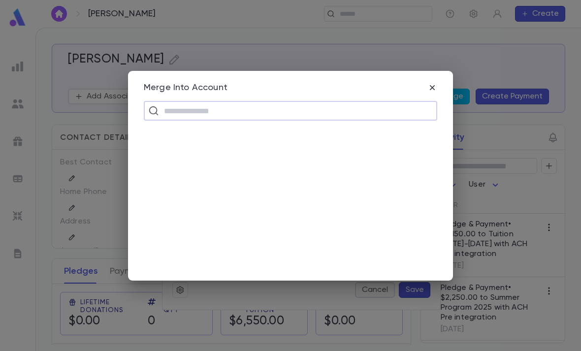
click at [229, 105] on input "text" at bounding box center [297, 110] width 272 height 19
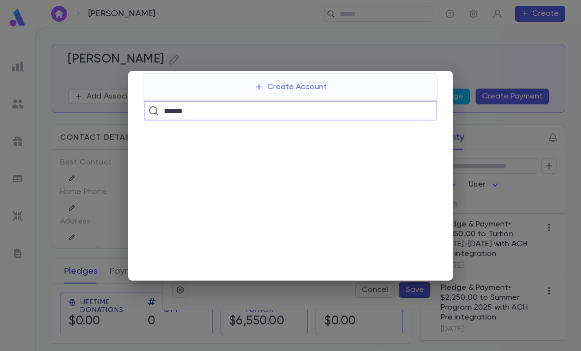
type input "******"
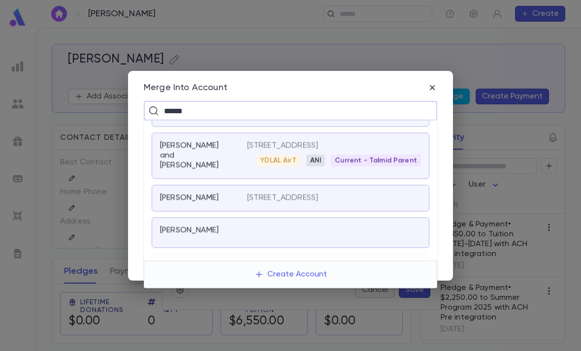
scroll to position [244, 0]
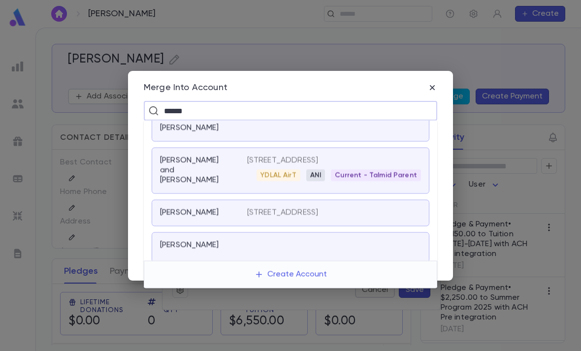
click at [254, 156] on p "1779 South Shenandoah Street, Los Angeles CA 90035 United States" at bounding box center [282, 161] width 71 height 10
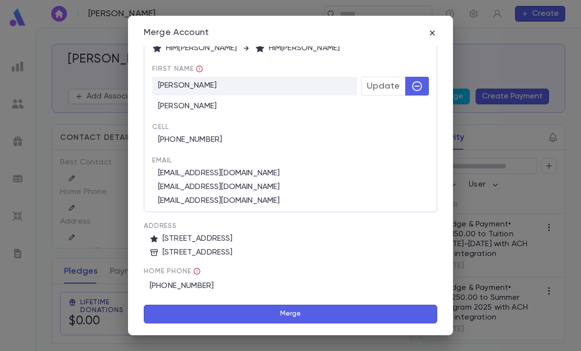
scroll to position [114, 0]
click at [301, 317] on button "Merge" at bounding box center [290, 314] width 293 height 19
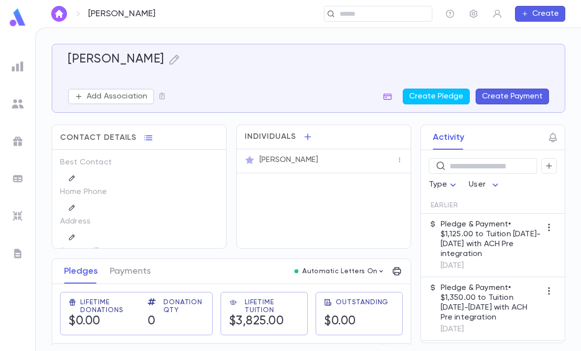
click at [171, 65] on icon "button" at bounding box center [174, 60] width 12 height 12
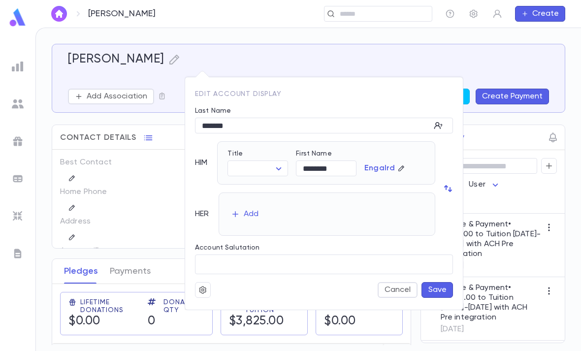
click at [97, 60] on div at bounding box center [290, 175] width 581 height 351
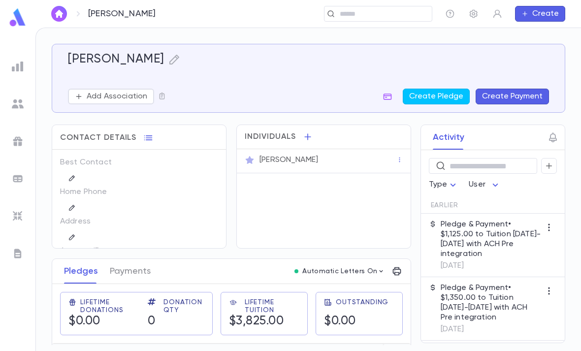
click at [100, 58] on h5 "Engalrd, Jennifer" at bounding box center [116, 59] width 96 height 15
click at [180, 61] on icon "button" at bounding box center [174, 60] width 12 height 12
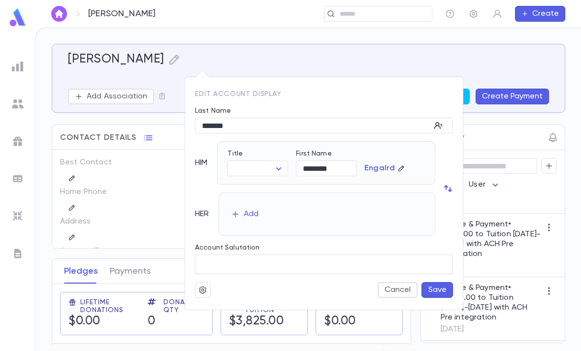
click at [206, 290] on icon "button" at bounding box center [202, 289] width 7 height 7
click at [211, 287] on div at bounding box center [290, 175] width 581 height 351
click at [203, 289] on icon "button" at bounding box center [202, 289] width 7 height 7
click at [223, 309] on li "Merge" at bounding box center [226, 309] width 59 height 16
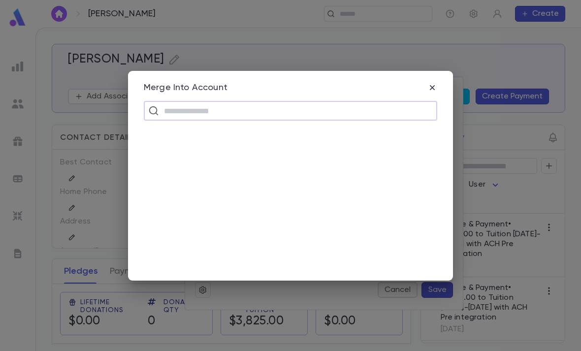
click at [236, 106] on input "text" at bounding box center [297, 110] width 272 height 19
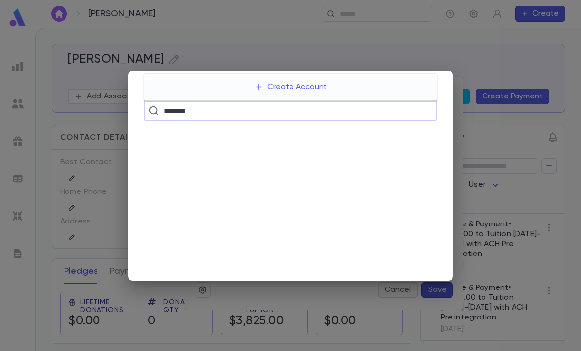
click at [305, 113] on input "*******" at bounding box center [289, 110] width 257 height 19
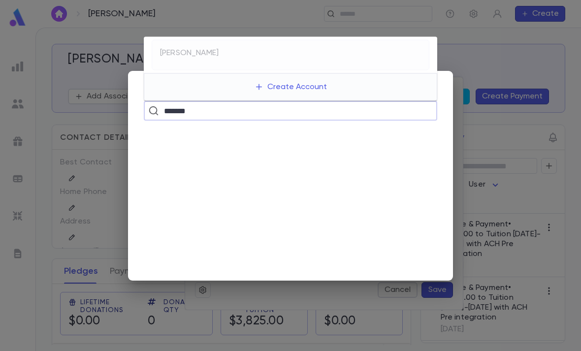
click at [312, 118] on input "*******" at bounding box center [289, 110] width 257 height 19
click at [381, 113] on input "*****" at bounding box center [289, 110] width 257 height 19
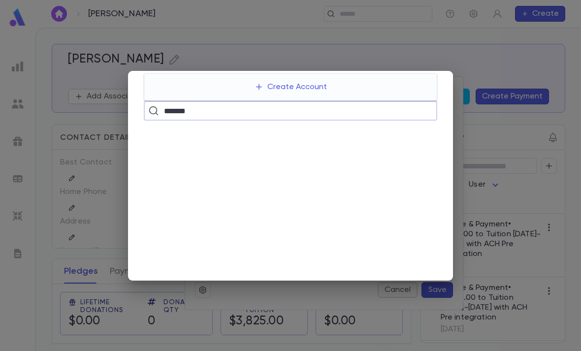
type input "*******"
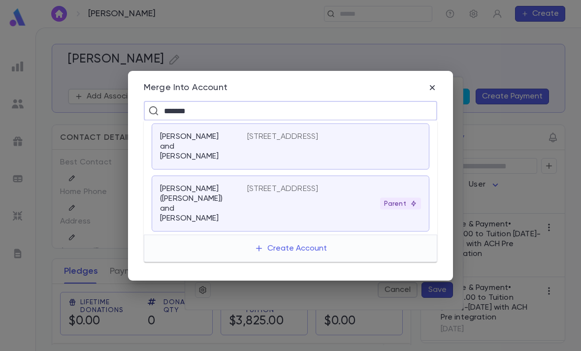
click at [281, 198] on div "Parent" at bounding box center [334, 204] width 174 height 12
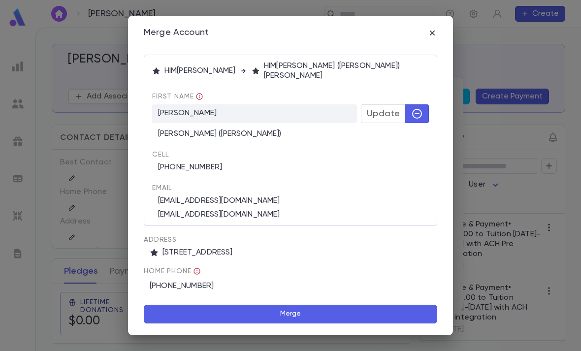
scroll to position [125, 0]
click at [232, 313] on button "Merge" at bounding box center [290, 314] width 293 height 19
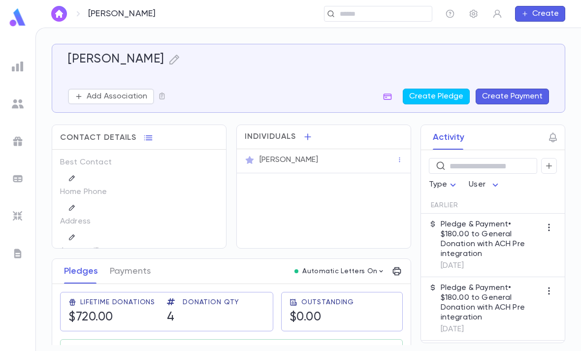
click at [97, 66] on h5 "[PERSON_NAME]" at bounding box center [116, 59] width 96 height 15
copy h5 "[PERSON_NAME]"
click at [169, 61] on icon "button" at bounding box center [174, 60] width 10 height 10
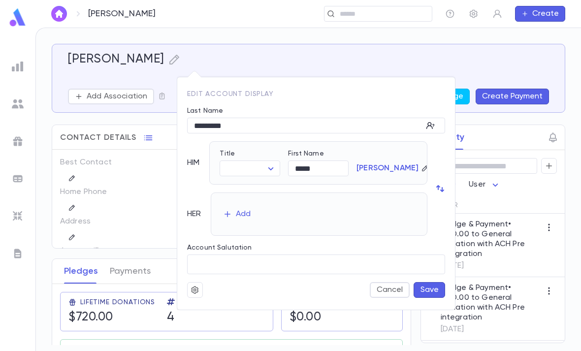
click at [195, 290] on icon "button" at bounding box center [194, 290] width 9 height 10
click at [210, 308] on li "Merge" at bounding box center [218, 309] width 59 height 16
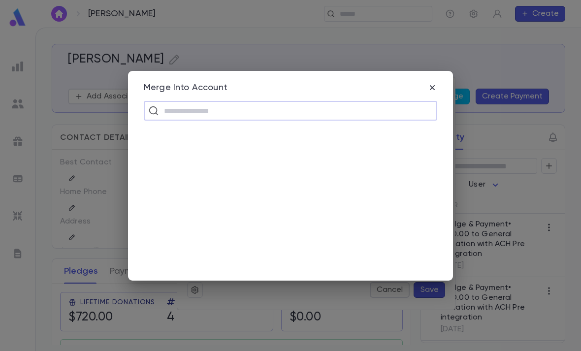
click at [227, 109] on input "text" at bounding box center [297, 110] width 272 height 19
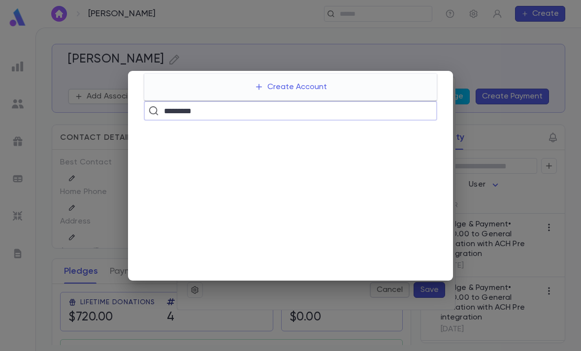
click at [388, 114] on input "*********" at bounding box center [289, 110] width 257 height 19
type input "*********"
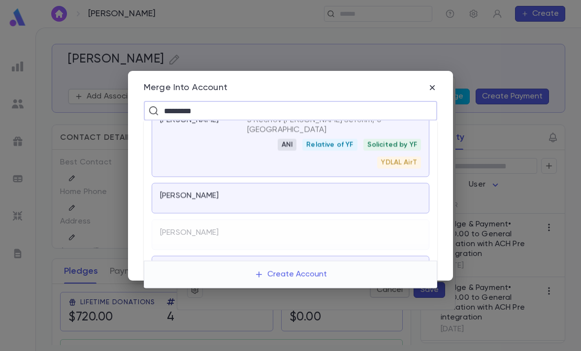
scroll to position [170, 0]
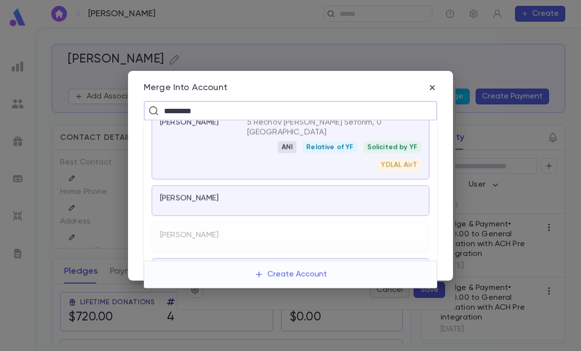
click at [269, 150] on div "ANI Relative of YF Solicited by YF YDLAL AirT" at bounding box center [334, 157] width 174 height 30
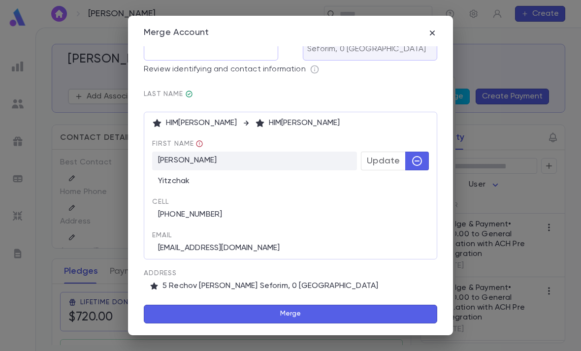
scroll to position [30, 0]
click at [229, 317] on button "Merge" at bounding box center [290, 314] width 293 height 19
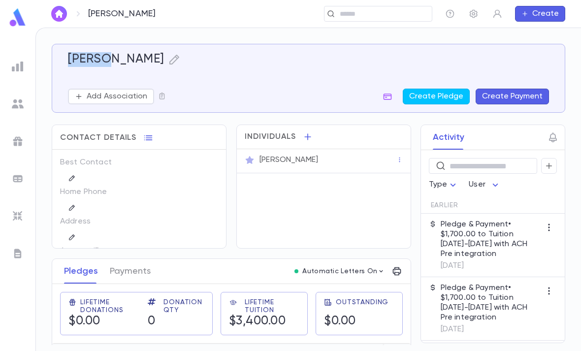
click at [168, 59] on icon "button" at bounding box center [174, 60] width 12 height 12
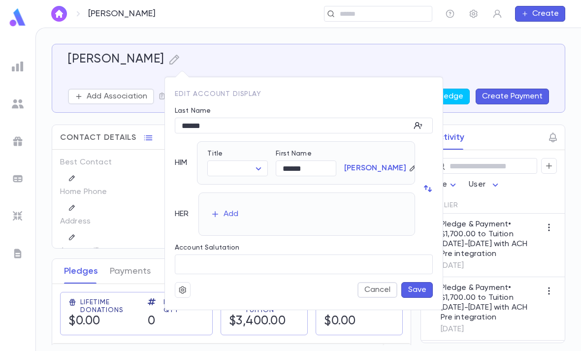
click at [182, 289] on icon "button" at bounding box center [182, 289] width 7 height 7
click at [206, 307] on li "Merge" at bounding box center [206, 309] width 59 height 16
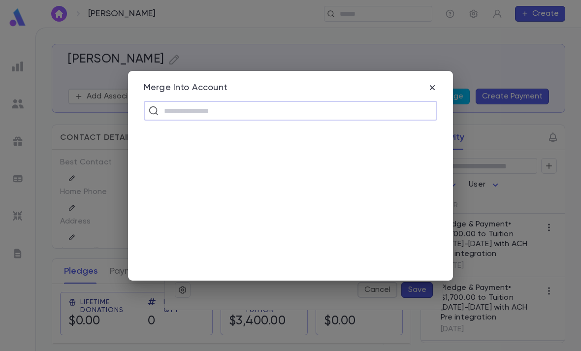
click at [267, 104] on input "text" at bounding box center [297, 110] width 272 height 19
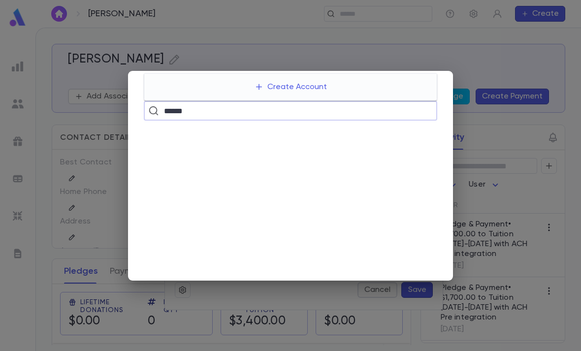
click at [353, 116] on input "******" at bounding box center [289, 110] width 257 height 19
type input "******"
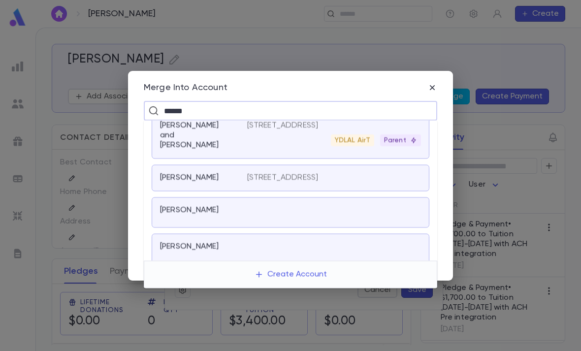
scroll to position [173, 0]
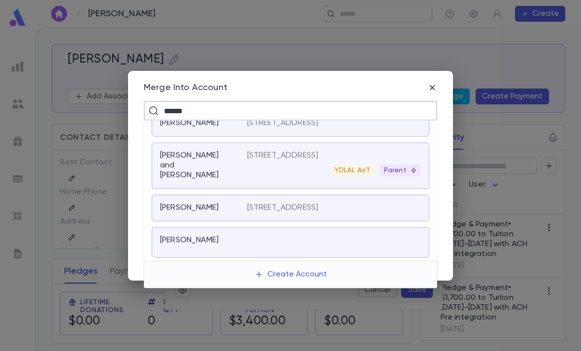
click at [274, 151] on p "84-14 117th Street, Richmond Hill NY 11418" at bounding box center [282, 156] width 71 height 10
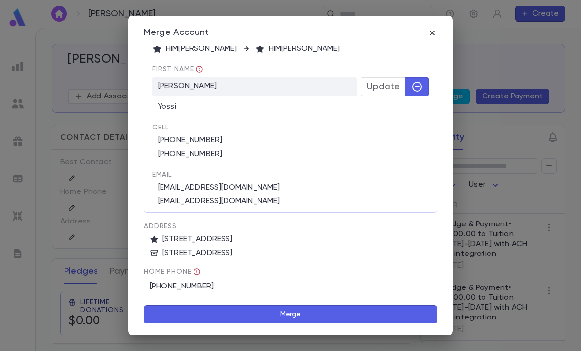
scroll to position [104, 0]
click at [213, 314] on button "Merge" at bounding box center [290, 314] width 293 height 19
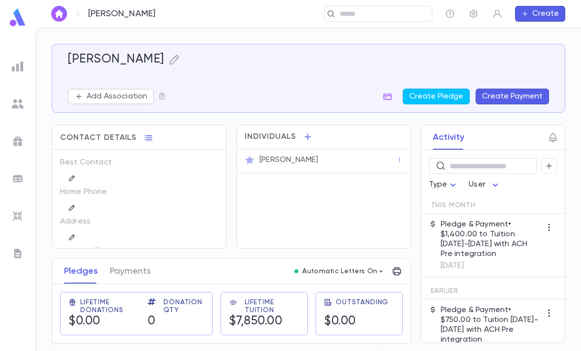
click at [168, 53] on button "button" at bounding box center [174, 59] width 12 height 15
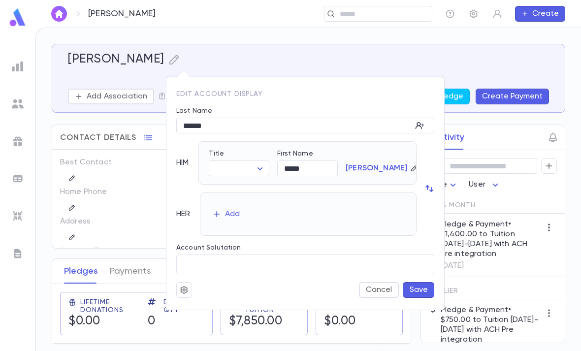
click at [186, 292] on icon "button" at bounding box center [183, 289] width 7 height 7
click at [201, 310] on li "Merge" at bounding box center [208, 309] width 59 height 16
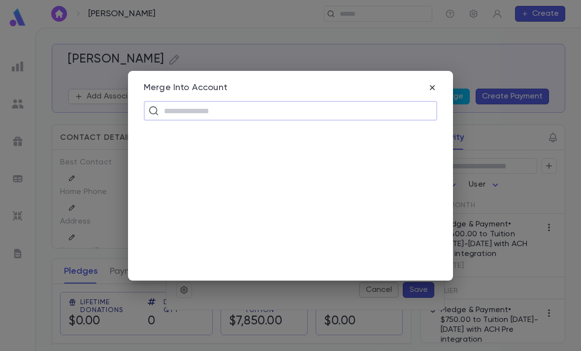
click at [269, 103] on input "text" at bounding box center [297, 110] width 272 height 19
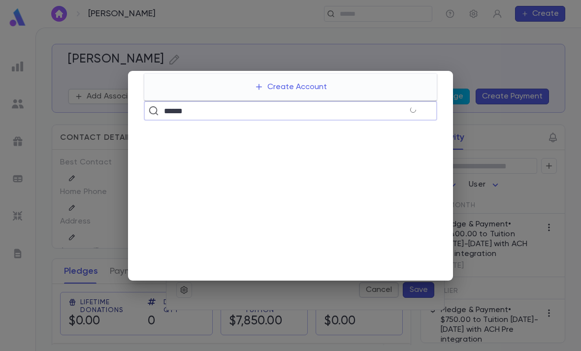
type input "******"
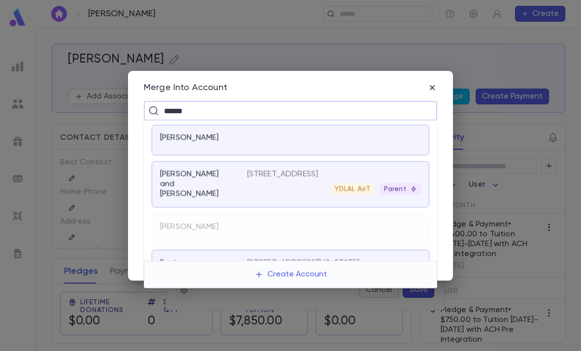
scroll to position [471, 0]
click at [304, 171] on div "19 Sherwood Drive, Lakewood NJ O8701 YDLAL AirT Parent" at bounding box center [334, 183] width 174 height 26
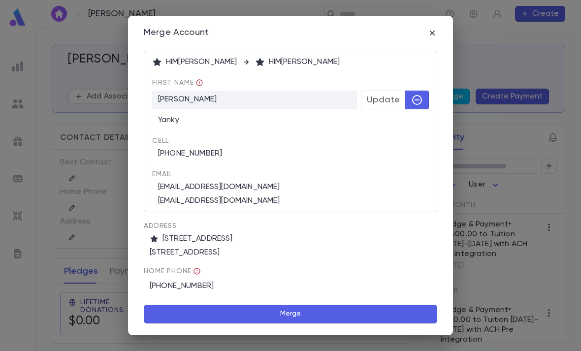
scroll to position [91, 0]
click at [272, 312] on button "Merge" at bounding box center [290, 314] width 293 height 19
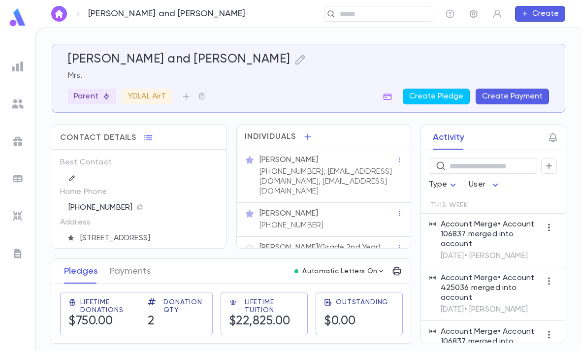
click at [294, 59] on icon "button" at bounding box center [300, 60] width 12 height 12
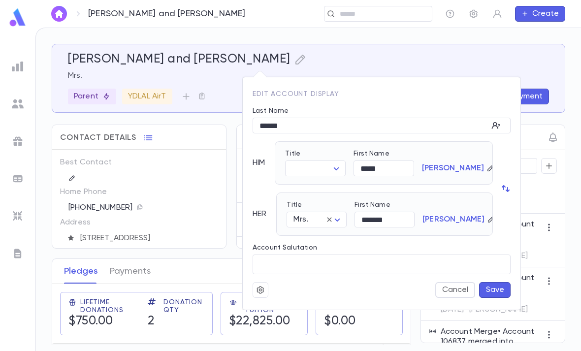
click at [333, 169] on body "Lerner, Yanky and Devorah ​ Create Lerner, Yanky and Devorah Mrs. Parent YDLAL …" at bounding box center [290, 189] width 581 height 323
click at [321, 202] on span "Rabbi" at bounding box center [339, 203] width 84 height 10
type input "*****"
click at [502, 293] on button "Save" at bounding box center [494, 290] width 31 height 16
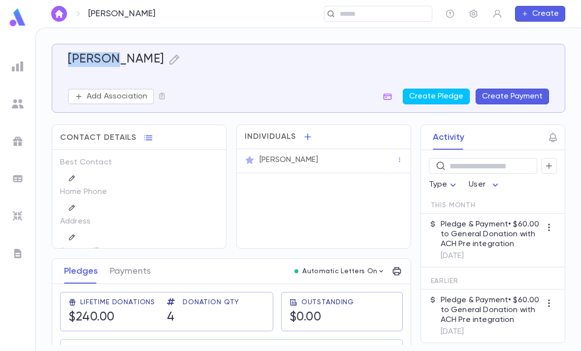
click at [168, 62] on icon "button" at bounding box center [174, 60] width 12 height 12
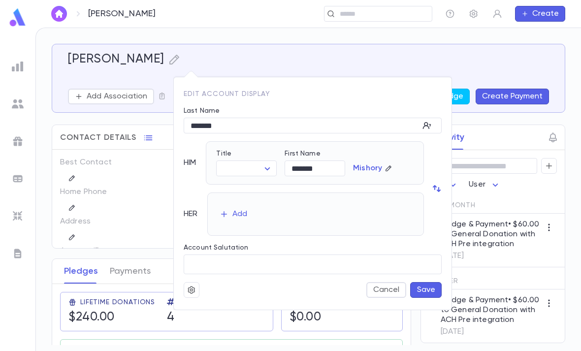
click at [195, 290] on icon "button" at bounding box center [191, 290] width 9 height 10
click at [218, 305] on li "Merge" at bounding box center [215, 309] width 59 height 16
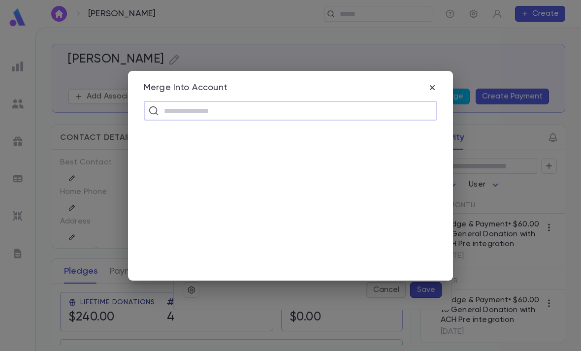
click at [225, 111] on input "text" at bounding box center [297, 110] width 272 height 19
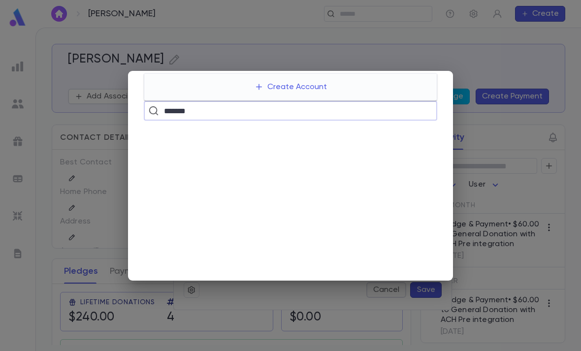
click at [382, 109] on input "*******" at bounding box center [289, 110] width 257 height 19
type input "*******"
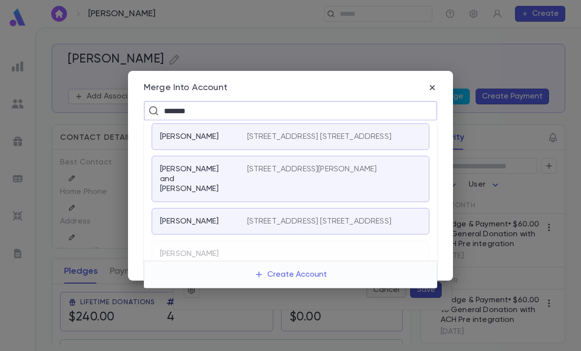
click at [279, 188] on div "[STREET_ADDRESS][PERSON_NAME]" at bounding box center [334, 179] width 174 height 30
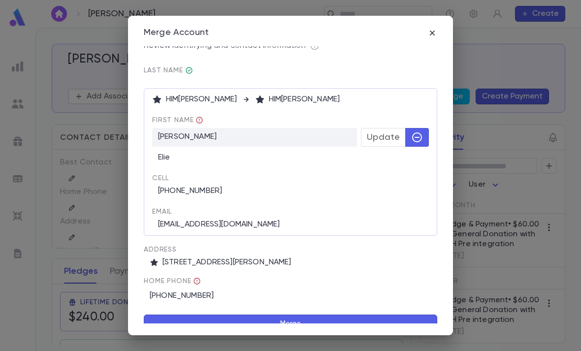
scroll to position [63, 0]
click at [228, 315] on button "Merge" at bounding box center [290, 324] width 293 height 19
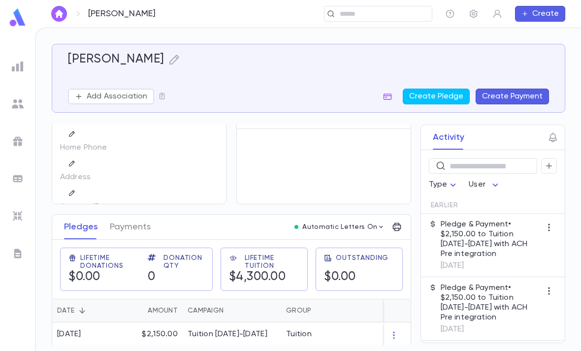
scroll to position [44, 0]
click at [168, 52] on button "button" at bounding box center [174, 59] width 12 height 15
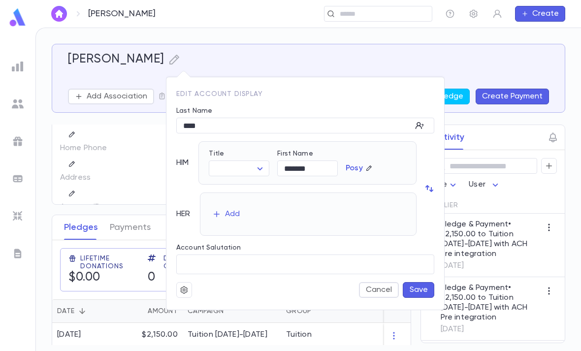
click at [197, 122] on input "****" at bounding box center [293, 125] width 235 height 15
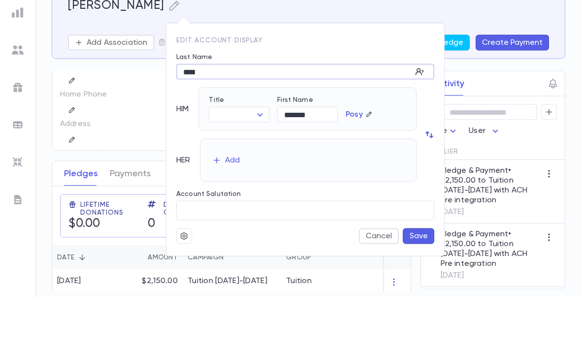
scroll to position [31, 0]
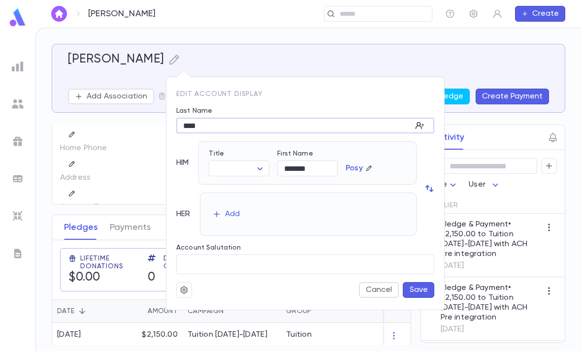
click at [183, 295] on button "button" at bounding box center [184, 290] width 16 height 16
click at [212, 307] on li "Merge" at bounding box center [208, 309] width 59 height 16
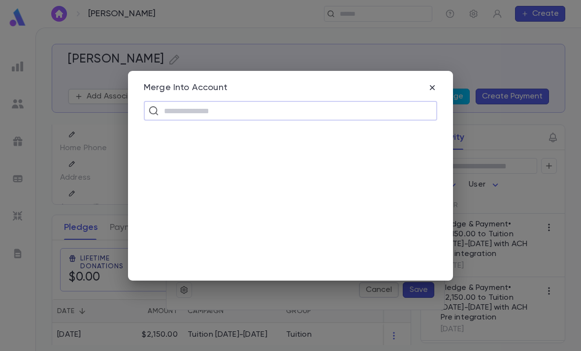
click at [272, 104] on input "text" at bounding box center [297, 110] width 272 height 19
type input "****"
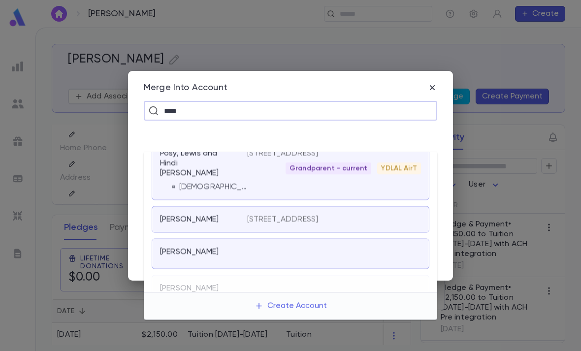
scroll to position [109, 0]
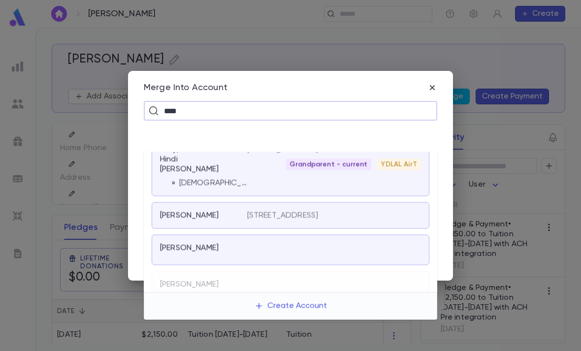
click at [309, 243] on div at bounding box center [334, 250] width 174 height 14
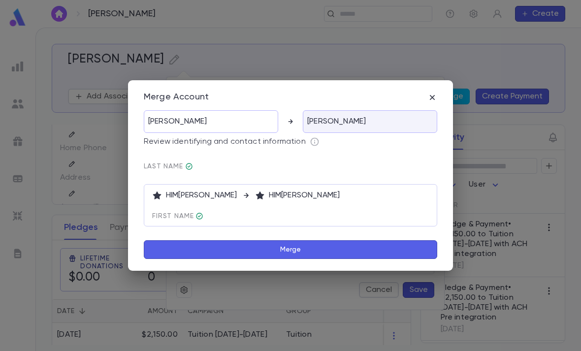
click at [313, 246] on button "Merge" at bounding box center [290, 249] width 293 height 19
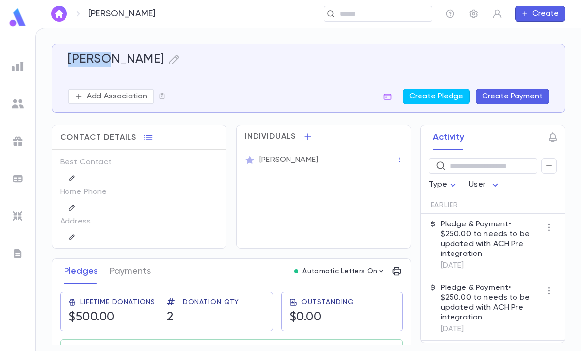
click at [168, 60] on icon "button" at bounding box center [174, 60] width 12 height 12
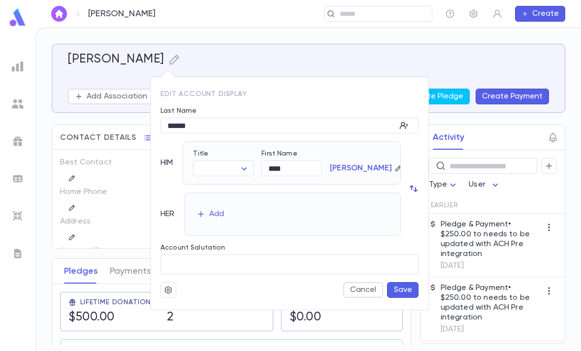
click at [171, 294] on icon "button" at bounding box center [168, 290] width 9 height 10
click at [186, 307] on li "Merge" at bounding box center [192, 309] width 59 height 16
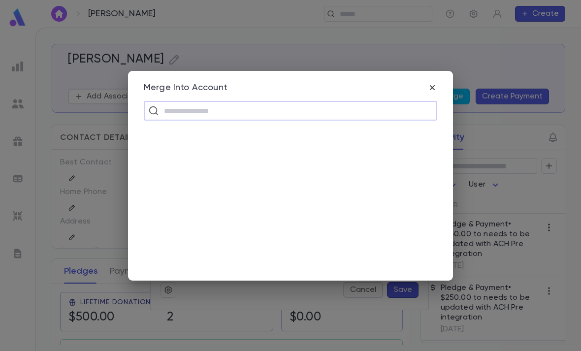
click at [280, 113] on input "text" at bounding box center [297, 110] width 272 height 19
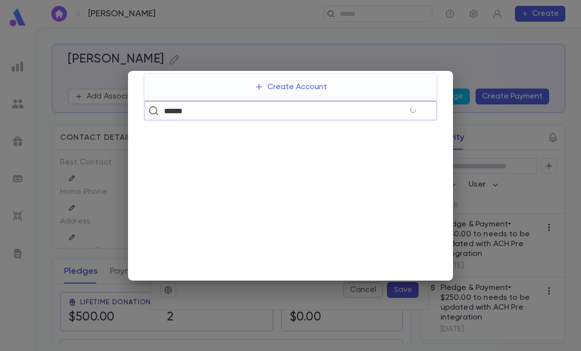
type input "******"
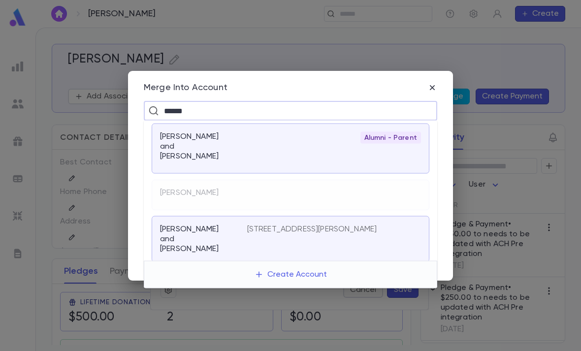
click at [314, 148] on div "Alumni - Parent" at bounding box center [334, 148] width 174 height 33
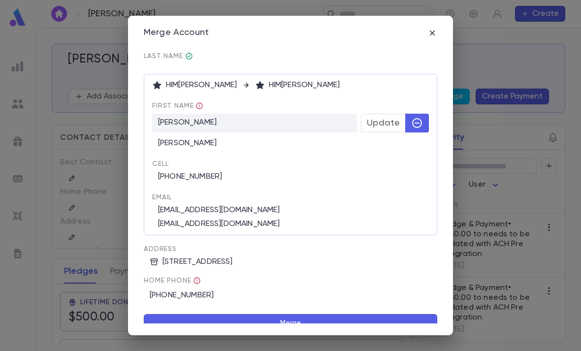
scroll to position [55, 0]
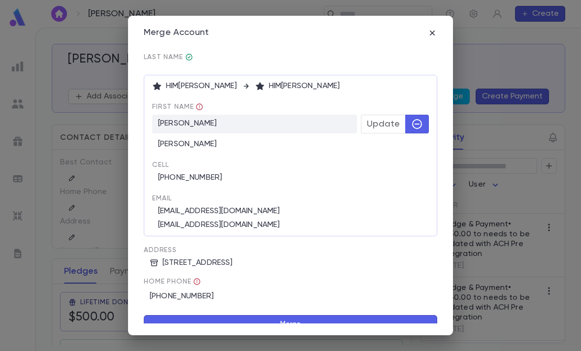
click at [319, 315] on button "Merge" at bounding box center [290, 324] width 293 height 19
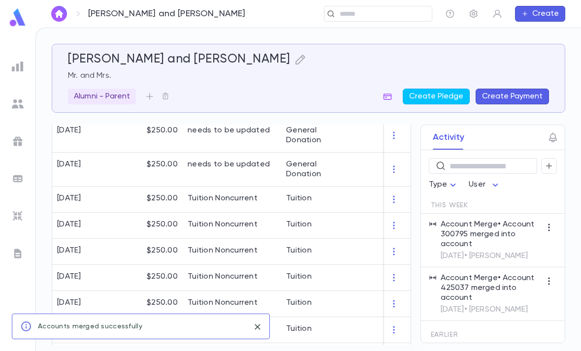
scroll to position [249, 0]
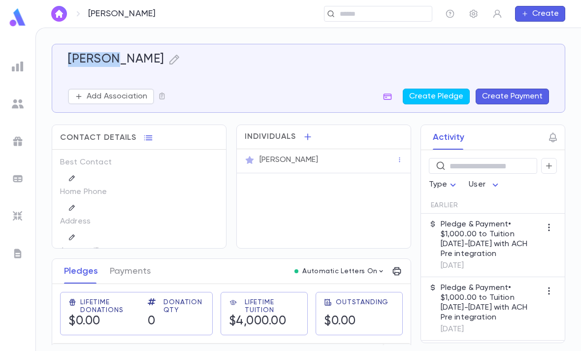
click at [173, 62] on icon "button" at bounding box center [174, 60] width 12 height 12
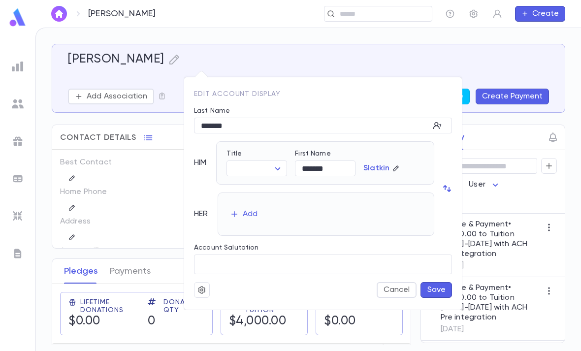
click at [202, 292] on icon "button" at bounding box center [201, 290] width 9 height 10
click at [225, 307] on li "Merge" at bounding box center [225, 309] width 59 height 16
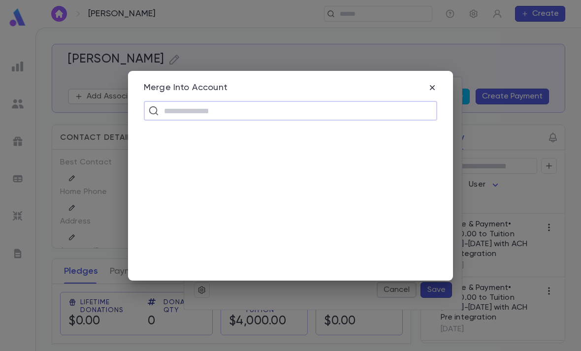
click at [256, 107] on input "text" at bounding box center [297, 110] width 272 height 19
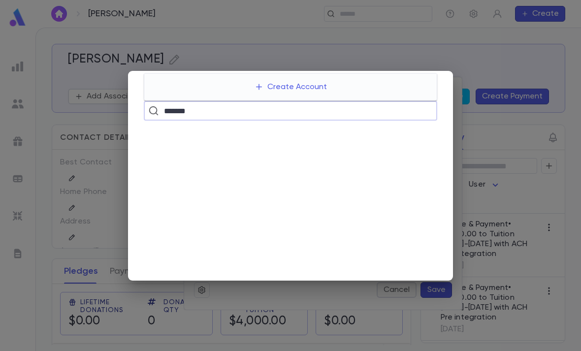
type input "*******"
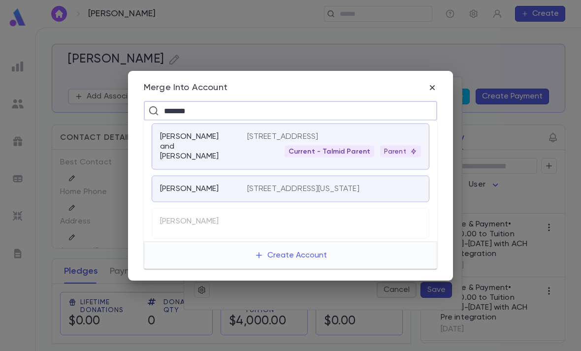
click at [344, 146] on div "Current - Talmid Parent" at bounding box center [329, 152] width 90 height 12
click at [231, 152] on div "Slatkin, Shlomo and Rivka" at bounding box center [203, 147] width 87 height 30
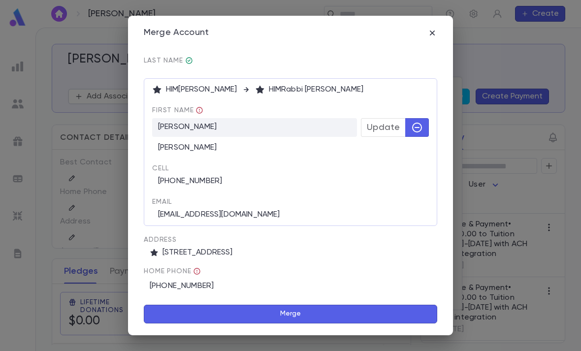
scroll to position [63, 0]
click at [301, 316] on button "Merge" at bounding box center [290, 314] width 293 height 19
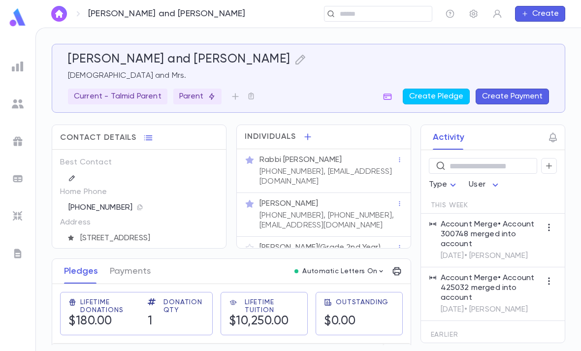
click at [14, 103] on img at bounding box center [18, 104] width 12 height 12
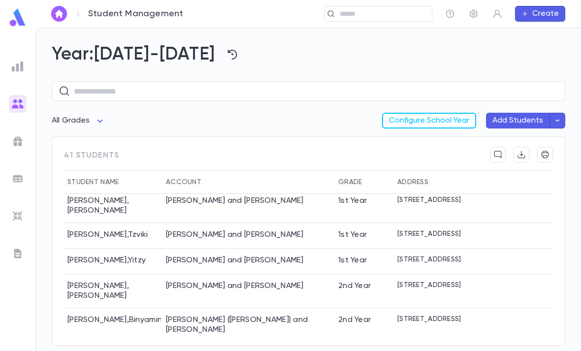
scroll to position [194, 1]
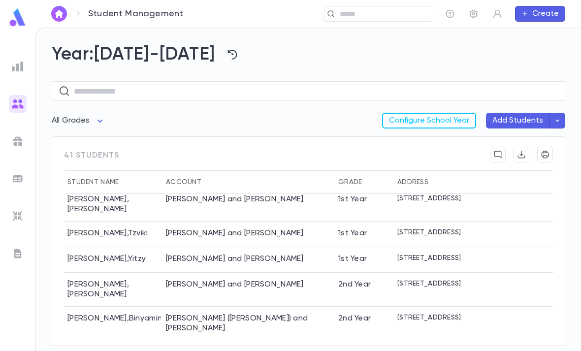
click at [446, 121] on button "Configure School Year" at bounding box center [429, 121] width 94 height 16
click at [95, 130] on body "Student Management ​ Create Year: 2024-2025 ​ All Grades Configure School Year …" at bounding box center [290, 189] width 581 height 323
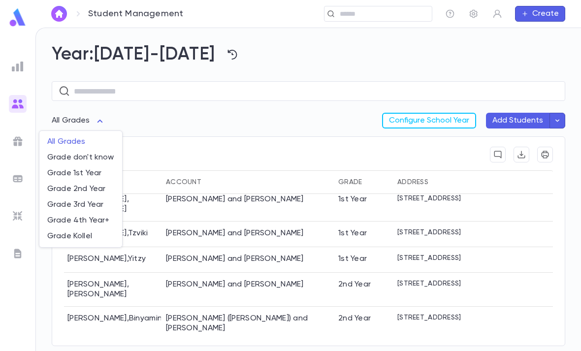
click at [91, 159] on span "Grade don't know" at bounding box center [80, 158] width 67 height 10
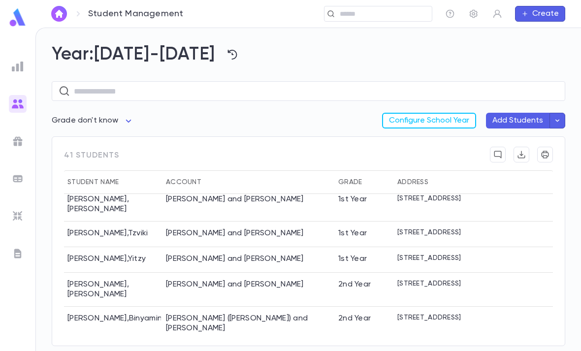
type input "***"
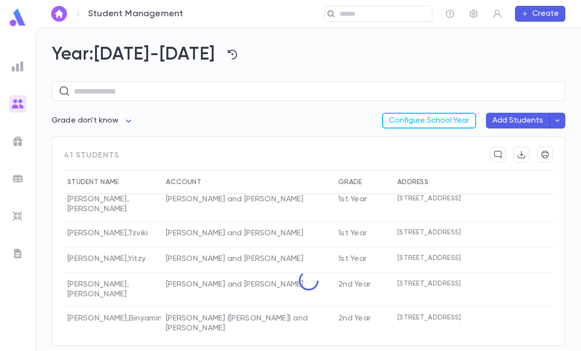
scroll to position [0, 1]
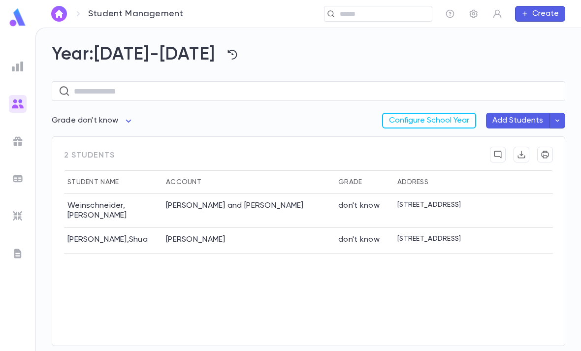
click at [277, 207] on div "Weinschneider, Eliyahu and Esther S" at bounding box center [235, 206] width 138 height 10
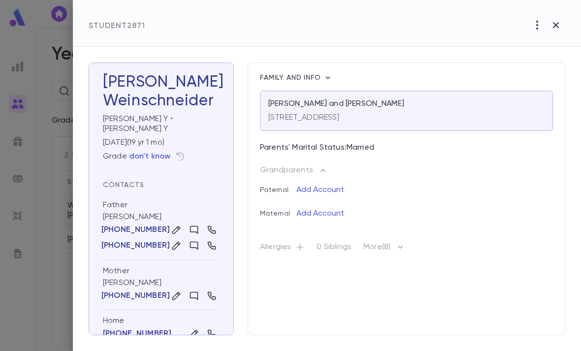
click at [158, 152] on p "don't know" at bounding box center [150, 157] width 42 height 10
click at [159, 152] on p "don't know" at bounding box center [150, 157] width 42 height 10
click at [178, 153] on icon "button" at bounding box center [181, 157] width 8 height 8
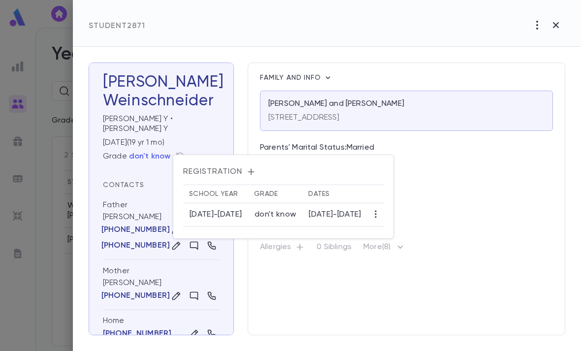
click at [248, 175] on icon "button" at bounding box center [251, 172] width 10 height 10
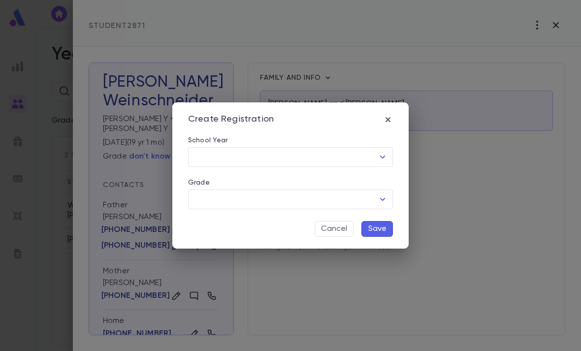
click at [392, 116] on icon "button" at bounding box center [388, 120] width 10 height 10
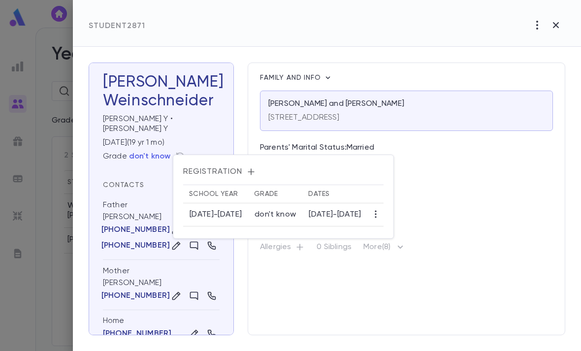
click at [275, 209] on td "don't know" at bounding box center [275, 214] width 54 height 23
click at [459, 184] on div at bounding box center [290, 175] width 581 height 351
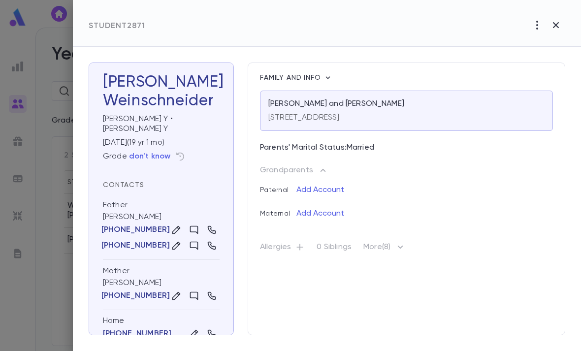
click at [151, 152] on p "don't know" at bounding box center [150, 157] width 42 height 10
click at [143, 152] on p "don't know" at bounding box center [150, 157] width 42 height 10
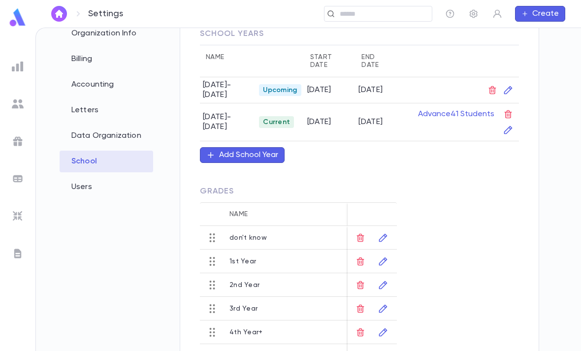
scroll to position [72, 0]
click at [353, 348] on button "button" at bounding box center [360, 356] width 16 height 16
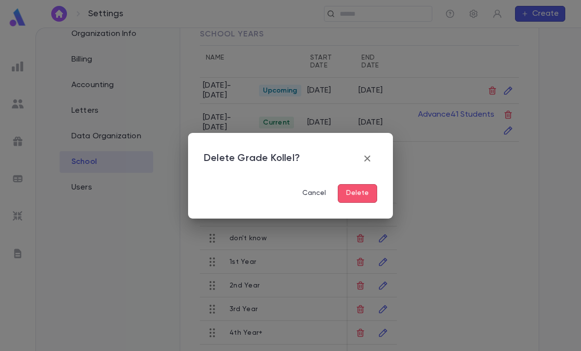
click at [361, 188] on button "Delete" at bounding box center [357, 193] width 39 height 19
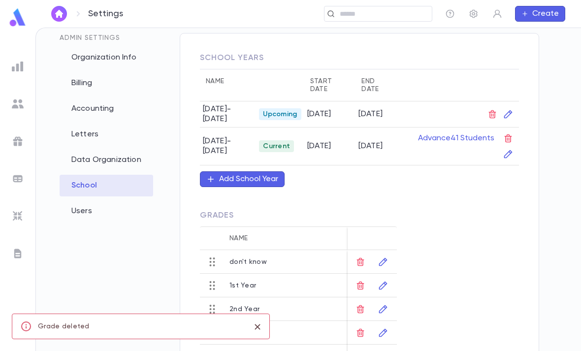
scroll to position [31, 0]
click at [258, 350] on div "4th Year+" at bounding box center [245, 356] width 33 height 8
click at [383, 350] on icon "button" at bounding box center [383, 356] width 10 height 10
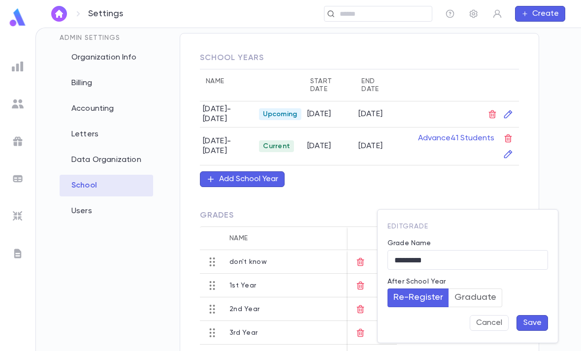
click at [533, 327] on button "Save" at bounding box center [531, 323] width 31 height 16
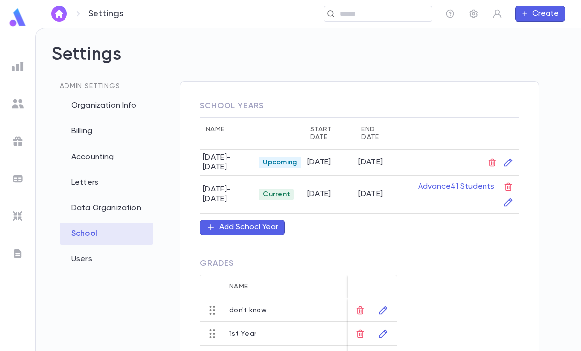
scroll to position [0, 0]
click at [305, 298] on div at bounding box center [311, 310] width 74 height 24
